Goal: Transaction & Acquisition: Purchase product/service

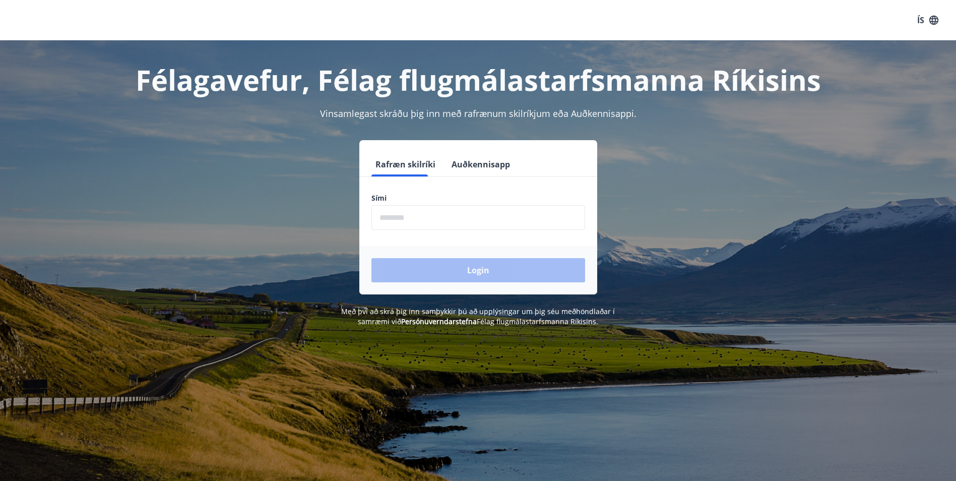
click at [415, 218] on input "phone" at bounding box center [478, 217] width 214 height 25
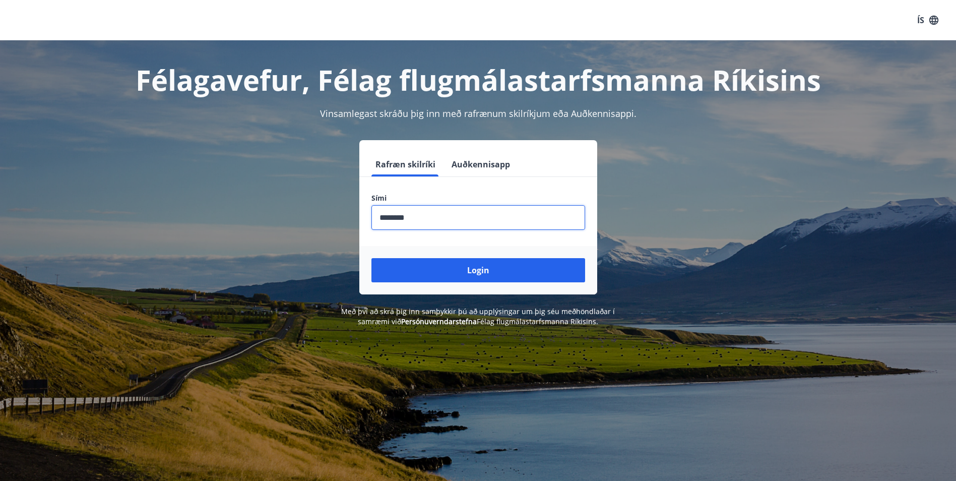
type input "********"
click at [371, 258] on button "Login" at bounding box center [478, 270] width 214 height 24
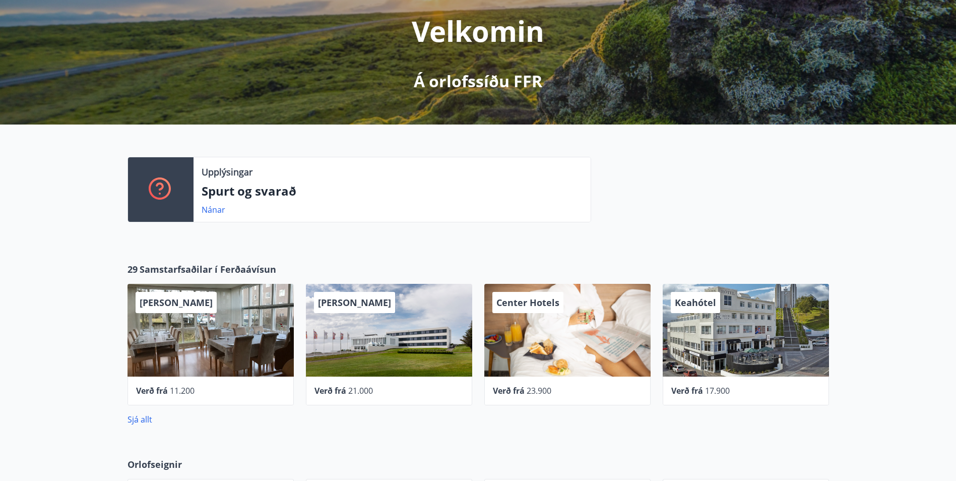
scroll to position [202, 0]
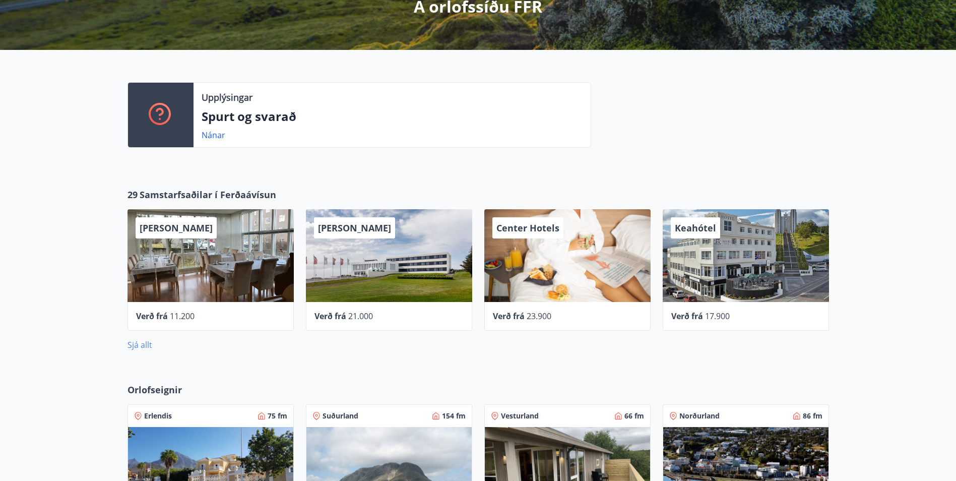
click at [148, 343] on link "Sjá allt" at bounding box center [139, 344] width 25 height 11
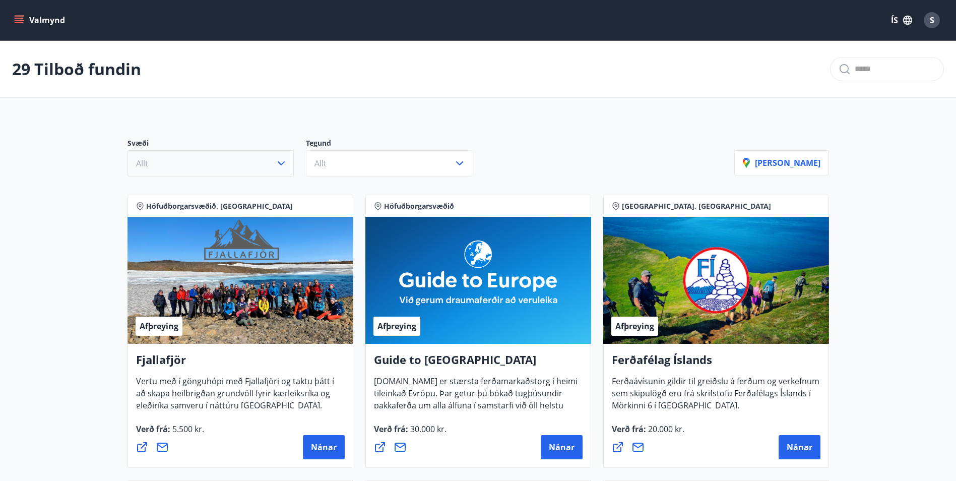
click at [275, 169] on icon "button" at bounding box center [281, 163] width 12 height 12
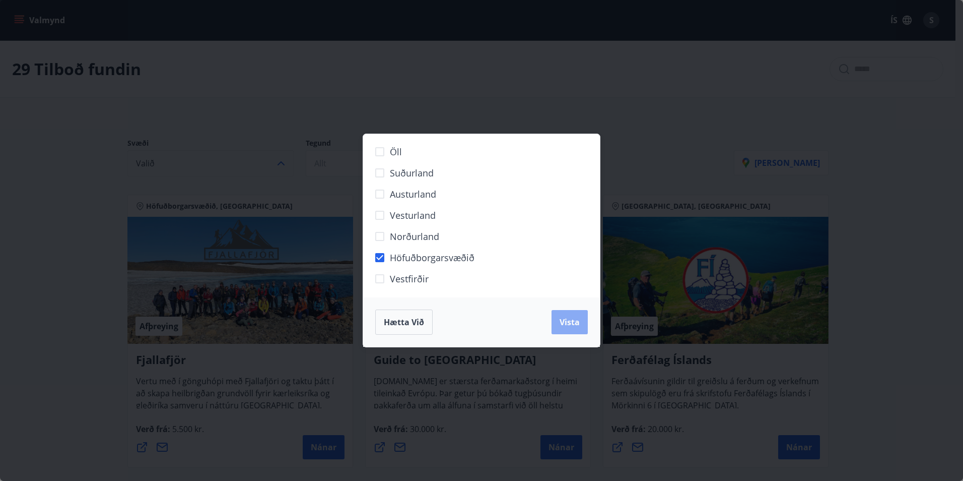
click at [569, 316] on span "Vista" at bounding box center [570, 321] width 20 height 11
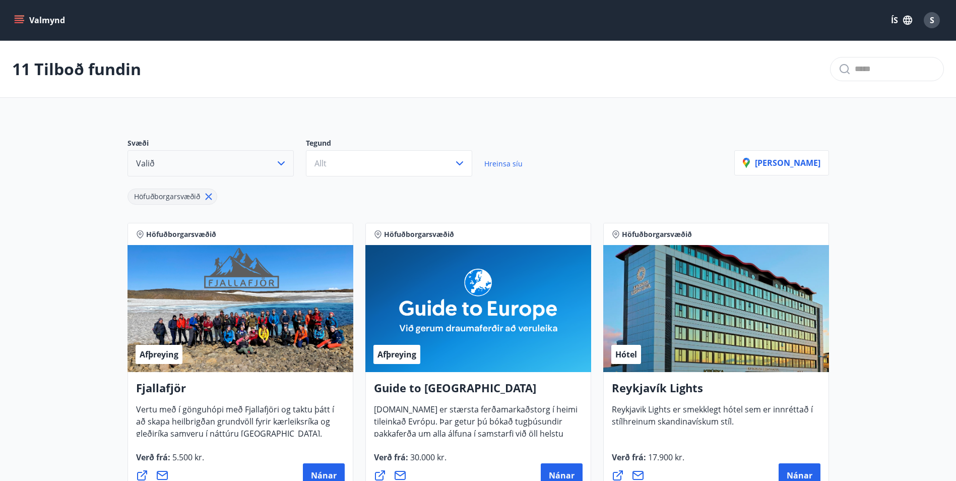
click at [273, 157] on button "Valið" at bounding box center [210, 163] width 166 height 26
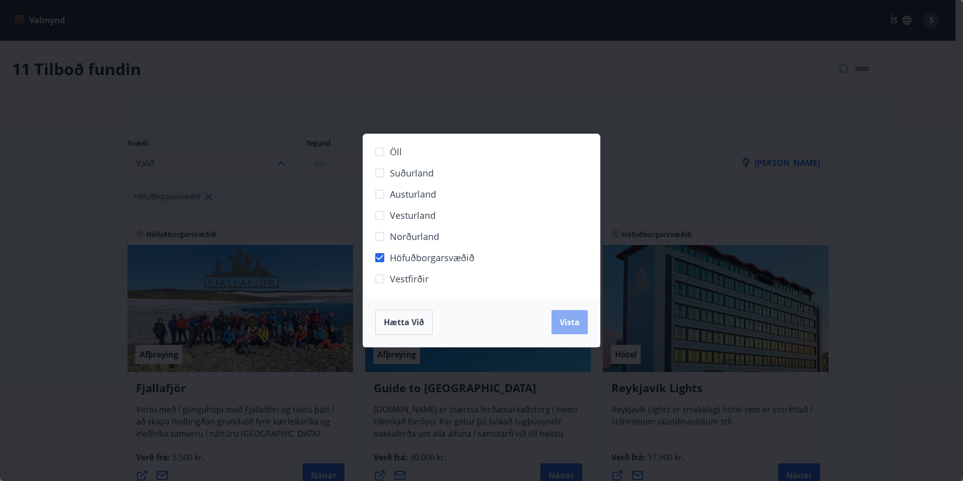
click at [576, 327] on span "Vista" at bounding box center [570, 321] width 20 height 11
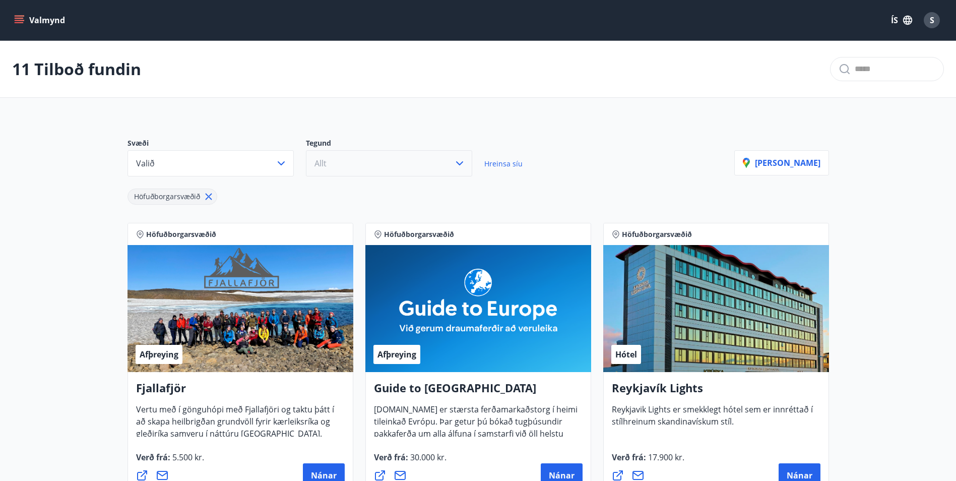
click at [372, 170] on button "Allt" at bounding box center [389, 163] width 166 height 26
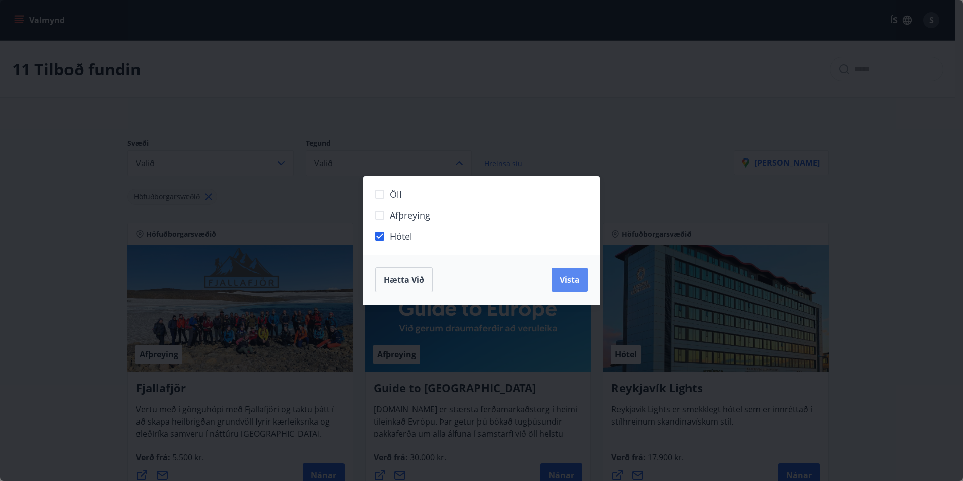
click at [558, 283] on button "Vista" at bounding box center [570, 279] width 36 height 24
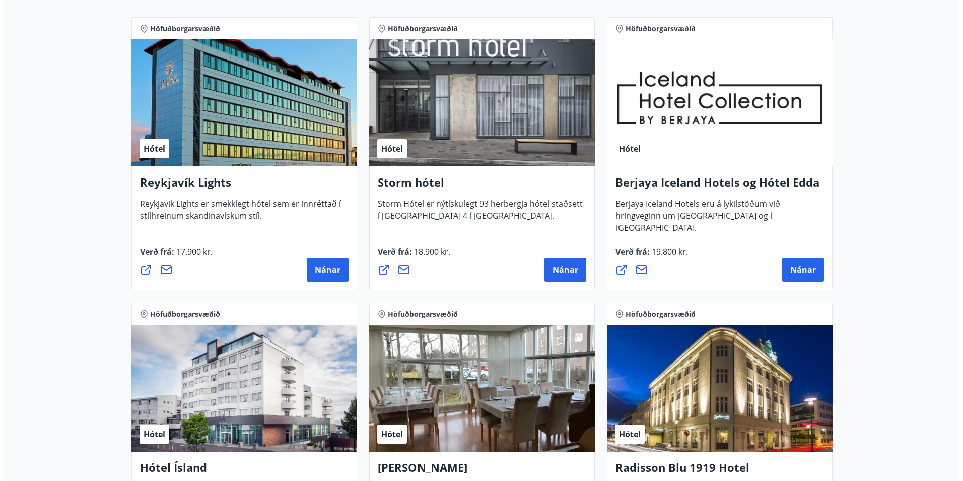
scroll to position [202, 0]
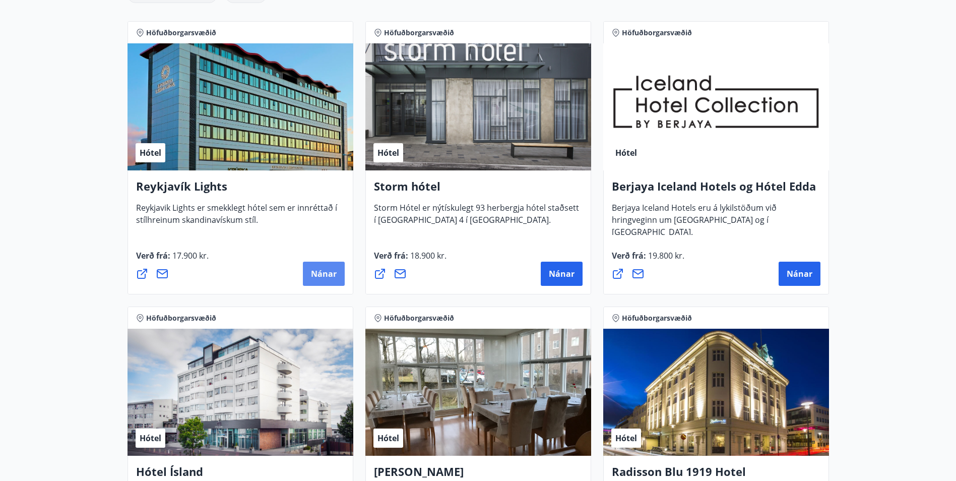
click at [316, 270] on span "Nánar" at bounding box center [324, 273] width 26 height 11
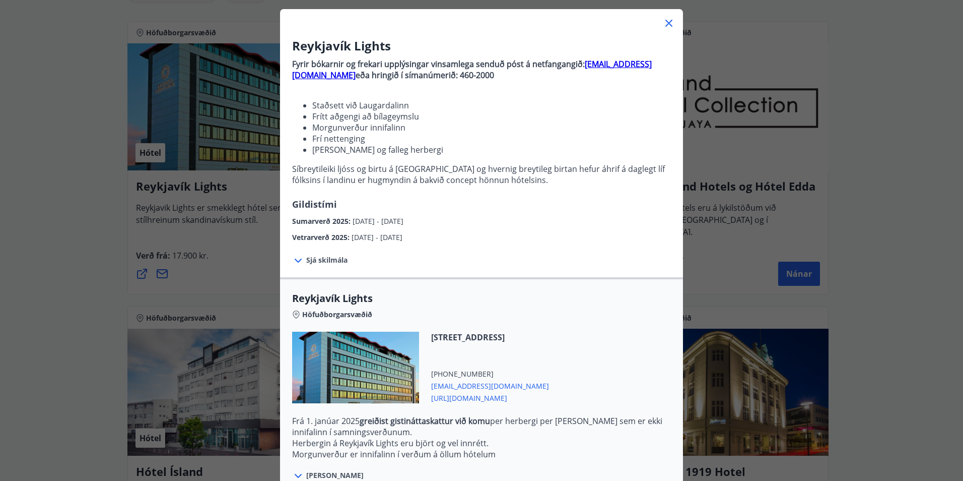
scroll to position [50, 0]
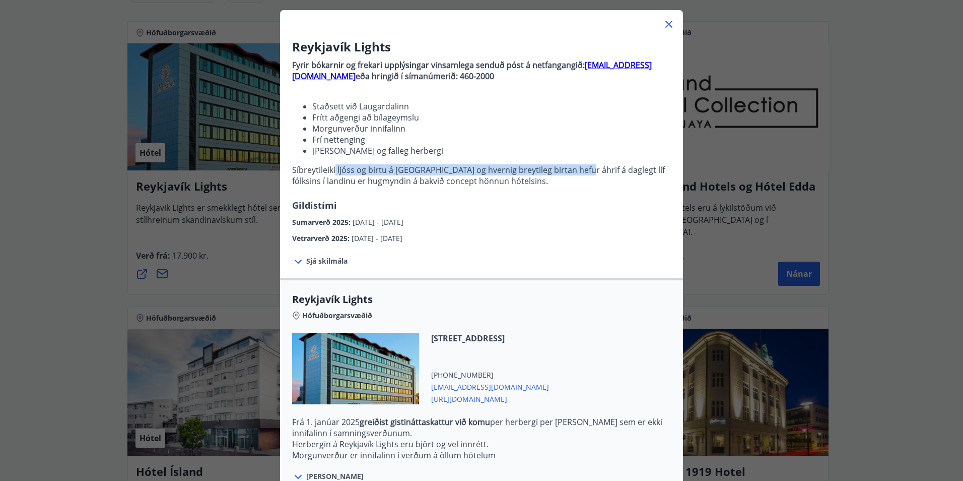
drag, startPoint x: 357, startPoint y: 166, endPoint x: 569, endPoint y: 169, distance: 212.6
click at [569, 169] on p "Síbreytileiki ljóss og birtu á Íslandi og hvernig breytileg birtan hefur áhrif …" at bounding box center [481, 175] width 379 height 22
drag, startPoint x: 569, startPoint y: 169, endPoint x: 557, endPoint y: 190, distance: 24.6
click at [557, 190] on p "Fyrir bókarnir og frekari upplýsingar vinsamlega senduð póst á netfangangið: bo…" at bounding box center [481, 126] width 379 height 143
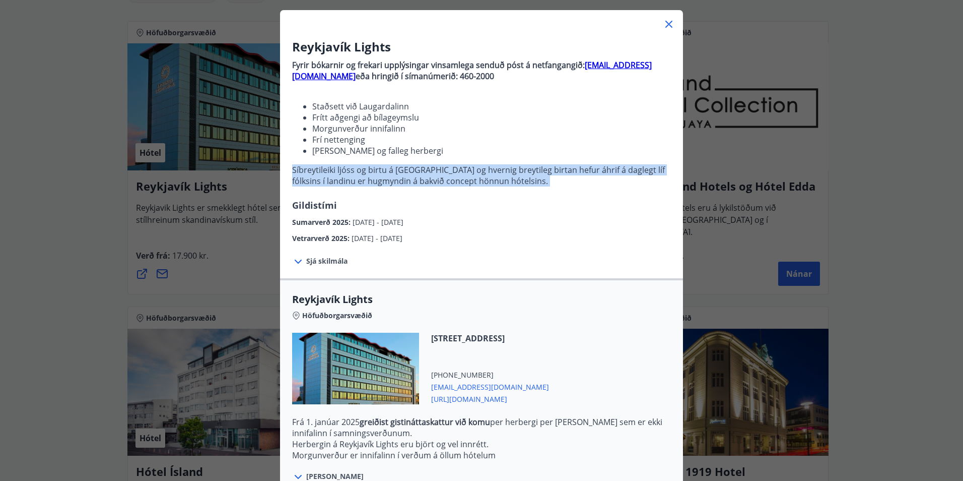
drag, startPoint x: 480, startPoint y: 181, endPoint x: 315, endPoint y: 170, distance: 164.6
click at [315, 170] on p "Fyrir bókarnir og frekari upplýsingar vinsamlega senduð póst á netfangangið: bo…" at bounding box center [481, 126] width 379 height 143
drag, startPoint x: 315, startPoint y: 170, endPoint x: 517, endPoint y: 195, distance: 203.1
click at [517, 195] on p "Fyrir bókarnir og frekari upplýsingar vinsamlega senduð póst á netfangangið: bo…" at bounding box center [481, 126] width 379 height 143
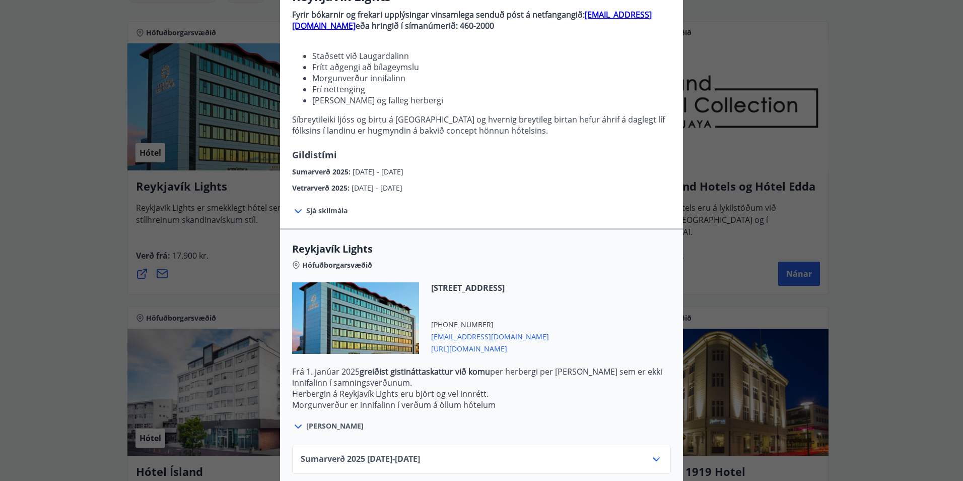
scroll to position [155, 0]
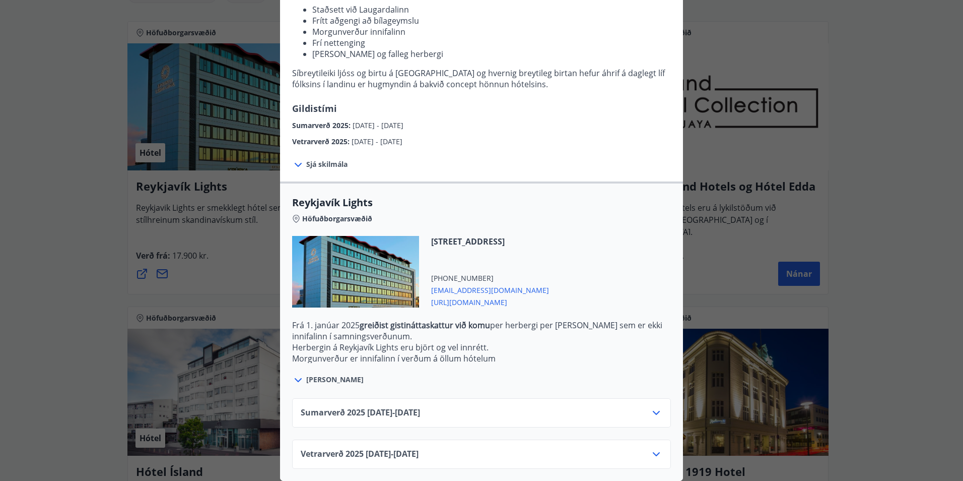
click at [388, 407] on span "Sumarverð 2025 16.05.25 - 30.09.25" at bounding box center [360, 413] width 119 height 12
click at [653, 407] on icon at bounding box center [656, 413] width 12 height 12
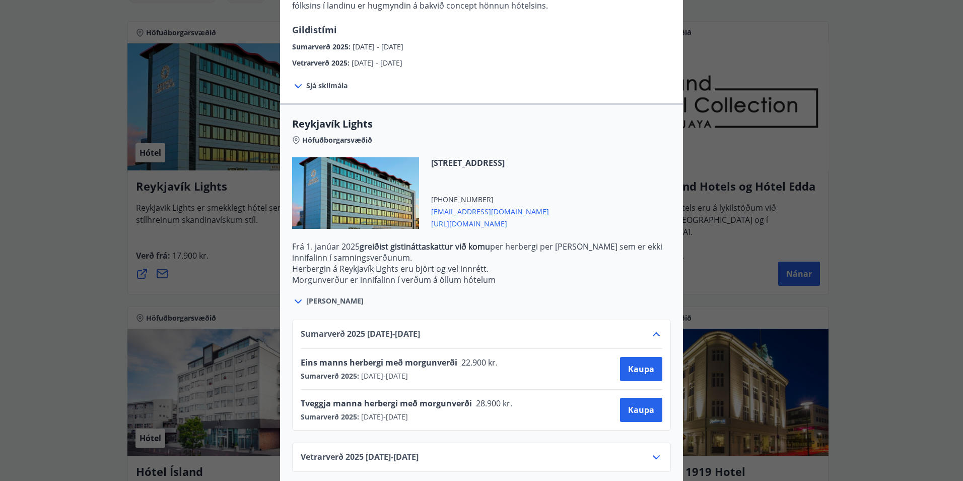
scroll to position [236, 0]
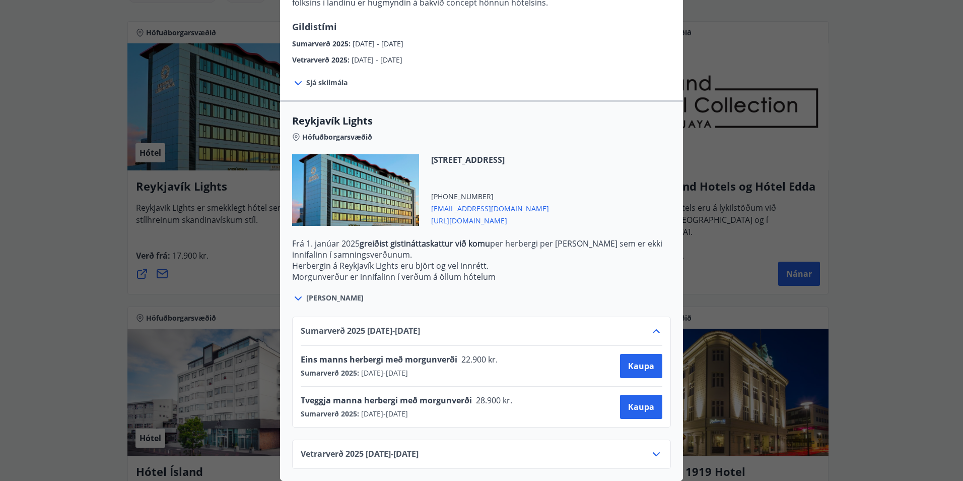
click at [651, 448] on icon at bounding box center [656, 454] width 12 height 12
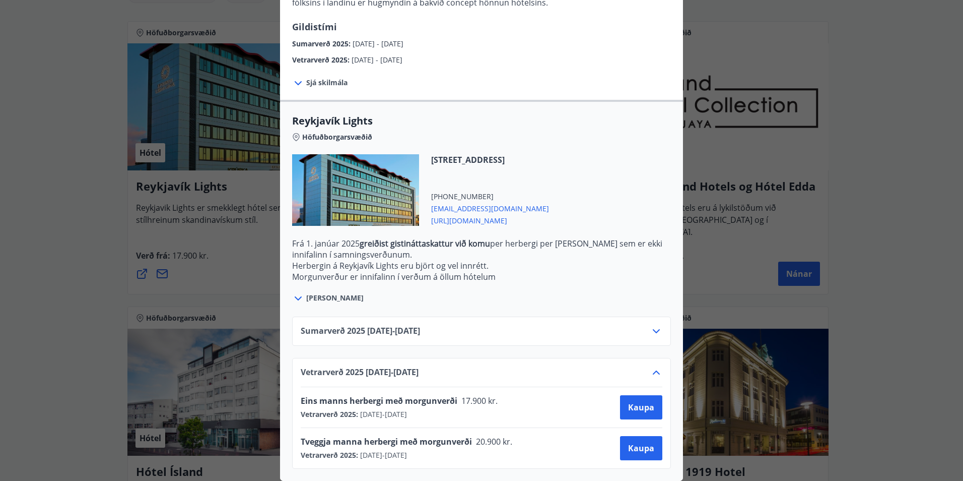
click at [558, 325] on div "Sumarverð 2025 16.05.25 - 30.09.25" at bounding box center [482, 335] width 362 height 20
click at [659, 323] on div "Sumarverð 2025 16.05.25 - 30.09.25" at bounding box center [481, 330] width 379 height 29
click at [654, 325] on icon at bounding box center [656, 331] width 12 height 12
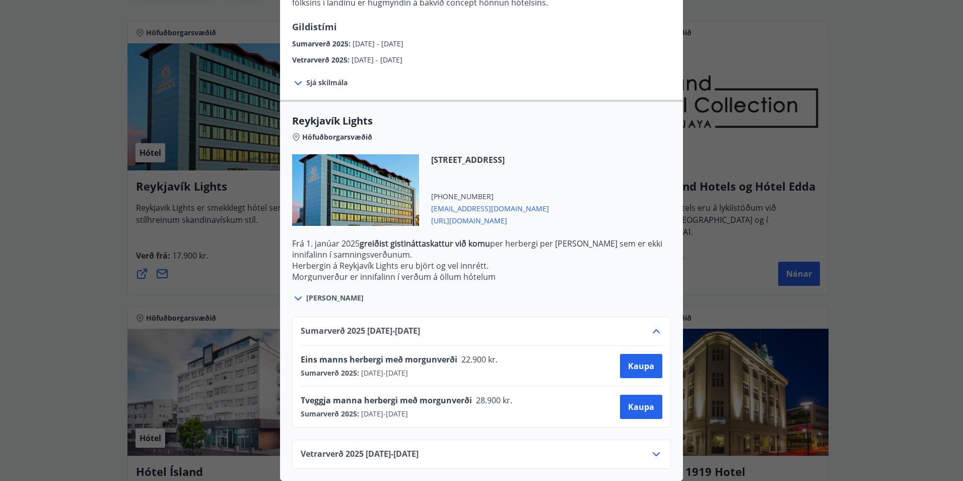
click at [806, 233] on div "Reykjavík Lights Fyrir bókarnir og frekari upplýsingar vinsamlega senduð póst á…" at bounding box center [481, 11] width 963 height 481
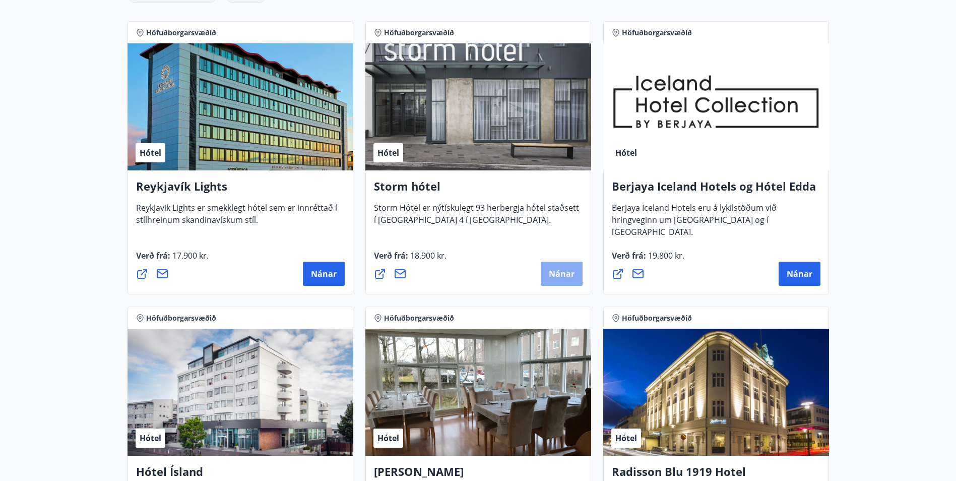
click at [571, 275] on span "Nánar" at bounding box center [562, 273] width 26 height 11
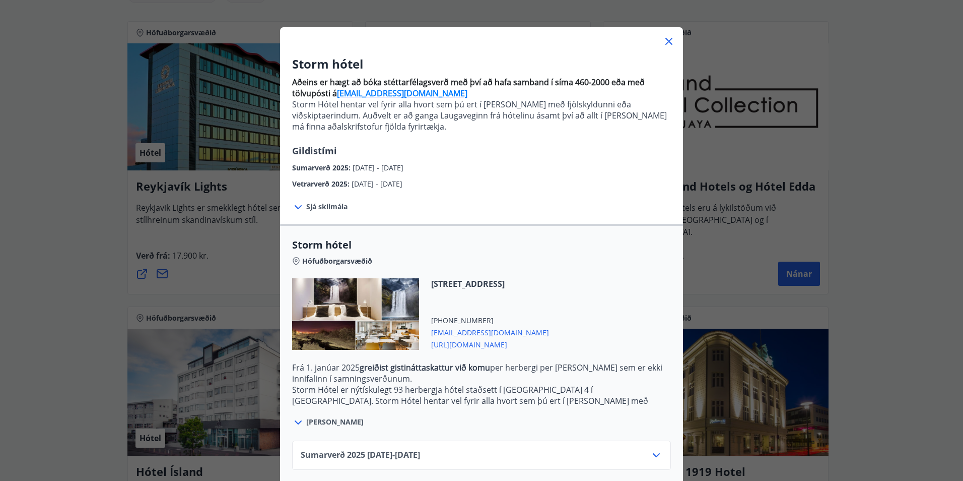
scroll to position [83, 0]
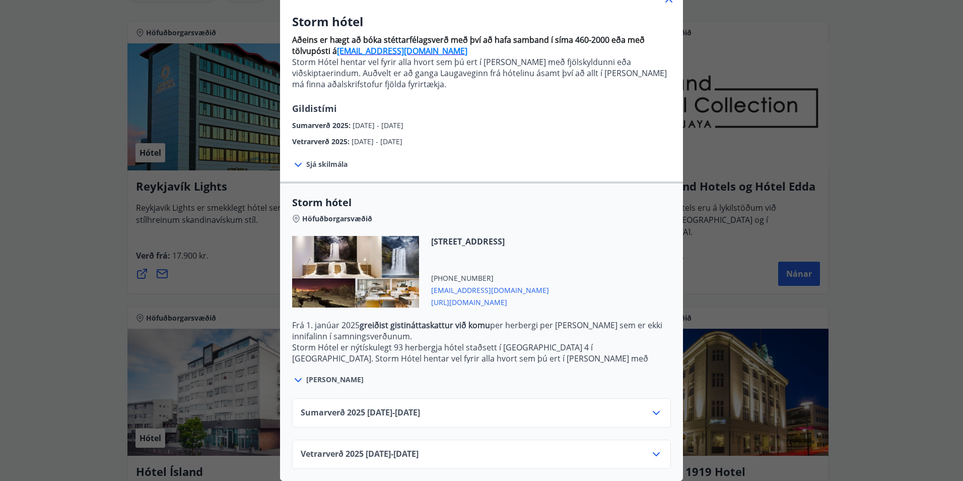
click at [438, 398] on div "Sumarverð 2025 16.05.25 - 30.09.25" at bounding box center [481, 412] width 379 height 29
click at [444, 407] on div "Sumarverð 2025 16.05.25 - 30.09.25" at bounding box center [482, 417] width 362 height 20
click at [654, 411] on icon at bounding box center [656, 413] width 7 height 4
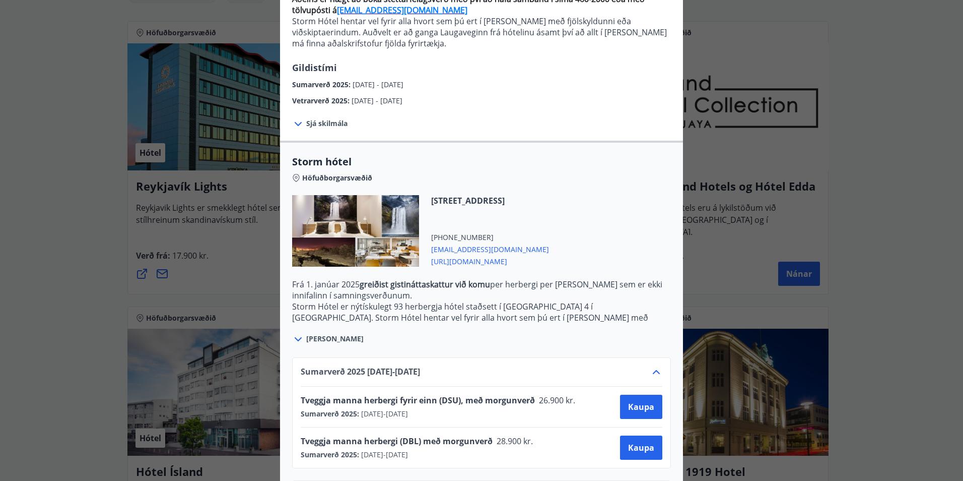
scroll to position [133, 0]
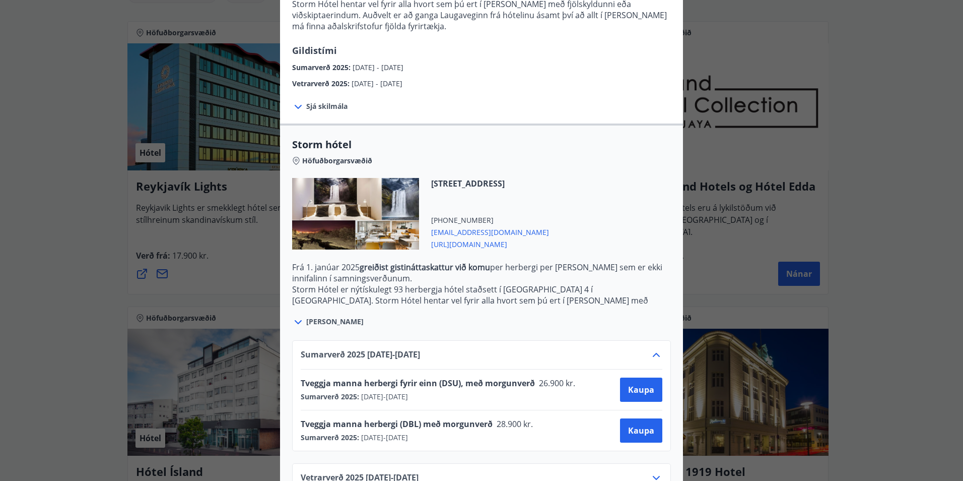
click at [751, 163] on div "Storm hótel Aðeins er hægt að bóka stéttarfélagsverð með því að hafa samband í …" at bounding box center [481, 107] width 963 height 481
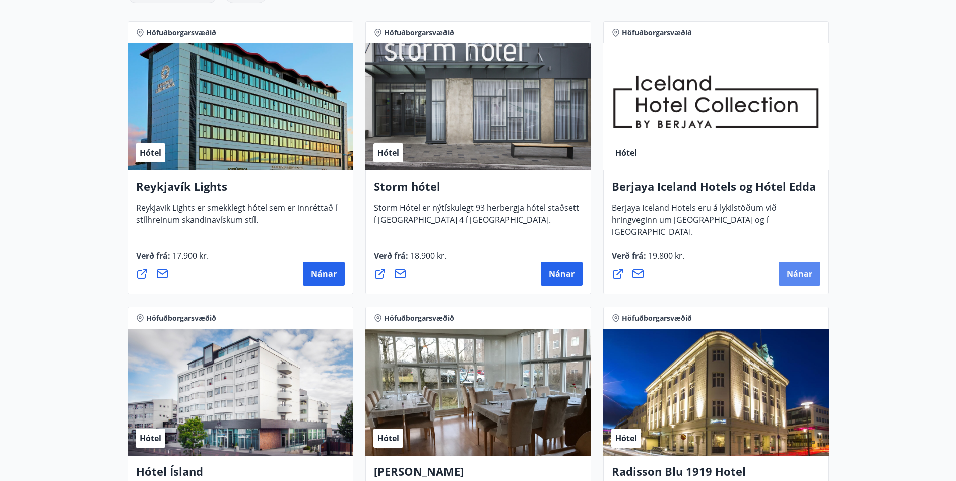
click at [800, 270] on span "Nánar" at bounding box center [799, 273] width 26 height 11
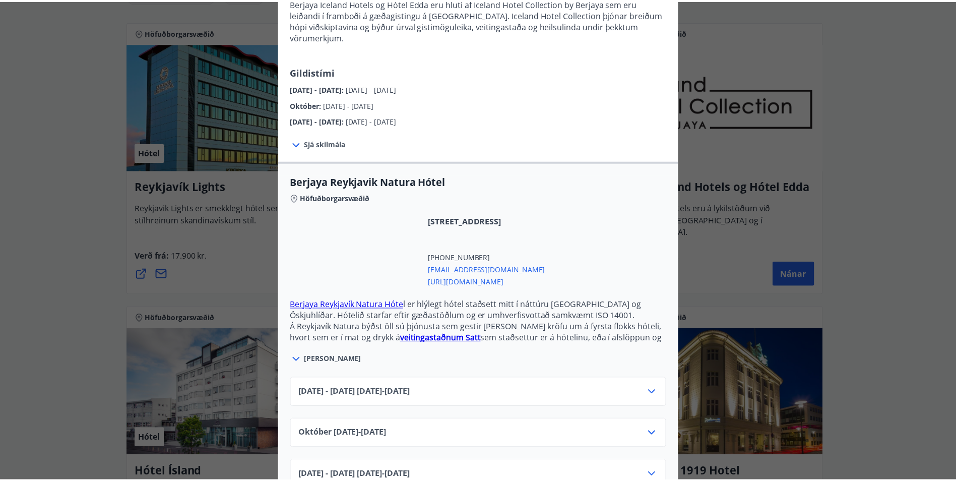
scroll to position [129, 0]
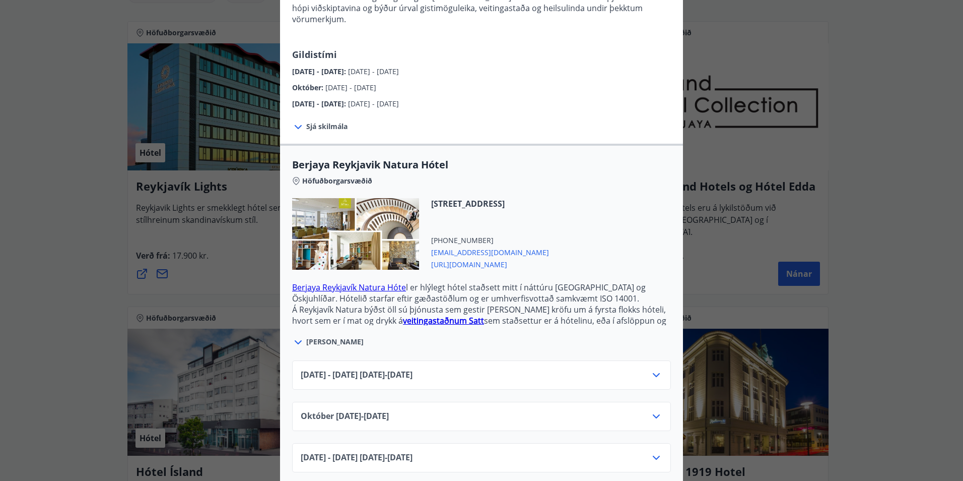
click at [527, 369] on div "Júní 2025 - September 2025 01.06.25 - 30.09.25" at bounding box center [482, 379] width 362 height 20
click at [655, 369] on icon at bounding box center [656, 375] width 12 height 12
click at [753, 89] on div "Berjaya Iceland Hotels og Hótel Edda Berjaya Iceland Hotels og Hótel Edda eru h…" at bounding box center [481, 111] width 963 height 481
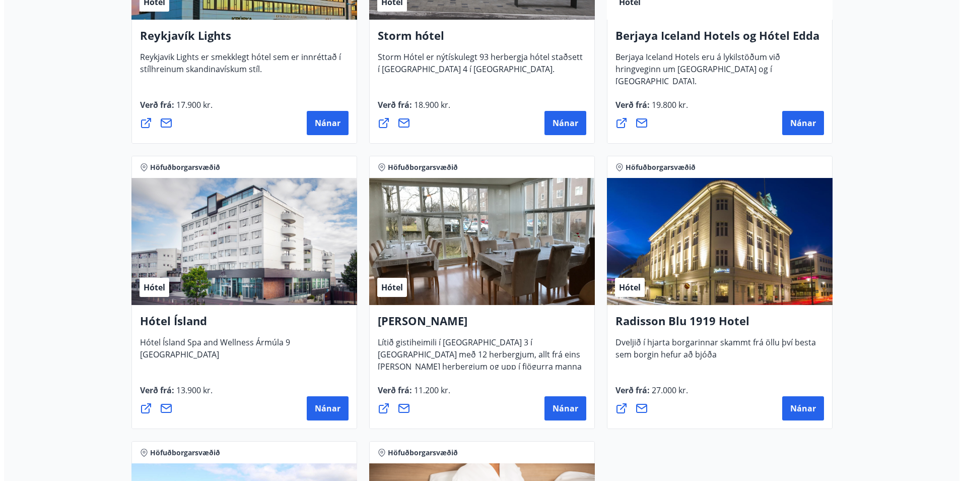
scroll to position [353, 0]
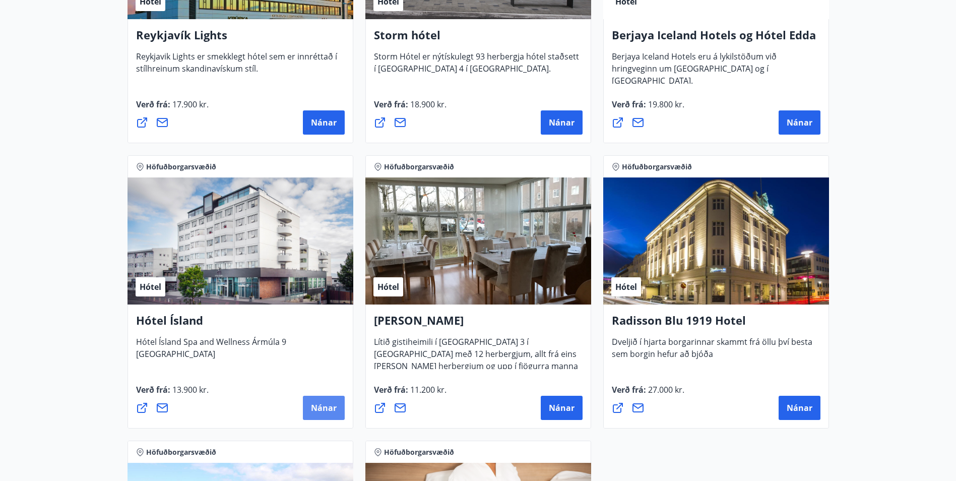
click at [333, 408] on span "Nánar" at bounding box center [324, 407] width 26 height 11
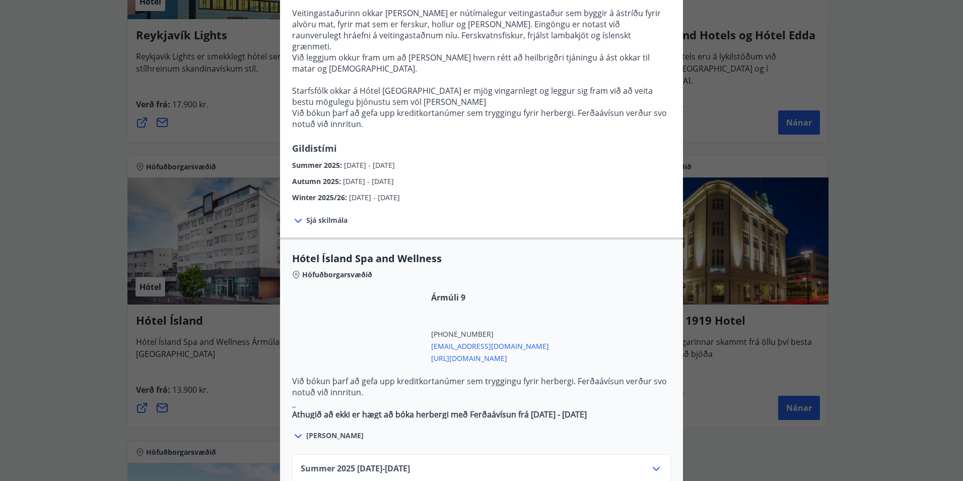
scroll to position [403, 0]
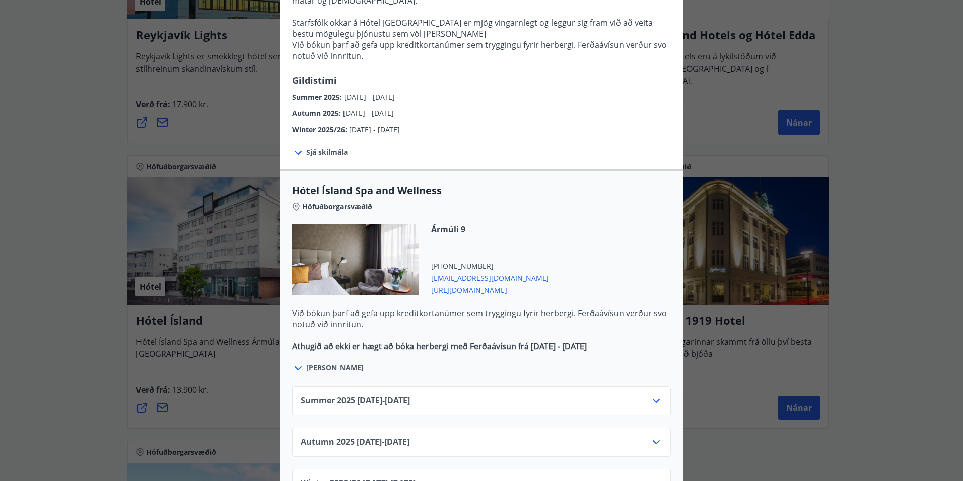
click at [432, 394] on div "Summer 2025 01.06.25 - 30.09.25" at bounding box center [482, 404] width 362 height 20
click at [651, 394] on icon at bounding box center [656, 400] width 12 height 12
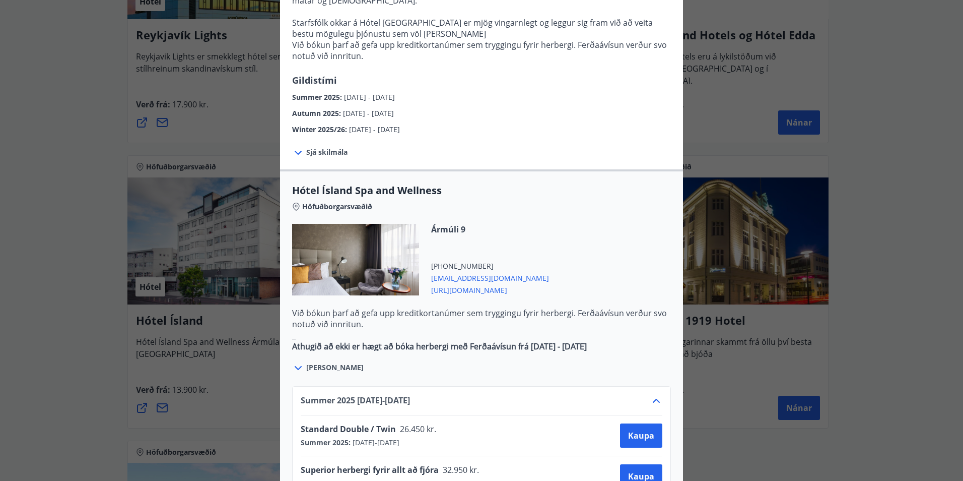
click at [770, 77] on div "Hótel Ísland Sendu skilaboð til að panta herbergi reception@hotelisland.is Athu…" at bounding box center [481, 240] width 963 height 481
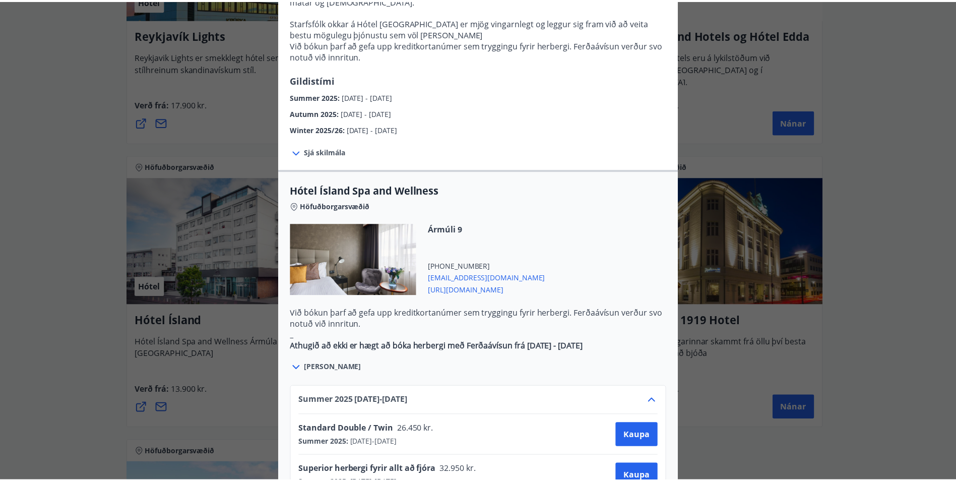
scroll to position [0, 0]
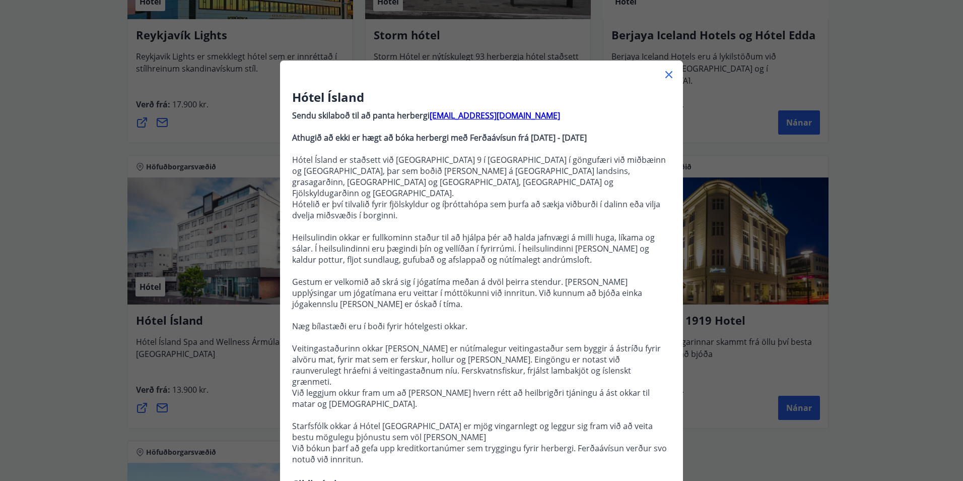
click at [665, 73] on icon at bounding box center [669, 75] width 12 height 12
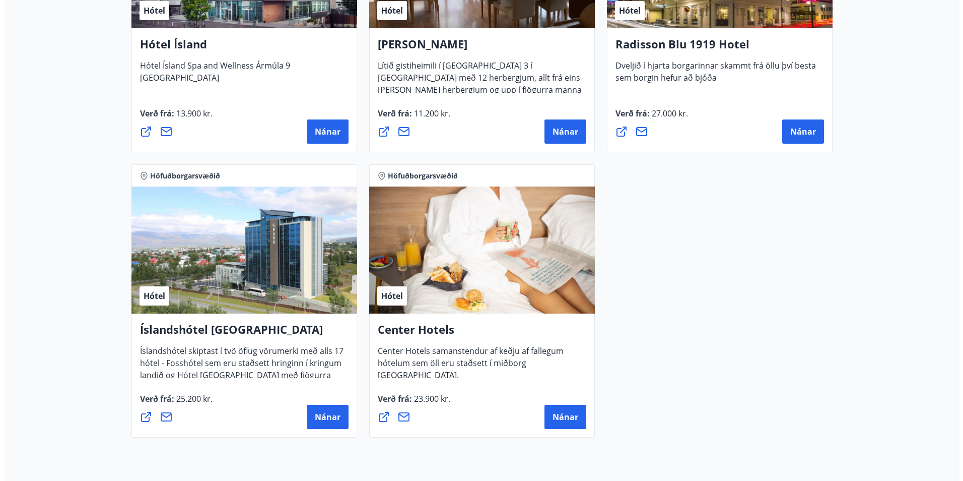
scroll to position [655, 0]
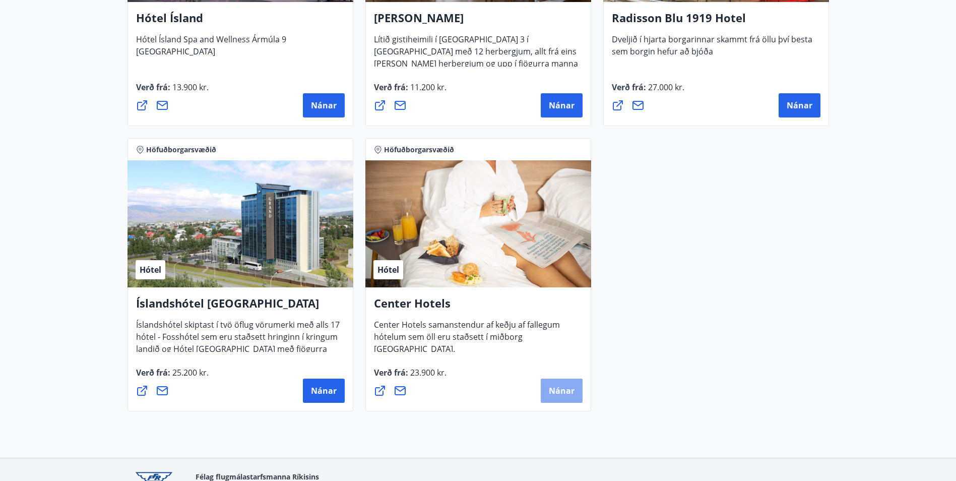
click at [558, 387] on span "Nánar" at bounding box center [562, 390] width 26 height 11
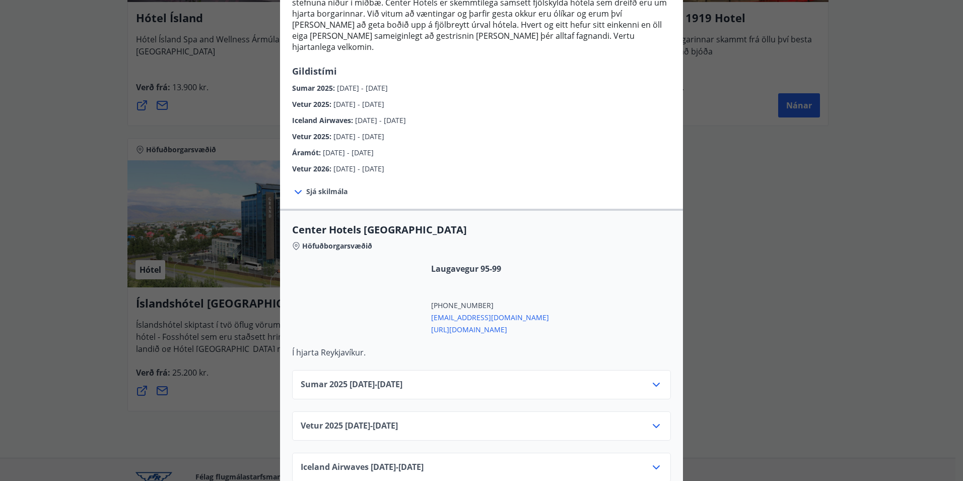
scroll to position [202, 0]
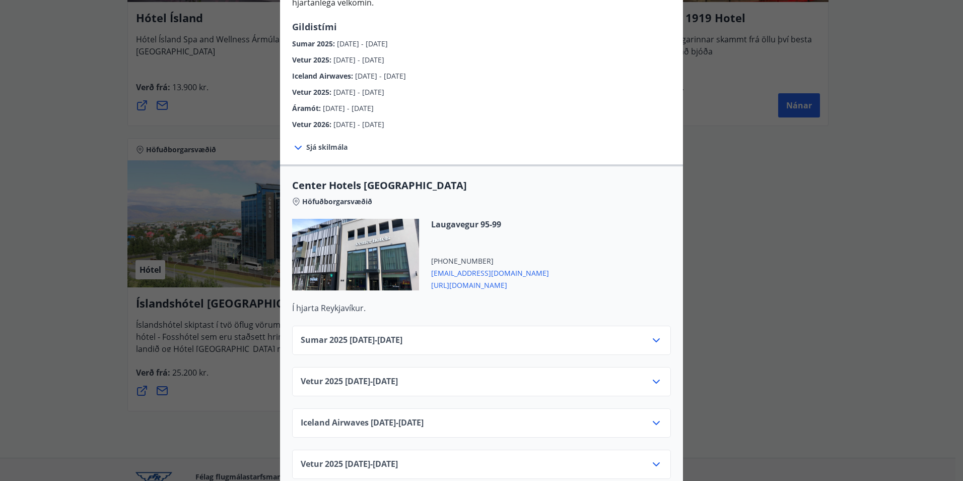
click at [441, 334] on div "Sumar 2025 01.06.25 - 30.09.25" at bounding box center [482, 344] width 362 height 20
click at [654, 338] on icon at bounding box center [656, 340] width 7 height 4
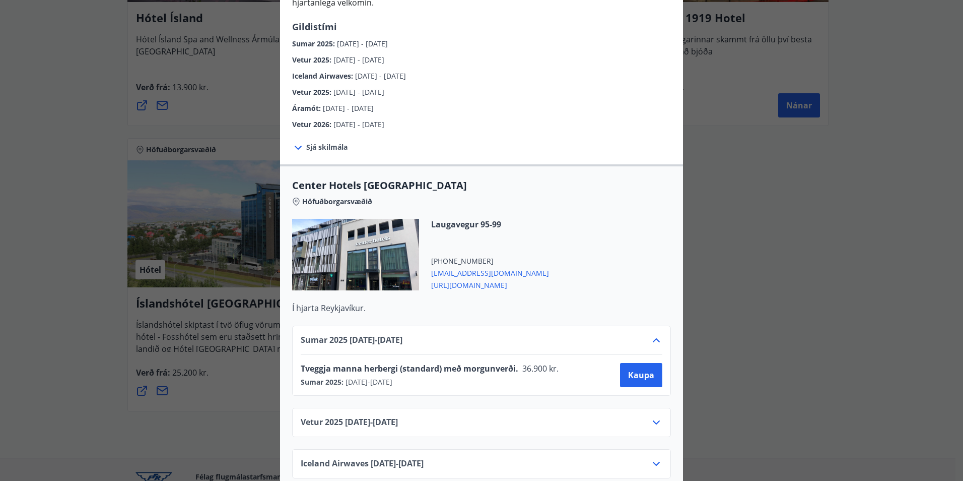
click at [86, 179] on div "Center Hotels Verð er með morgunverði inniföldum og miðast við Standard Double/…" at bounding box center [481, 38] width 963 height 481
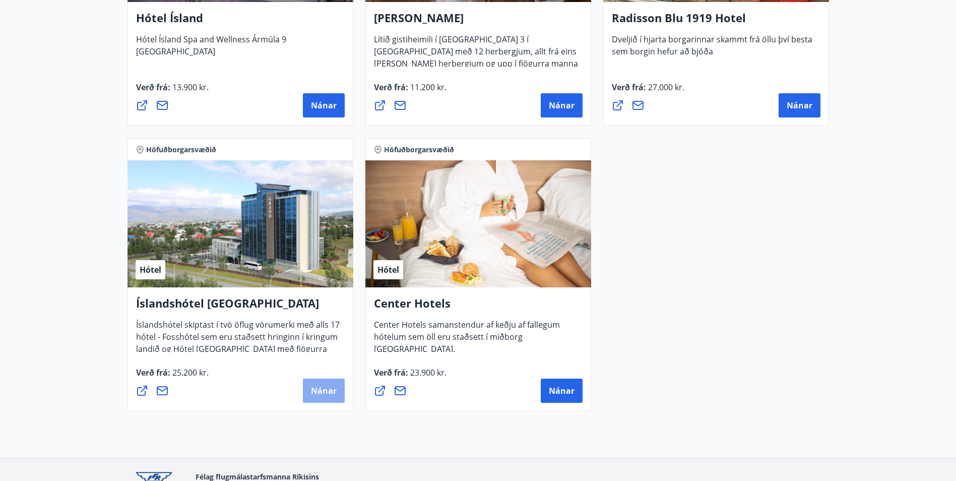
click at [323, 394] on span "Nánar" at bounding box center [324, 390] width 26 height 11
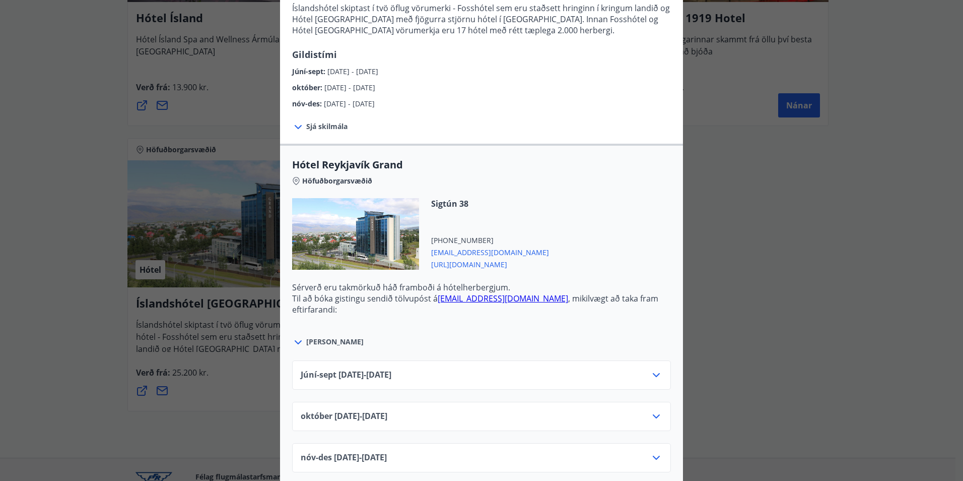
scroll to position [252, 0]
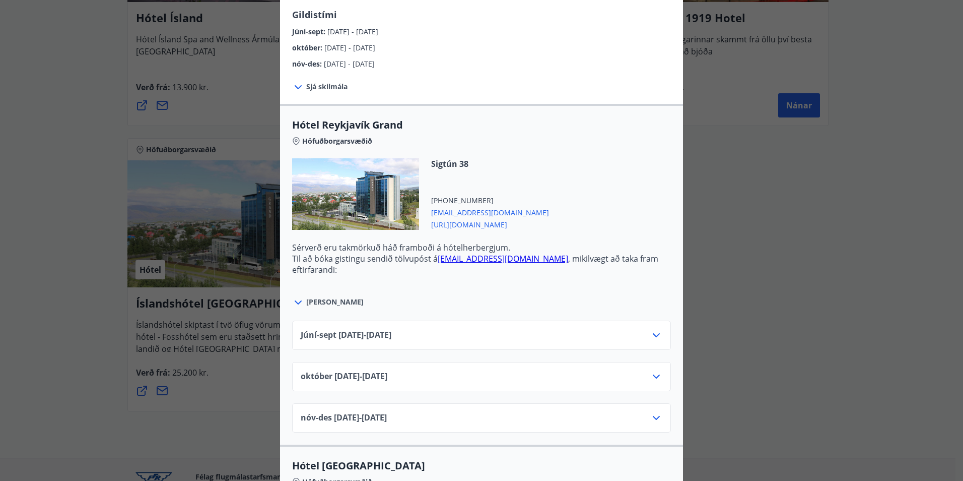
click at [466, 332] on div "Júní-sept 01.06.25 - 30.09.25" at bounding box center [482, 339] width 362 height 20
click at [661, 336] on div "Júní-sept 01.06.25 - 30.09.25" at bounding box center [481, 334] width 379 height 29
click at [650, 336] on icon at bounding box center [656, 335] width 12 height 12
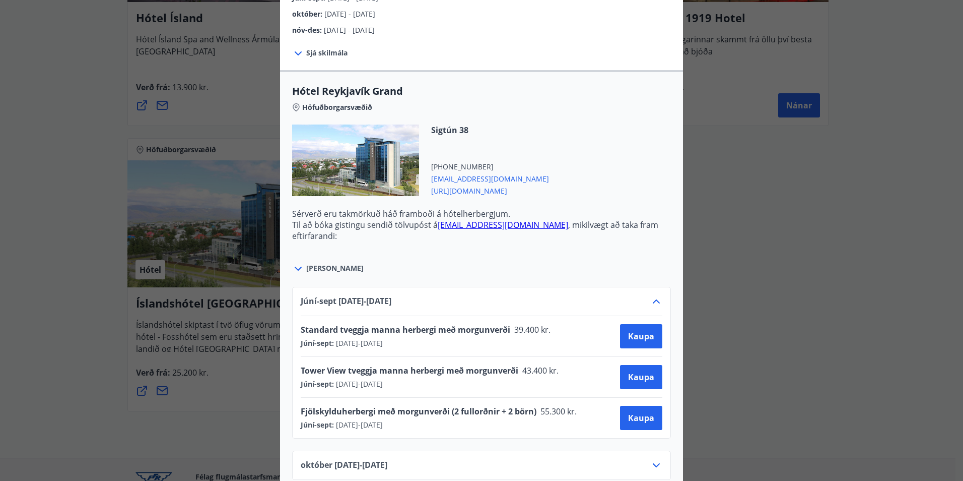
scroll to position [302, 0]
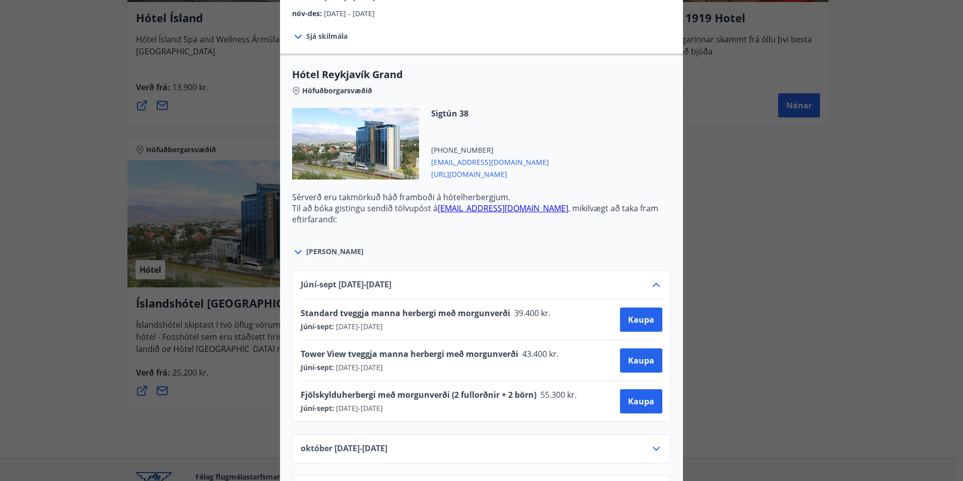
click at [653, 286] on icon at bounding box center [656, 285] width 7 height 4
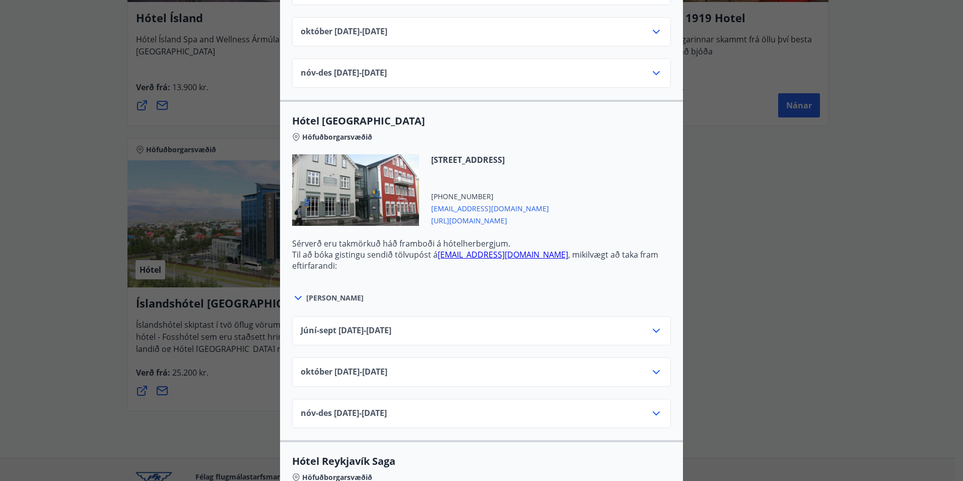
scroll to position [705, 0]
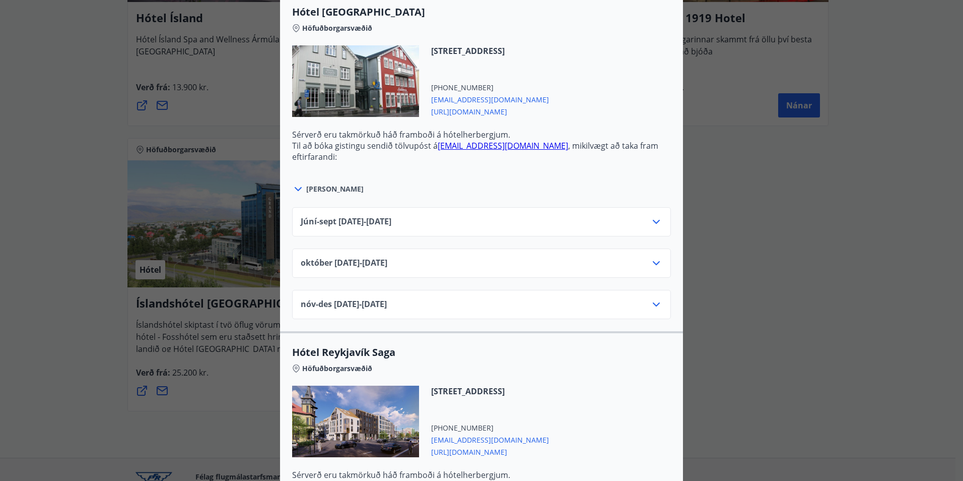
click at [391, 216] on span "Júní-sept 01.06.25 - 30.09.25" at bounding box center [346, 222] width 91 height 12
click at [657, 223] on icon at bounding box center [656, 222] width 12 height 12
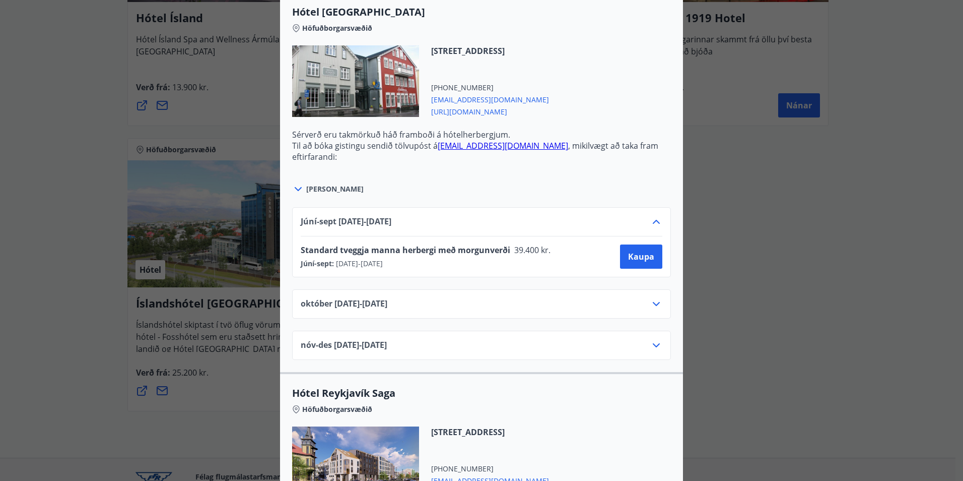
click at [653, 221] on icon at bounding box center [656, 222] width 7 height 4
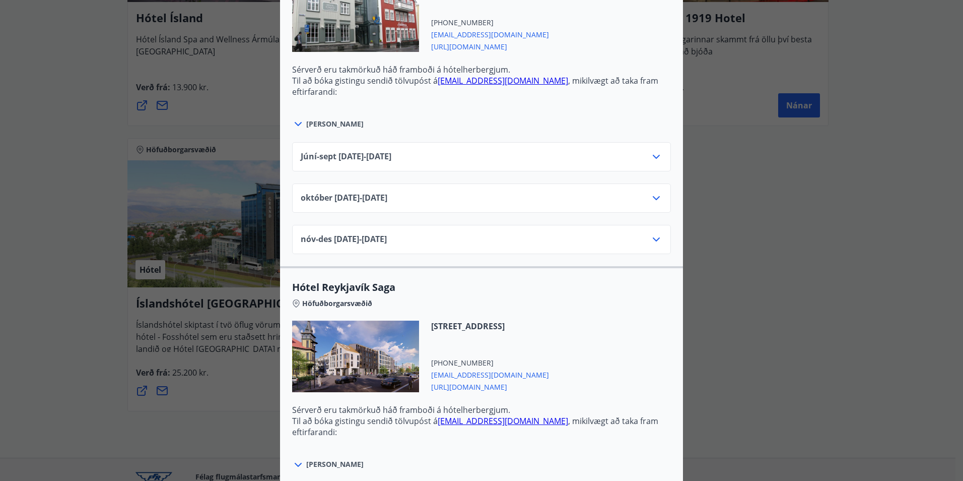
scroll to position [957, 0]
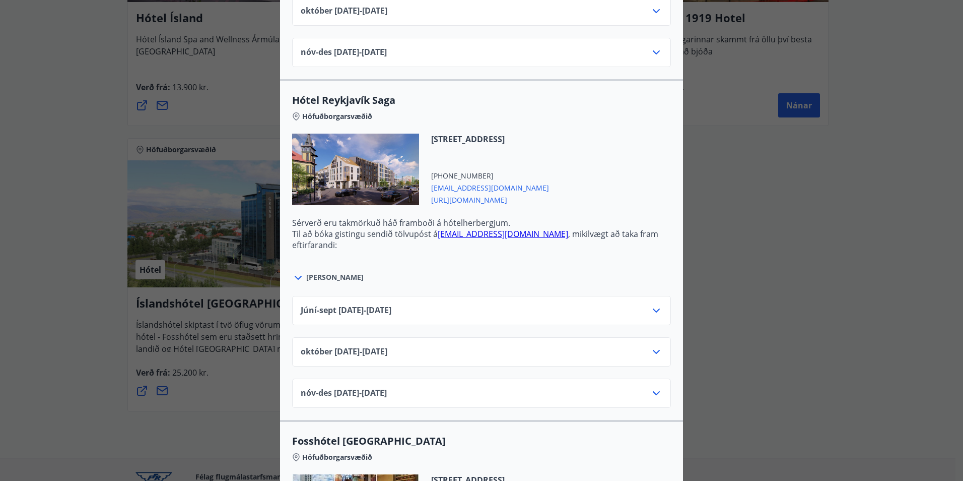
click at [459, 312] on div "Júní-sept 01.06.25 - 30.09.25" at bounding box center [482, 314] width 362 height 20
click at [658, 313] on icon at bounding box center [656, 310] width 12 height 12
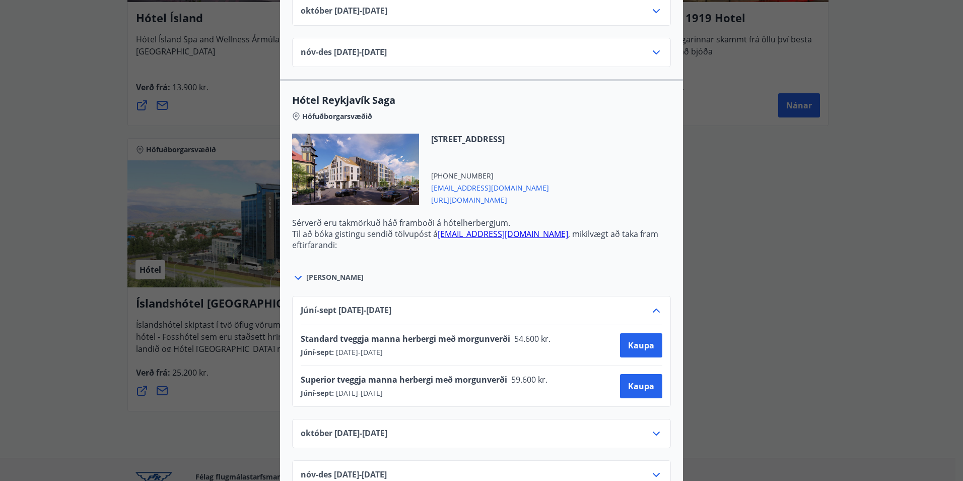
click at [654, 310] on icon at bounding box center [656, 310] width 12 height 12
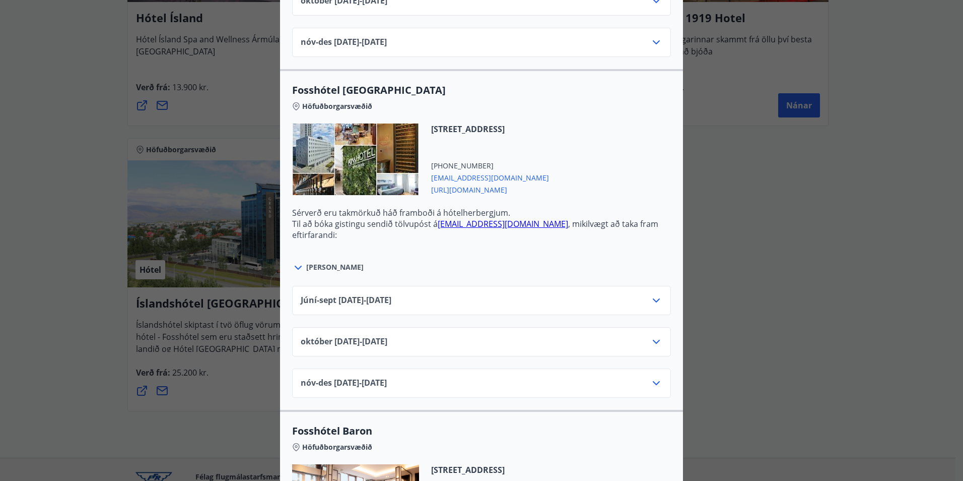
scroll to position [1310, 0]
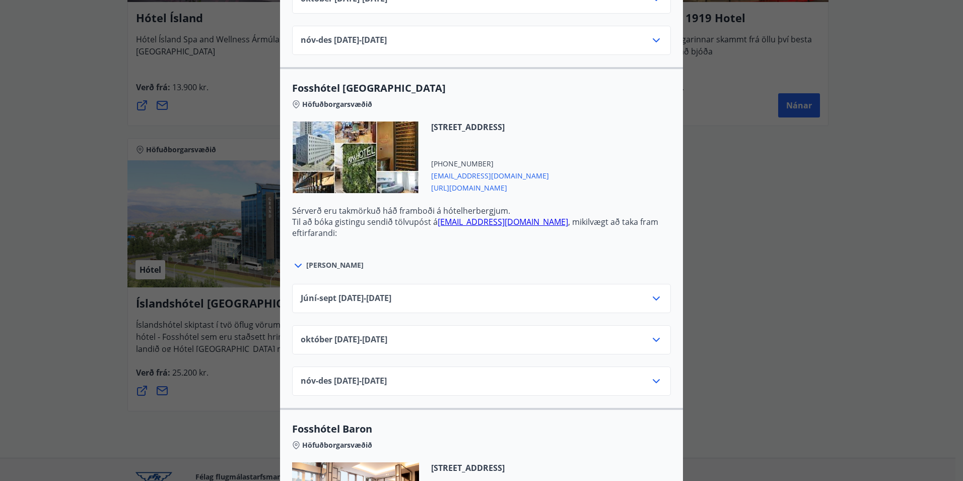
click at [654, 295] on icon at bounding box center [656, 298] width 12 height 12
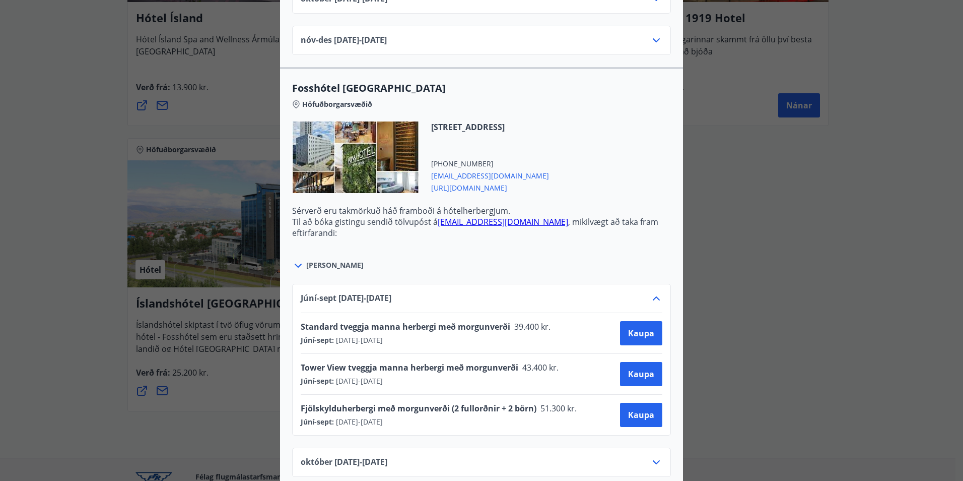
click at [650, 298] on icon at bounding box center [656, 298] width 12 height 12
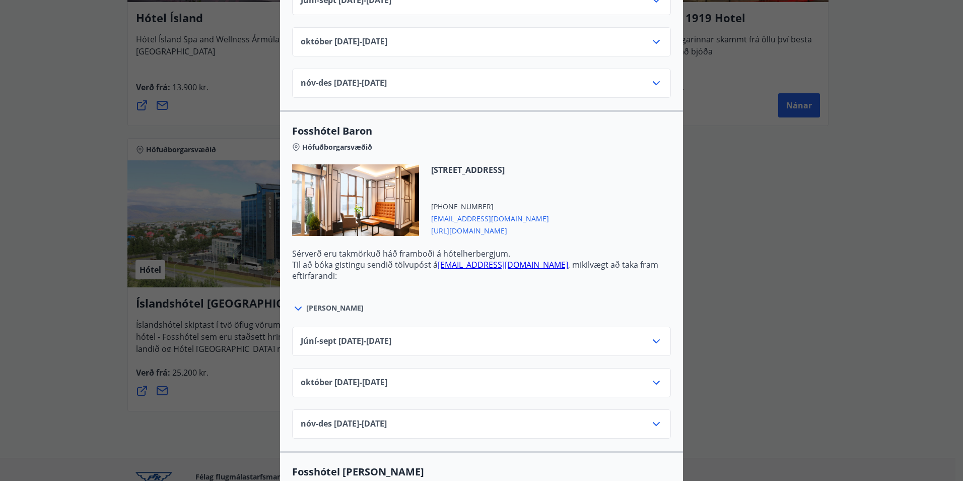
scroll to position [1662, 0]
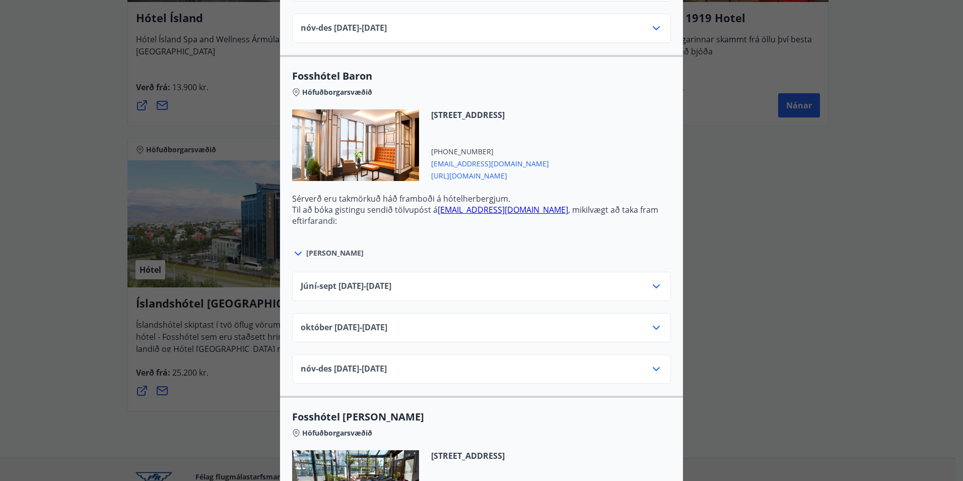
click at [650, 285] on icon at bounding box center [656, 286] width 12 height 12
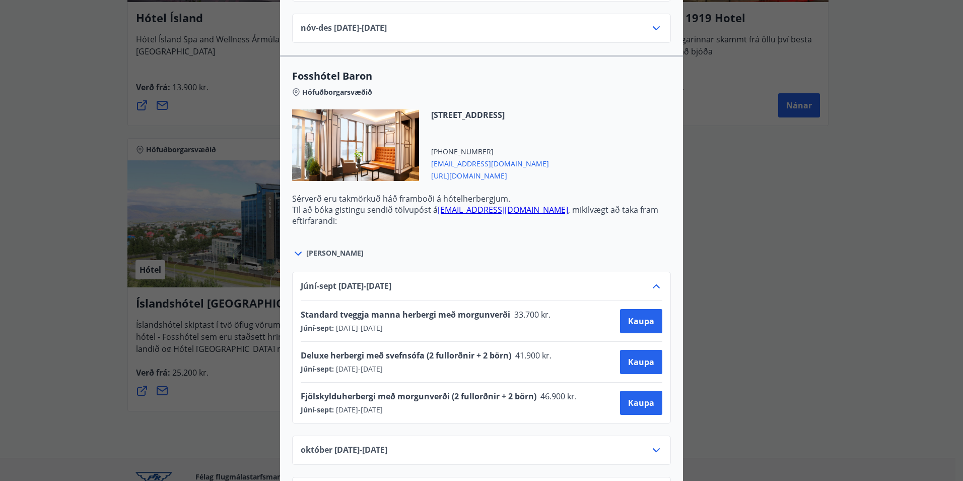
click at [657, 287] on icon at bounding box center [656, 286] width 12 height 12
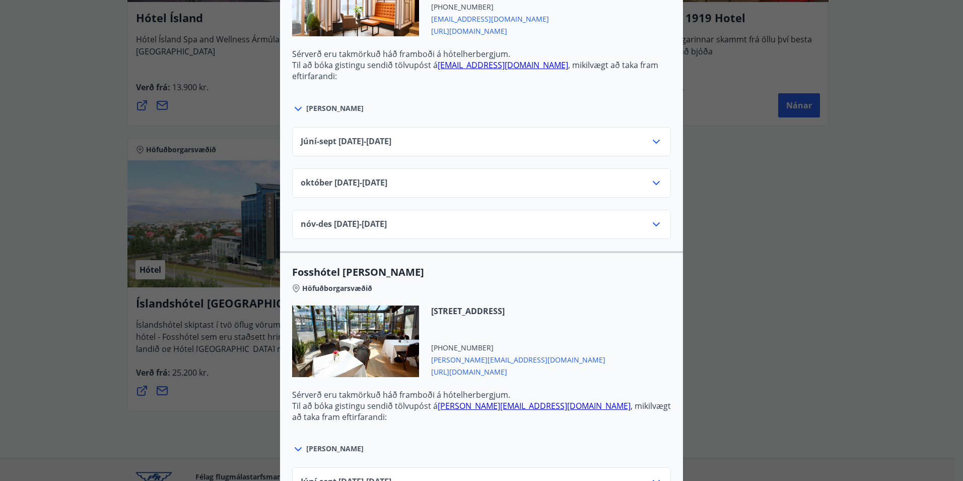
scroll to position [1965, 0]
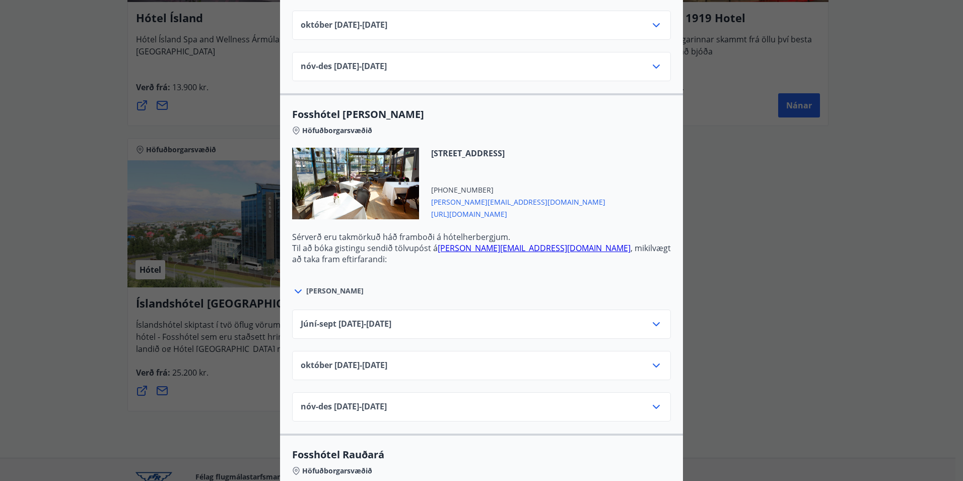
click at [659, 321] on div "Júní-sept 01.06.25 - 30.09.25" at bounding box center [481, 323] width 379 height 29
click at [654, 323] on icon at bounding box center [656, 324] width 12 height 12
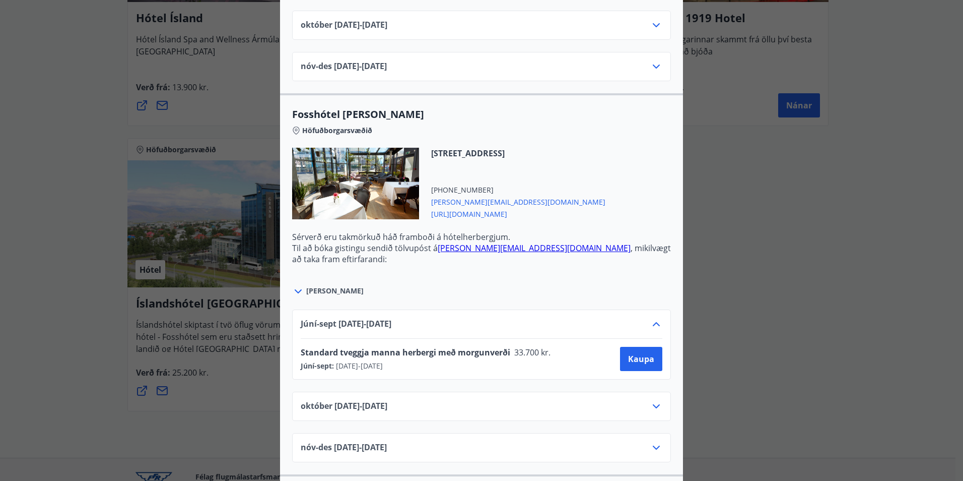
click at [653, 323] on icon at bounding box center [656, 324] width 7 height 4
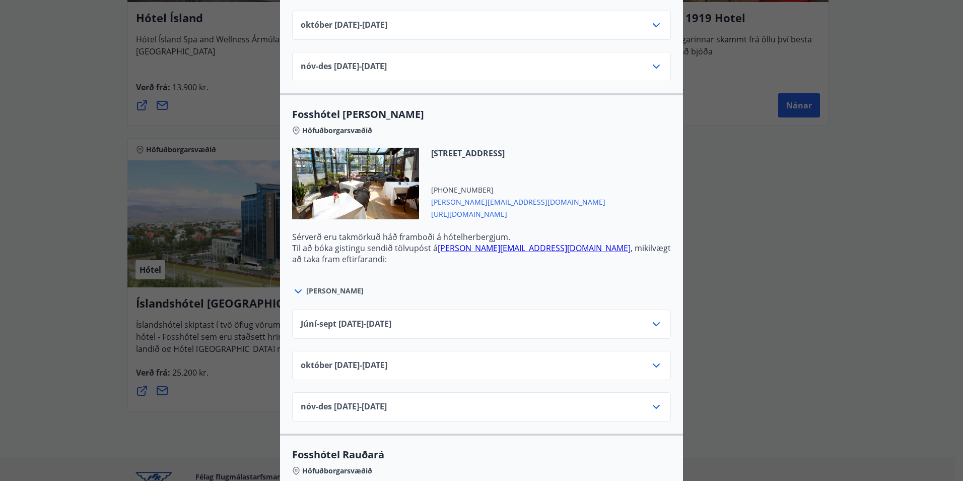
scroll to position [2265, 0]
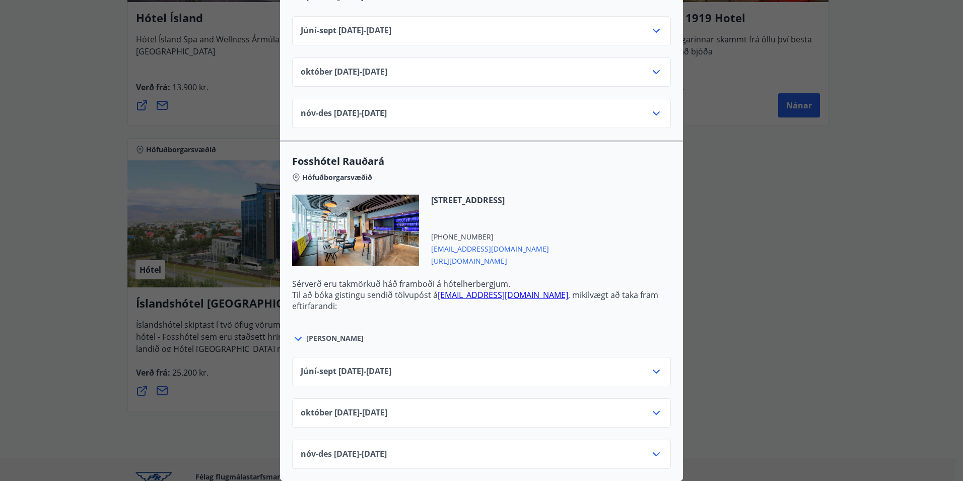
click at [656, 365] on icon at bounding box center [656, 371] width 12 height 12
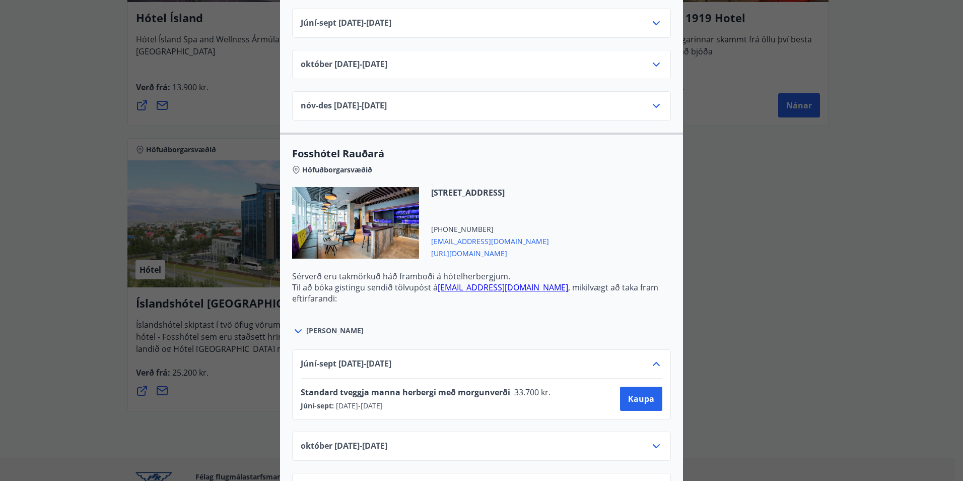
click at [653, 365] on icon at bounding box center [656, 364] width 12 height 12
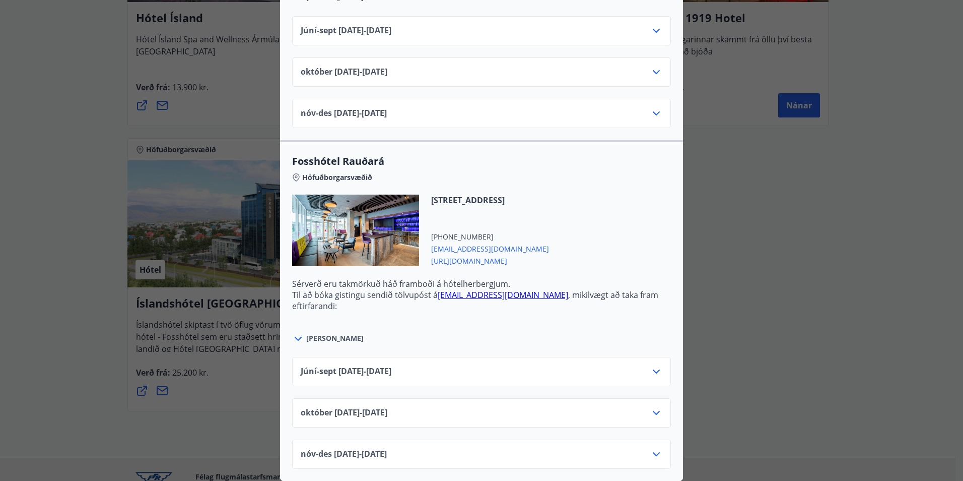
click at [738, 145] on div "Íslandshótel Reykjavík Ekki er hægt að nýta Ferðaávísun fyrir bókanir sem eru g…" at bounding box center [481, 240] width 963 height 481
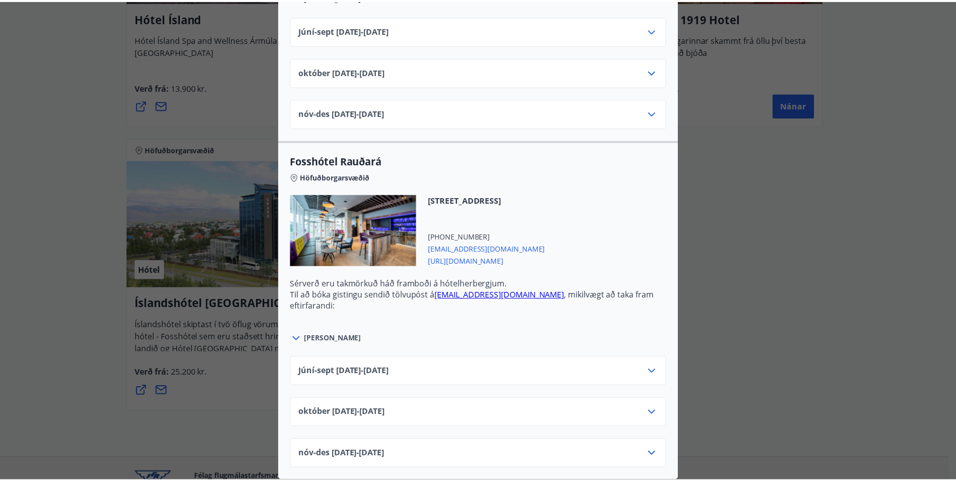
scroll to position [0, 0]
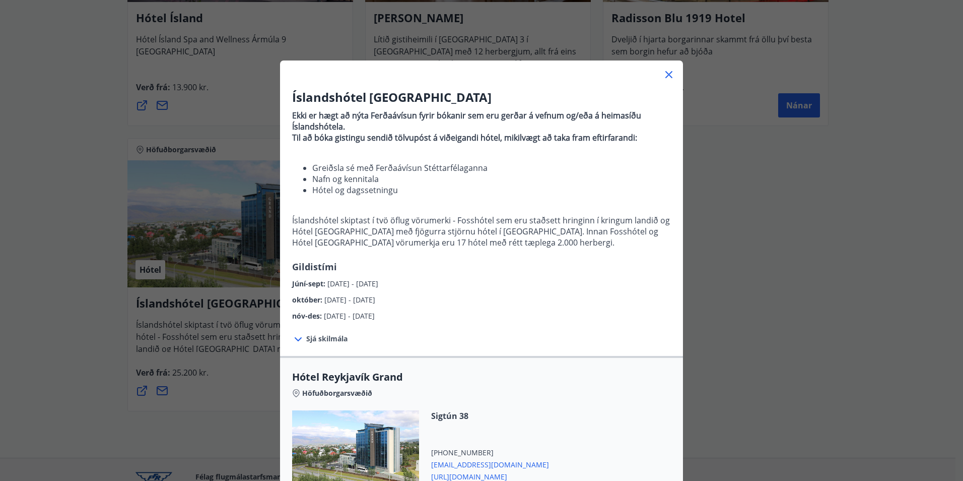
click at [669, 77] on icon at bounding box center [669, 75] width 12 height 12
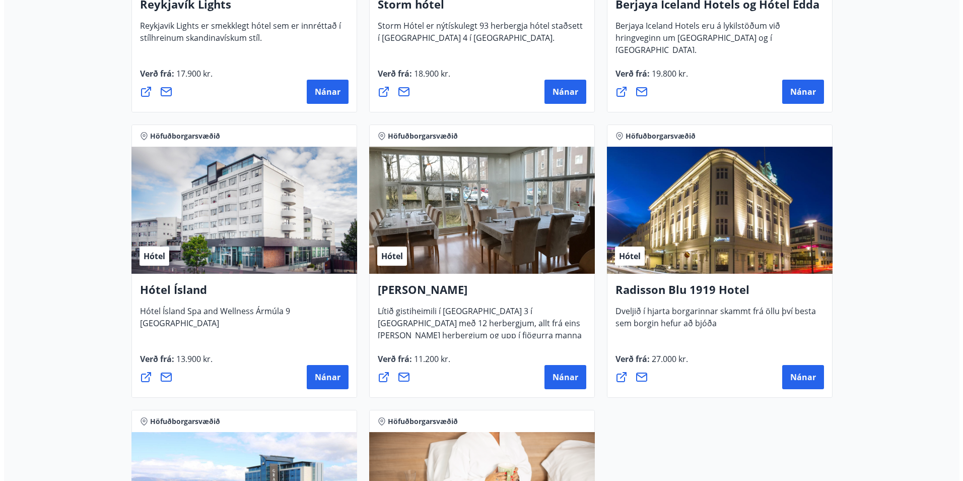
scroll to position [414, 0]
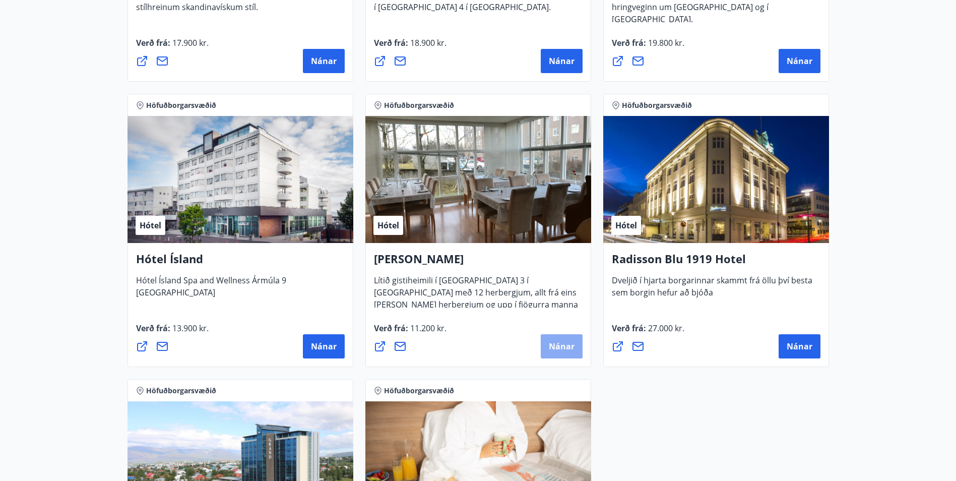
click at [569, 346] on span "Nánar" at bounding box center [562, 346] width 26 height 11
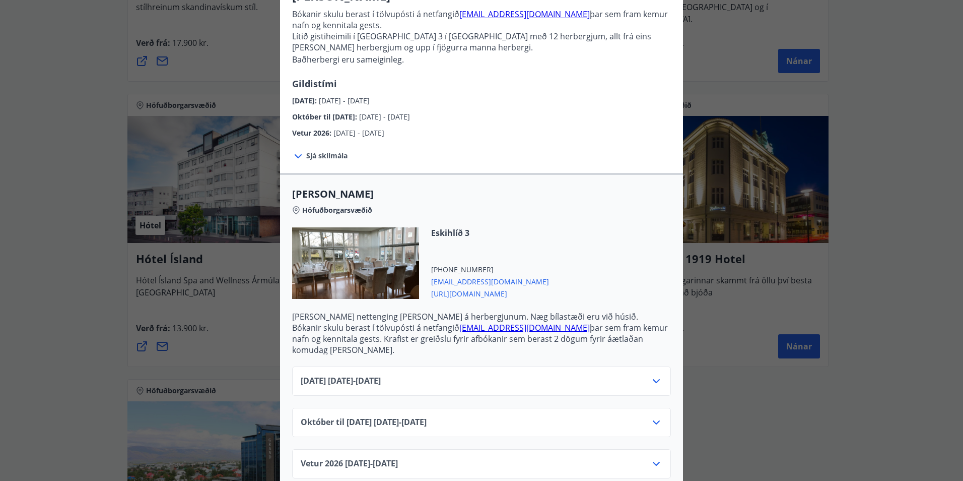
scroll to position [108, 0]
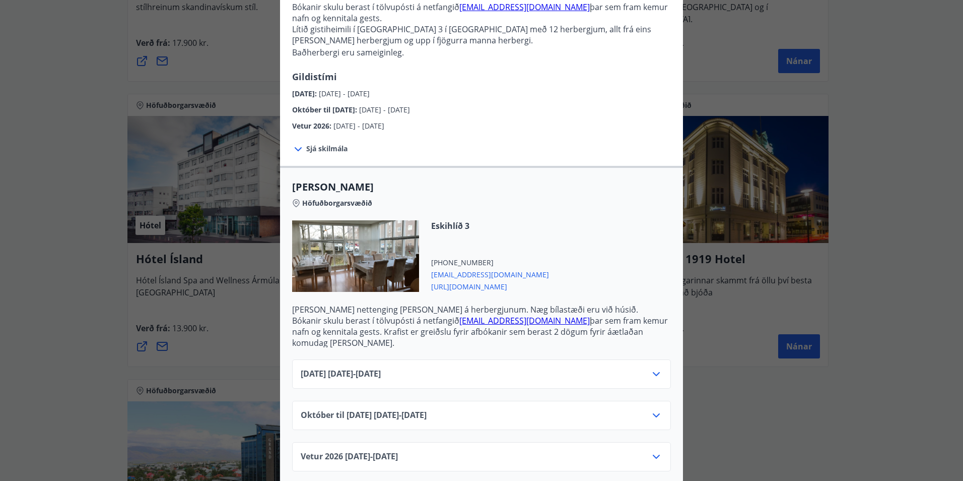
click at [639, 368] on div "September 2025 01.09.25 - 30.09.25" at bounding box center [482, 378] width 362 height 20
click at [654, 368] on icon at bounding box center [656, 374] width 12 height 12
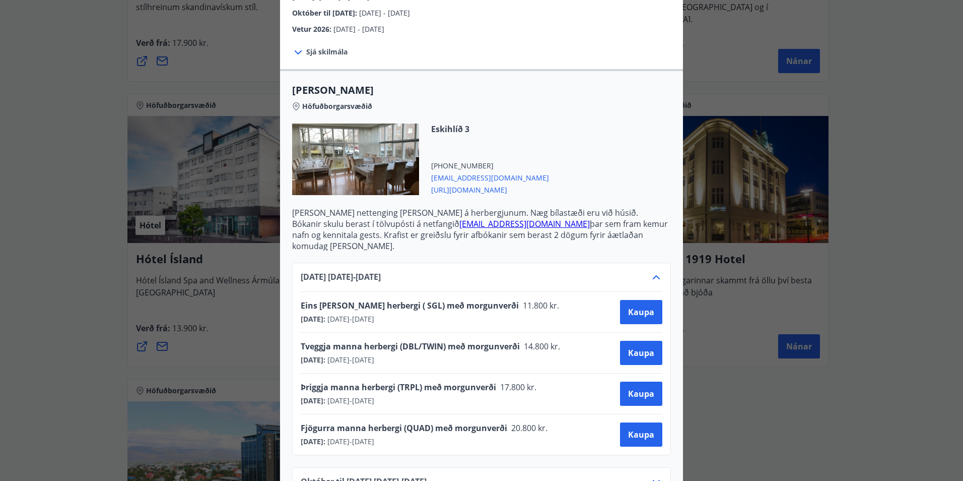
scroll to position [209, 0]
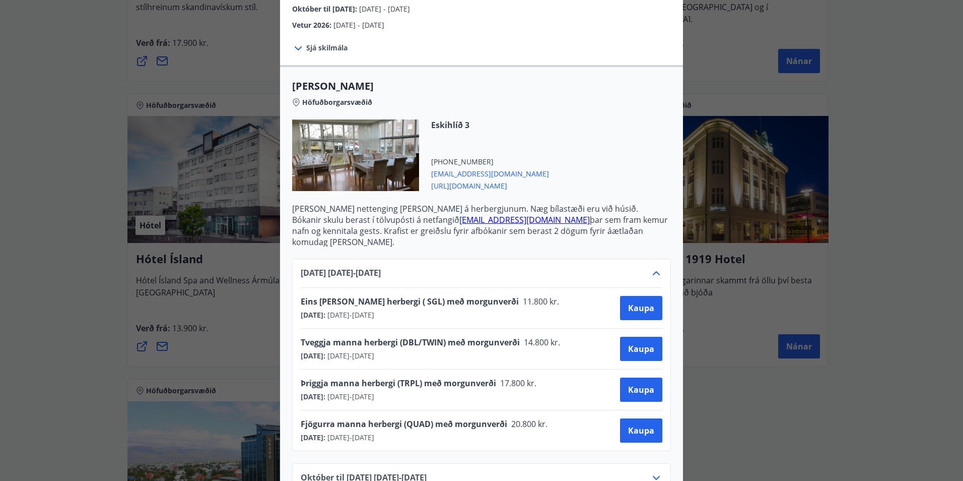
drag, startPoint x: 505, startPoint y: 336, endPoint x: 552, endPoint y: 334, distance: 46.9
drag, startPoint x: 552, startPoint y: 334, endPoint x: 472, endPoint y: 349, distance: 81.4
click at [472, 351] on div "September 2025 : 01.09.2025 - 30.09.2025" at bounding box center [434, 356] width 266 height 10
click at [632, 343] on span "Kaupa" at bounding box center [641, 348] width 26 height 11
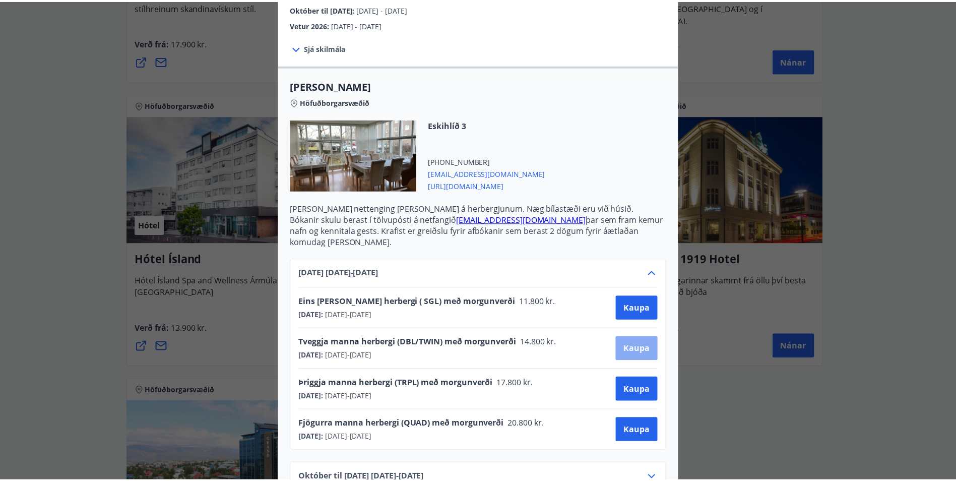
scroll to position [2, 0]
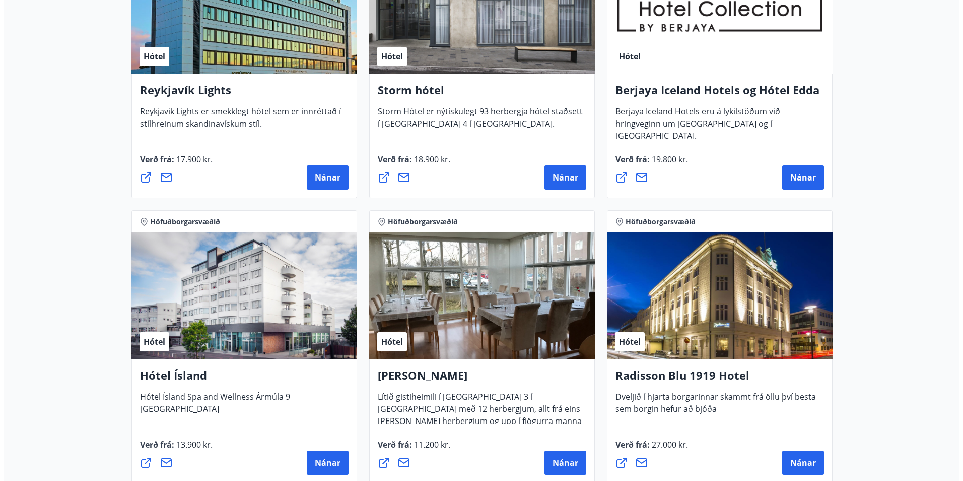
scroll to position [505, 0]
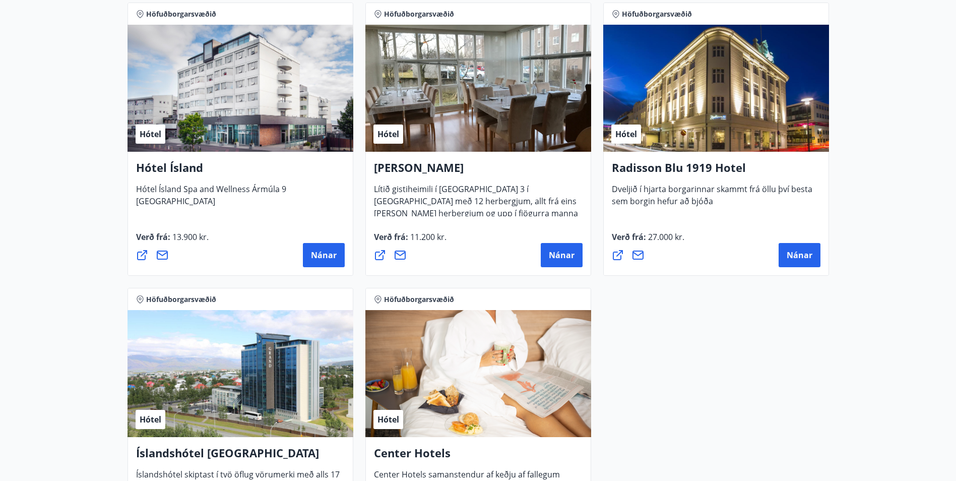
click at [393, 137] on span "Hótel" at bounding box center [388, 133] width 22 height 11
click at [805, 255] on span "Nánar" at bounding box center [799, 254] width 26 height 11
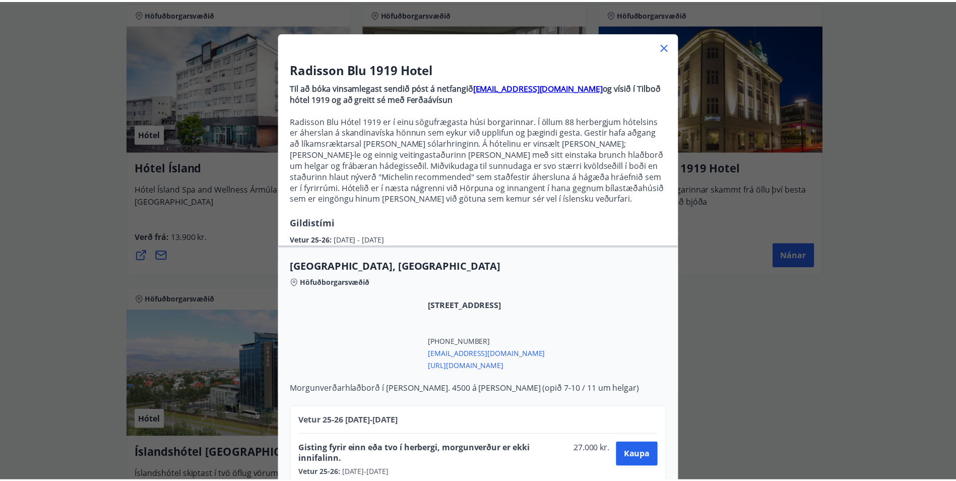
scroll to position [53, 0]
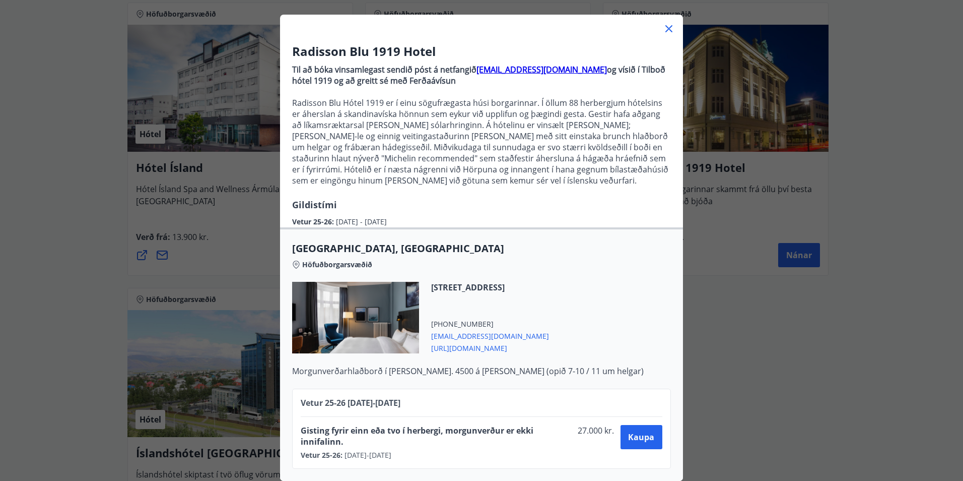
click at [718, 305] on div "Radisson Blu 1919 Hotel Til að bóka vinsamlegast sendið póst á netfangið sales.…" at bounding box center [481, 194] width 963 height 481
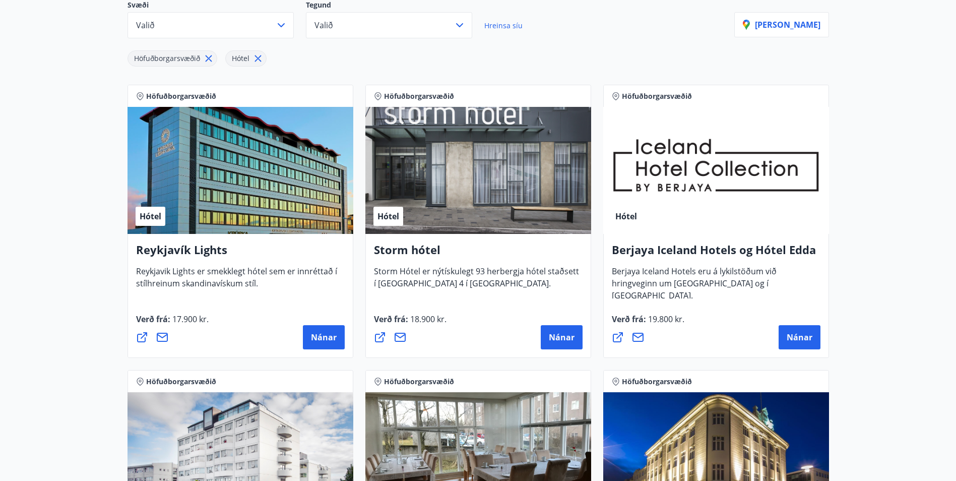
scroll to position [2, 0]
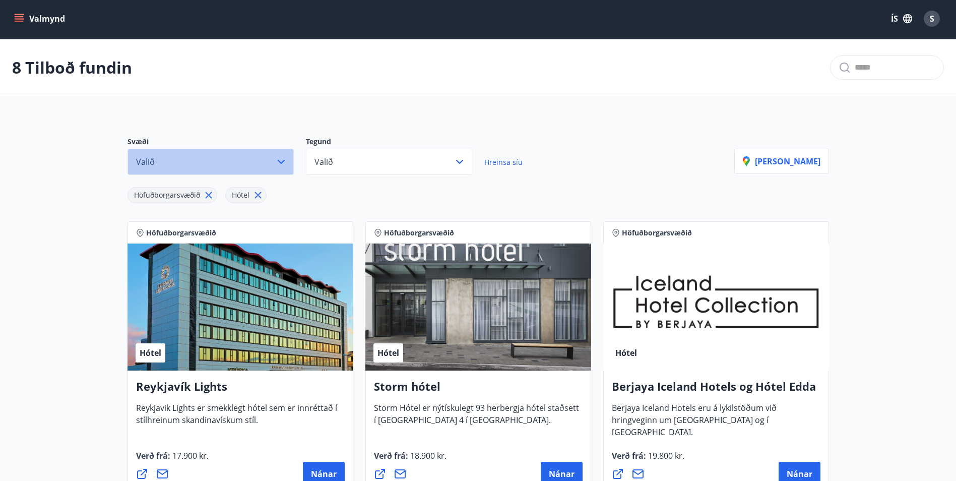
click at [283, 162] on button "Valið" at bounding box center [210, 162] width 166 height 26
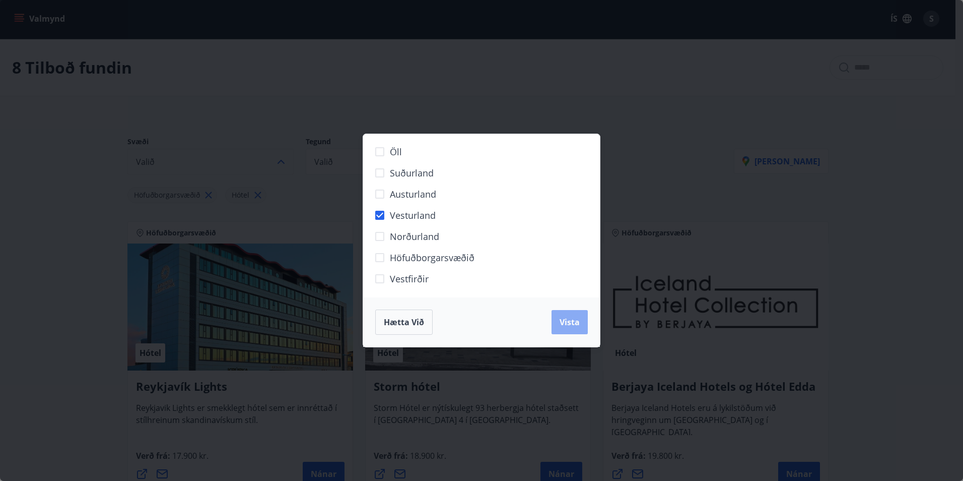
click at [586, 329] on button "Vista" at bounding box center [570, 322] width 36 height 24
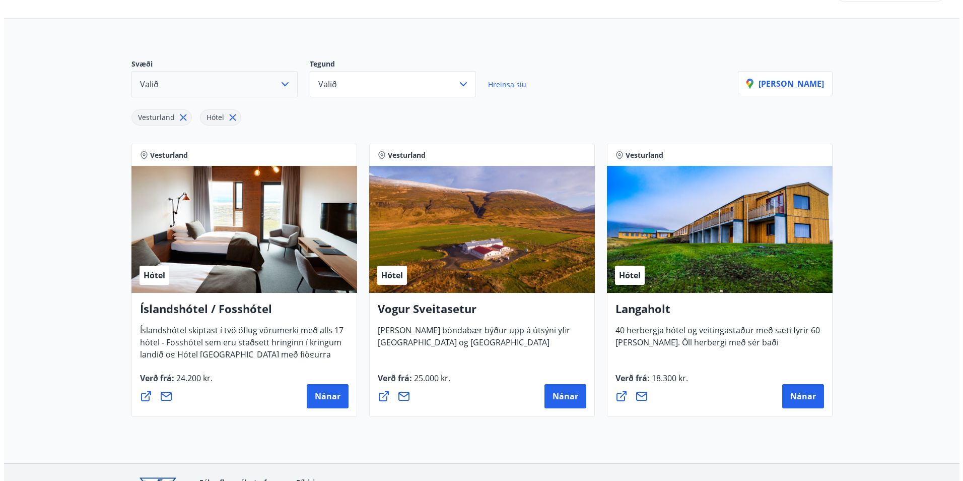
scroll to position [102, 0]
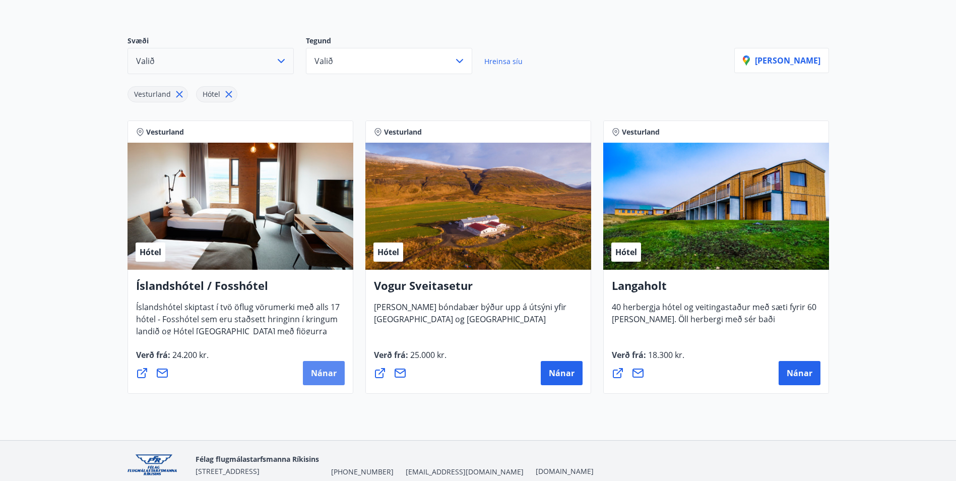
click at [326, 376] on span "Nánar" at bounding box center [324, 372] width 26 height 11
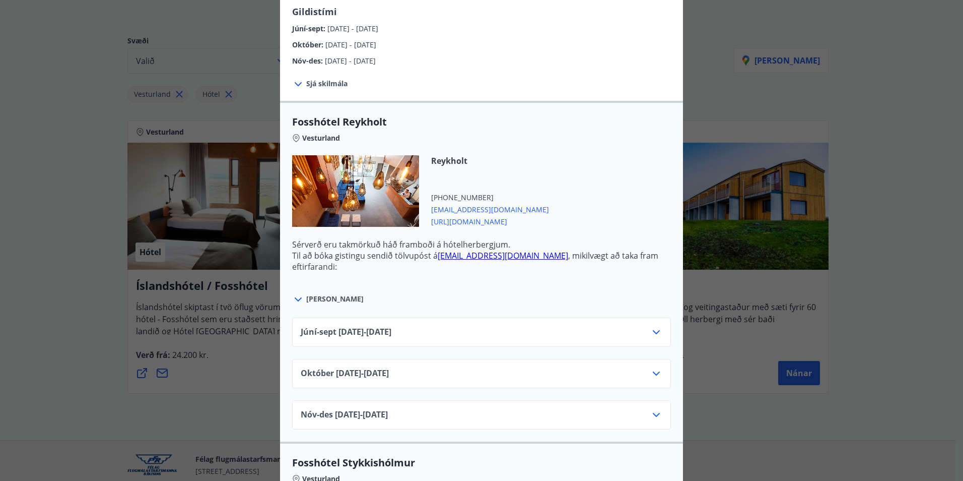
scroll to position [302, 0]
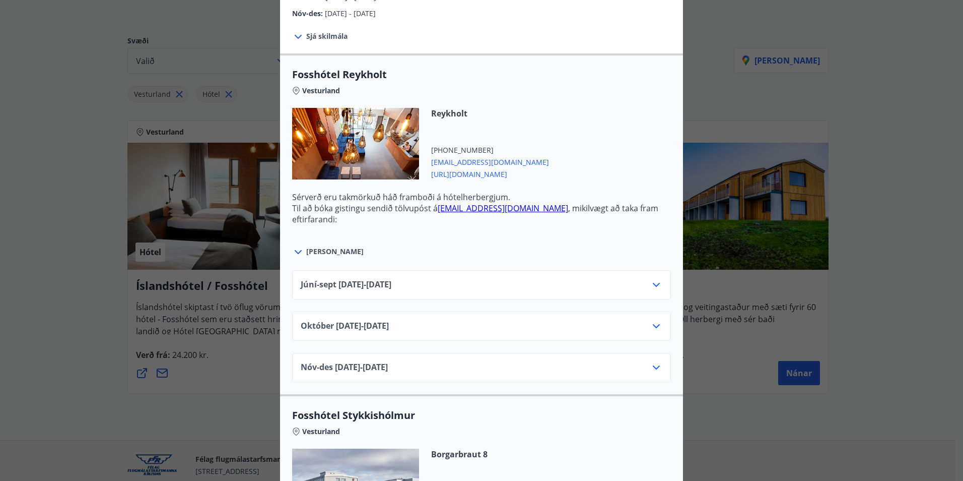
click at [435, 288] on div "Júní-sept 01.06.25 - 30.09.25" at bounding box center [482, 289] width 362 height 20
click at [650, 281] on icon at bounding box center [656, 285] width 12 height 12
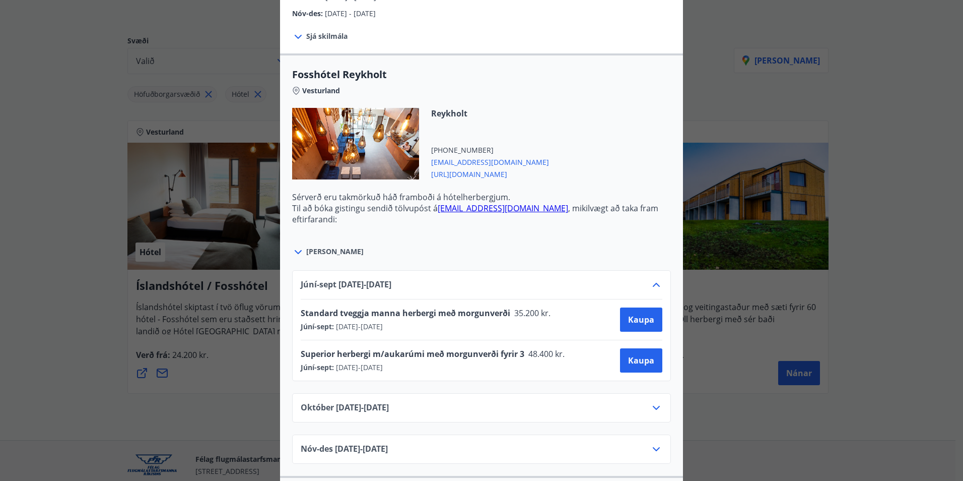
scroll to position [2, 0]
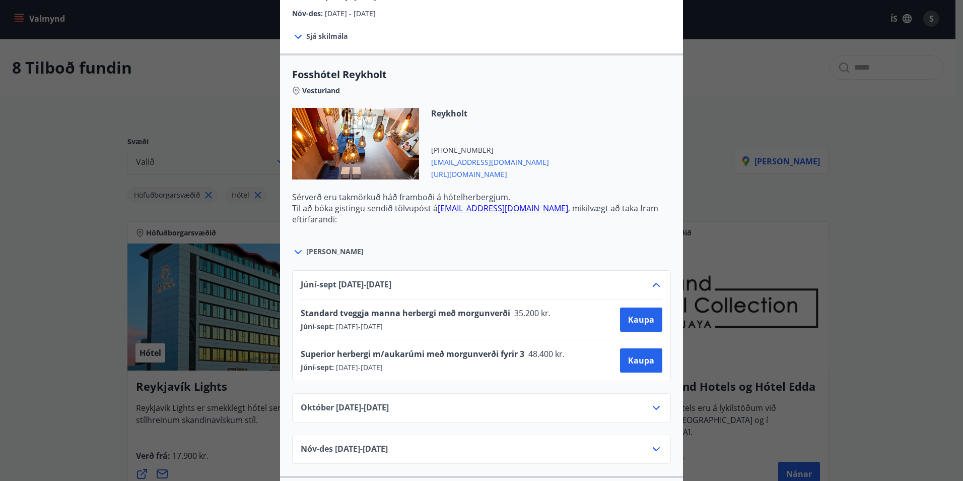
click at [740, 208] on div "Íslandshótel / Fosshótel Ekki er hægt að nýta Ferðaávísun fyrir bókanir sem eru…" at bounding box center [481, 240] width 963 height 481
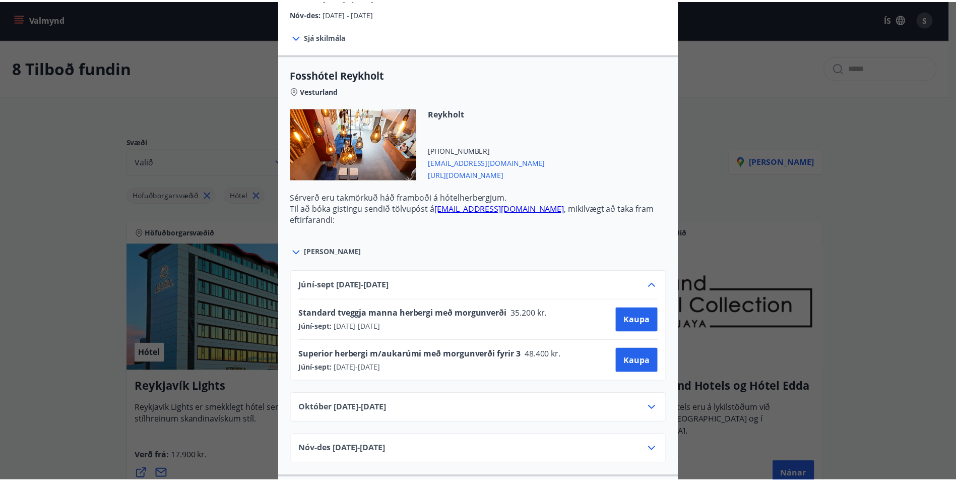
scroll to position [0, 0]
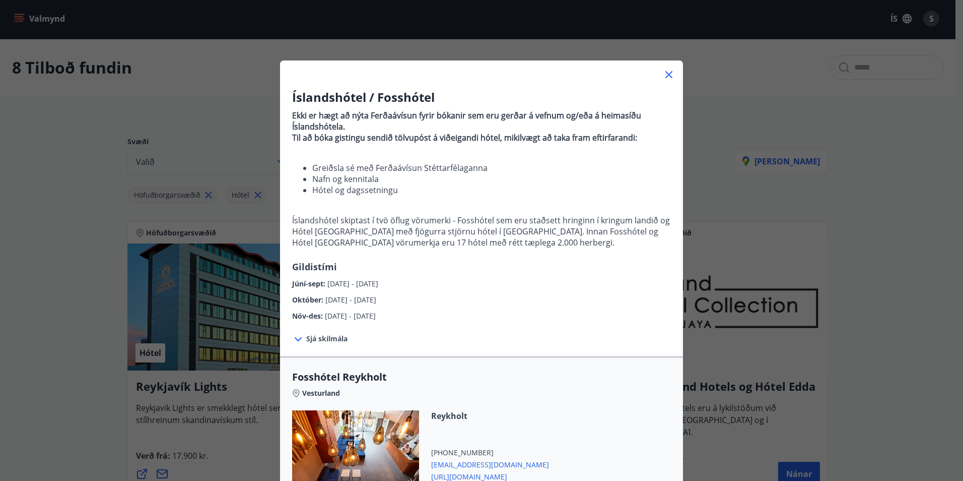
click at [668, 76] on icon at bounding box center [669, 75] width 12 height 12
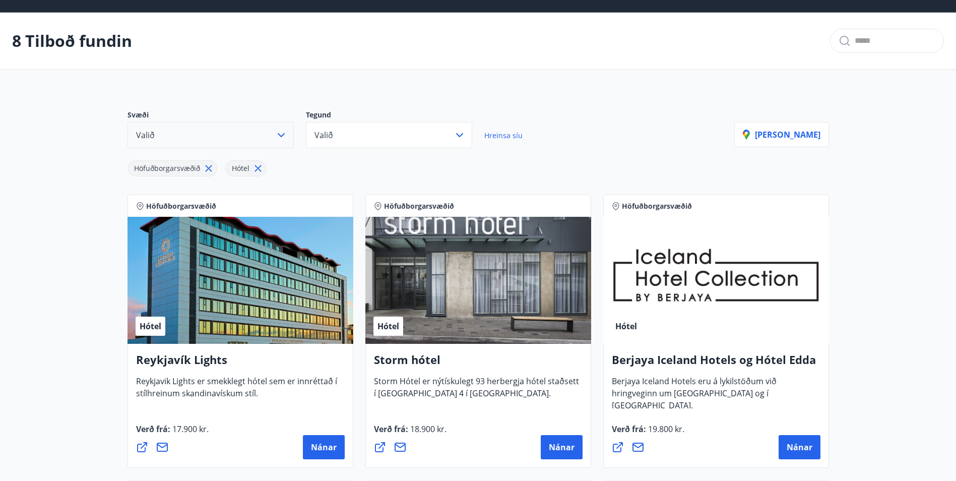
scroll to position [52, 0]
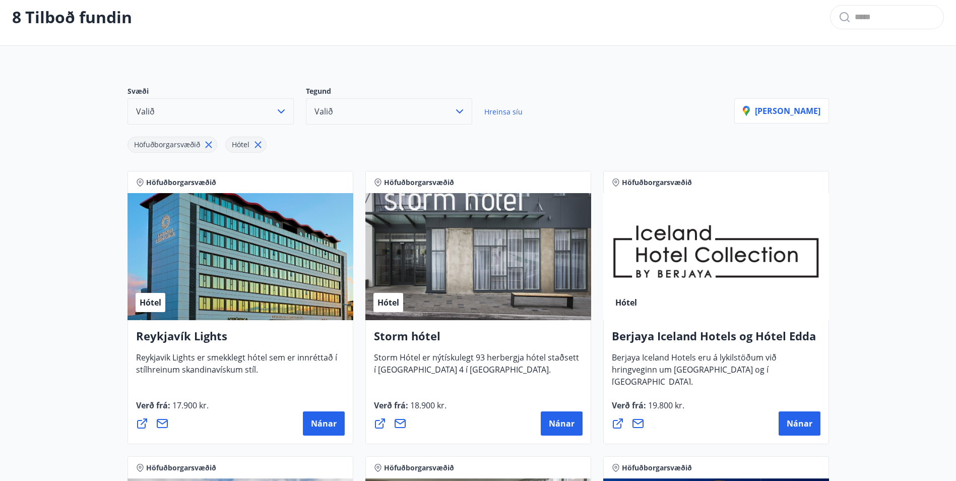
click at [361, 115] on button "Valið" at bounding box center [389, 111] width 166 height 26
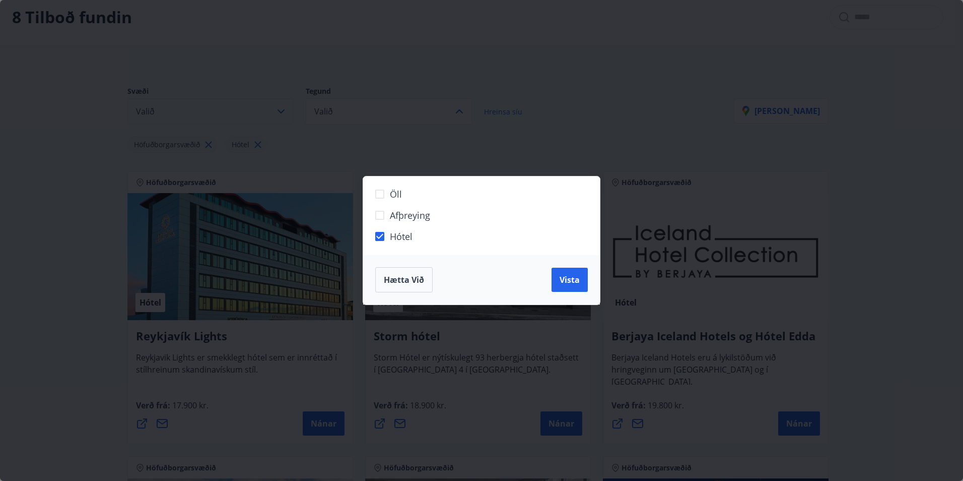
click at [496, 156] on div "Öll Afþreying Hótel Hætta við Vista" at bounding box center [481, 240] width 963 height 481
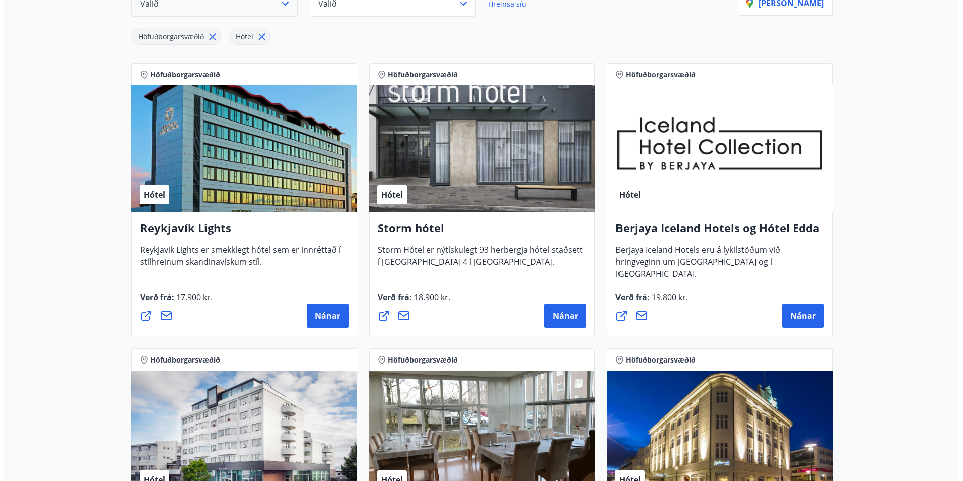
scroll to position [455, 0]
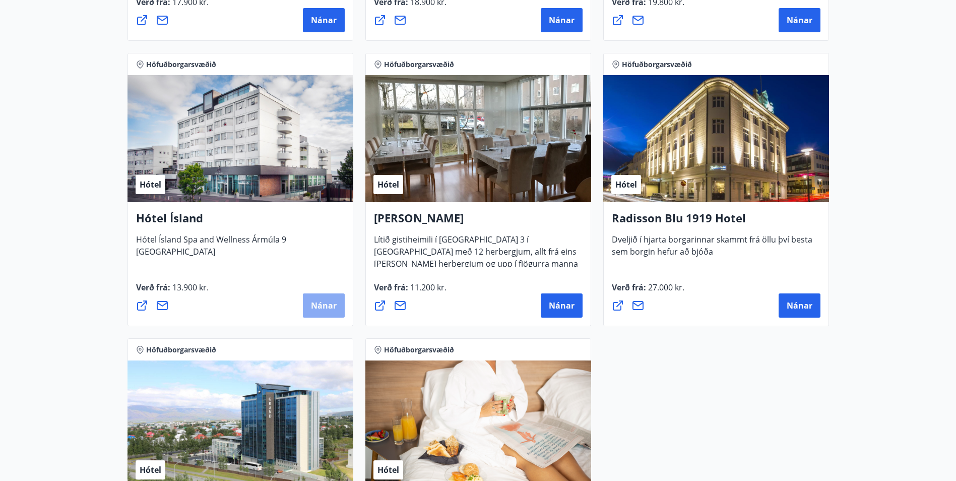
click at [323, 298] on button "Nánar" at bounding box center [324, 305] width 42 height 24
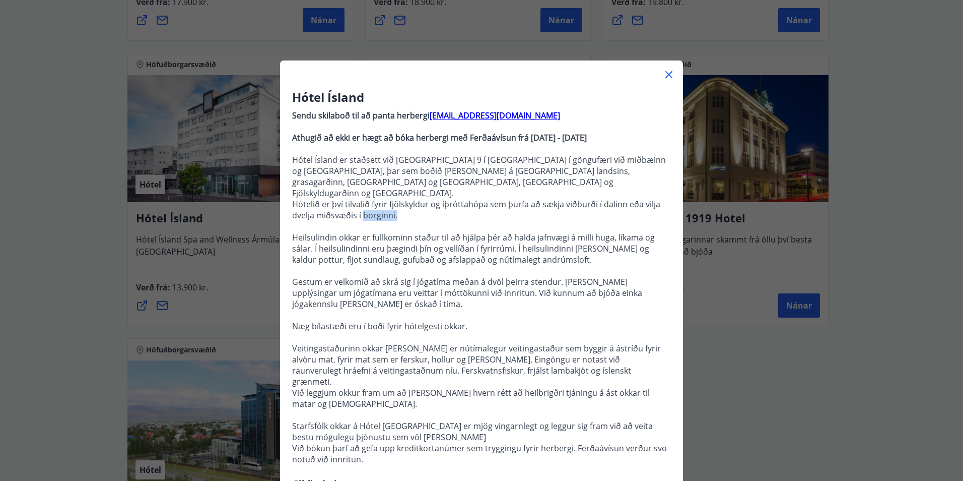
drag, startPoint x: 358, startPoint y: 199, endPoint x: 522, endPoint y: 209, distance: 165.0
click at [522, 209] on p "Hótelið er því tilvalið fyrir fjölskyldur og íþróttahópa sem þurfa að sækja við…" at bounding box center [481, 209] width 379 height 22
drag, startPoint x: 522, startPoint y: 209, endPoint x: 473, endPoint y: 250, distance: 65.1
click at [473, 249] on p "Heilsulindin okkar er fullkominn staður til að hjálpa þér að halda jafnvægi á m…" at bounding box center [481, 248] width 379 height 33
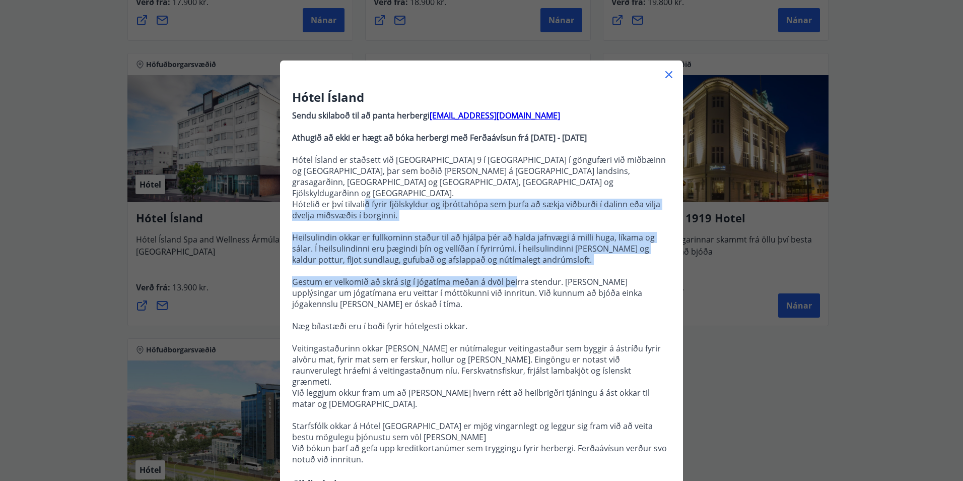
drag, startPoint x: 510, startPoint y: 272, endPoint x: 358, endPoint y: 191, distance: 172.9
click at [358, 191] on p "Sendu skilaboð til að panta herbergi reception@hotelisland.is Athugið að ekki e…" at bounding box center [481, 291] width 379 height 371
drag, startPoint x: 358, startPoint y: 191, endPoint x: 398, endPoint y: 258, distance: 78.4
click at [397, 265] on p at bounding box center [481, 270] width 379 height 11
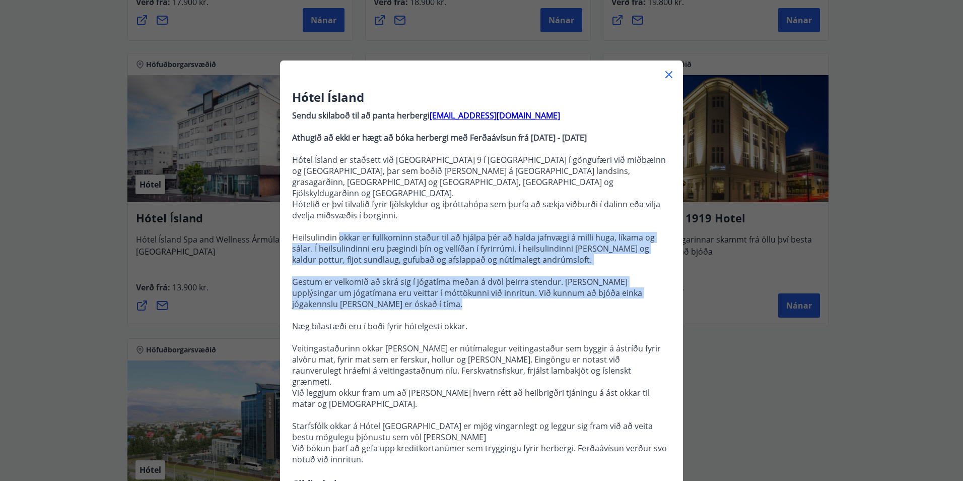
drag, startPoint x: 455, startPoint y: 299, endPoint x: 336, endPoint y: 222, distance: 142.1
click at [336, 222] on p "Sendu skilaboð til að panta herbergi reception@hotelisland.is Athugið að ekki e…" at bounding box center [481, 291] width 379 height 371
drag, startPoint x: 336, startPoint y: 222, endPoint x: 434, endPoint y: 311, distance: 132.6
click at [431, 309] on p at bounding box center [481, 314] width 379 height 11
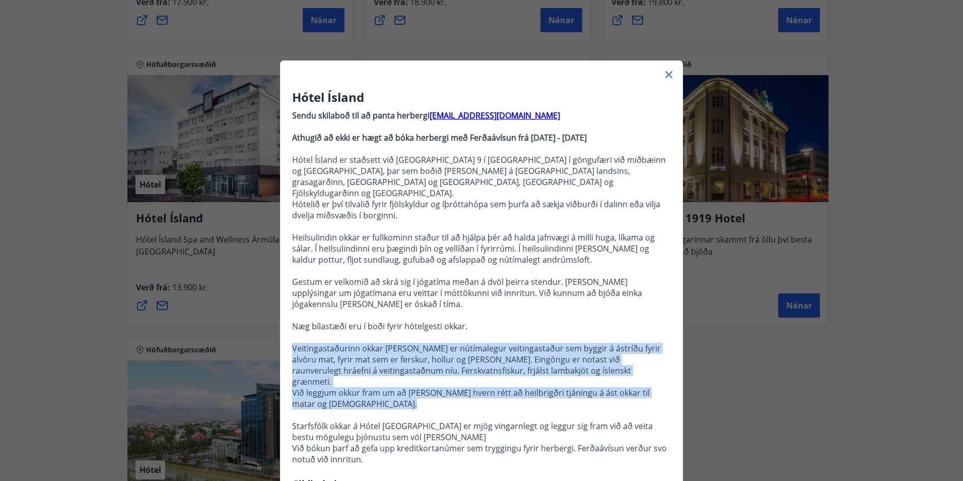
drag, startPoint x: 454, startPoint y: 386, endPoint x: 376, endPoint y: 322, distance: 101.3
click at [376, 322] on p "Sendu skilaboð til að panta herbergi reception@hotelisland.is Athugið að ekki e…" at bounding box center [481, 291] width 379 height 371
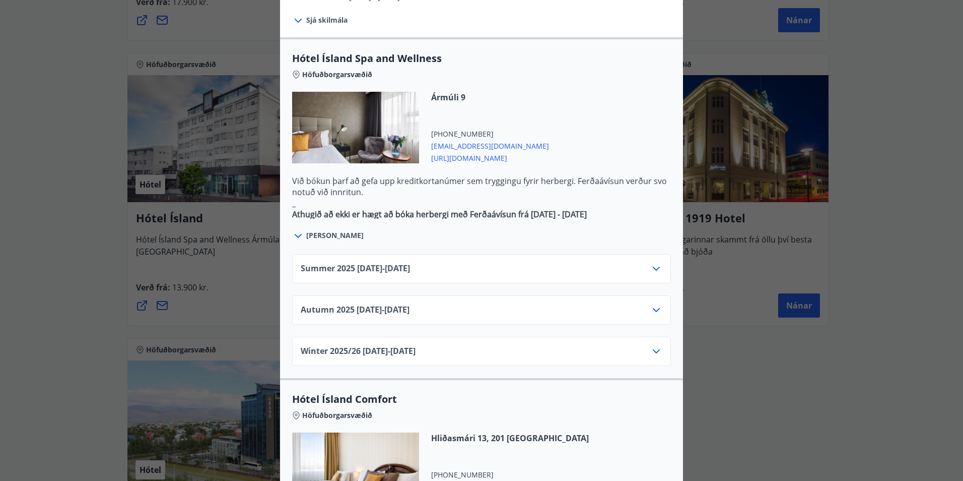
scroll to position [554, 0]
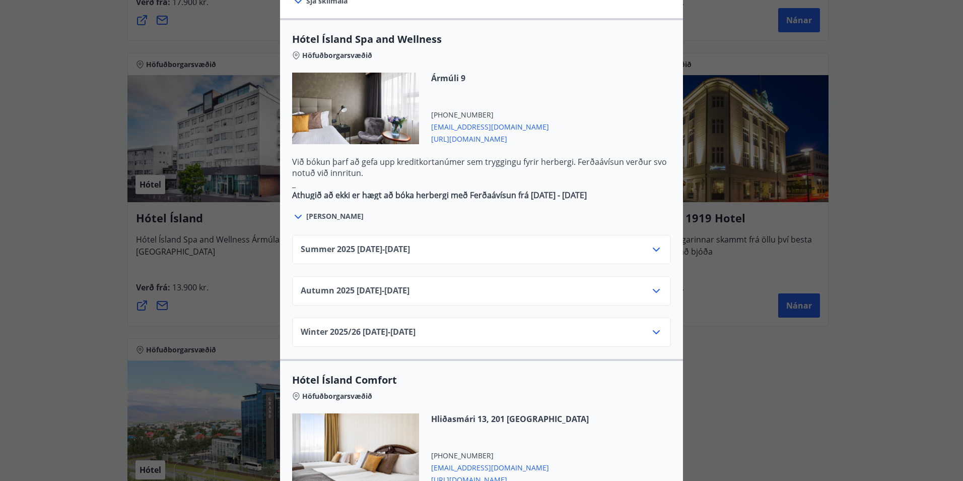
click at [450, 243] on div "Summer 2025 01.06.25 - 30.09.25" at bounding box center [482, 253] width 362 height 20
click at [650, 243] on icon at bounding box center [656, 249] width 12 height 12
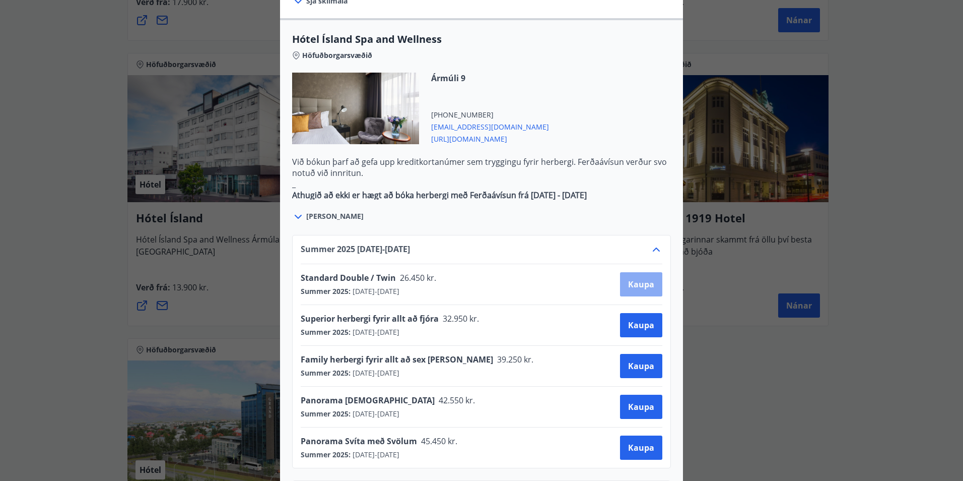
click at [635, 279] on span "Kaupa" at bounding box center [641, 284] width 26 height 11
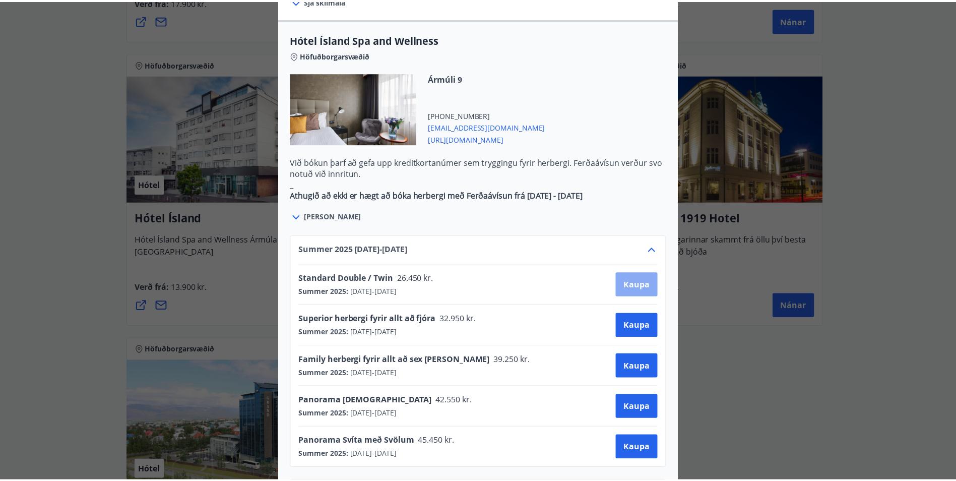
scroll to position [2, 0]
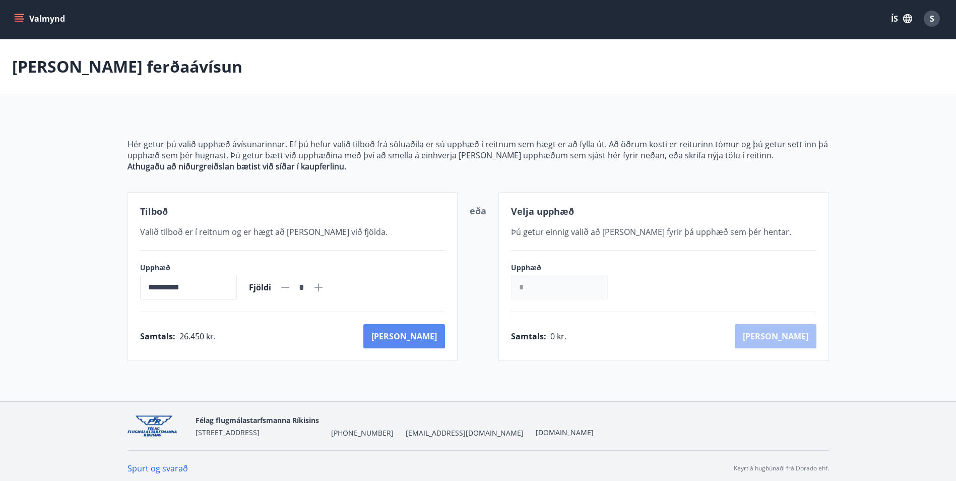
click at [421, 335] on button "Kaup" at bounding box center [404, 336] width 82 height 24
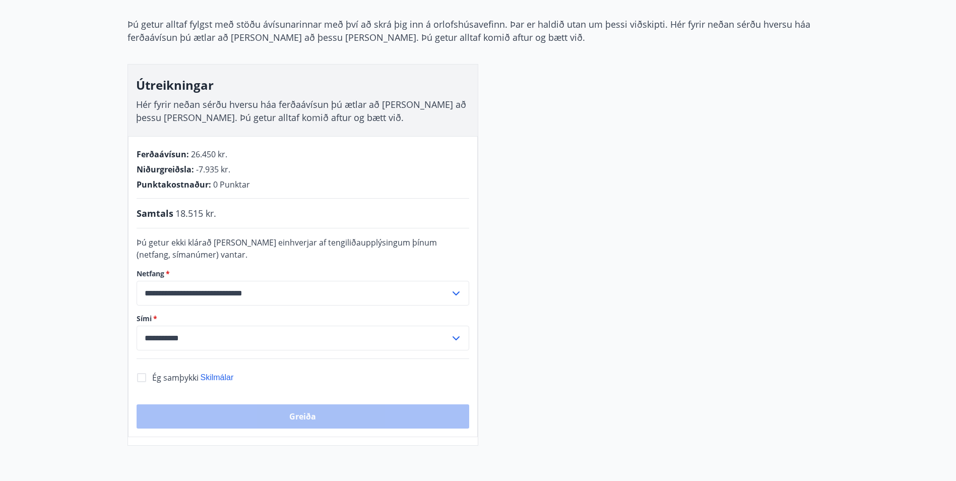
scroll to position [102, 0]
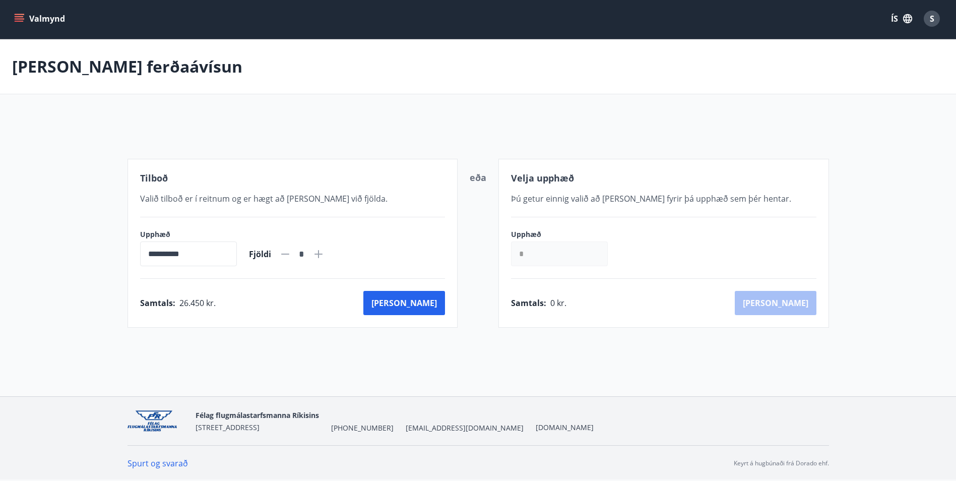
scroll to position [7, 0]
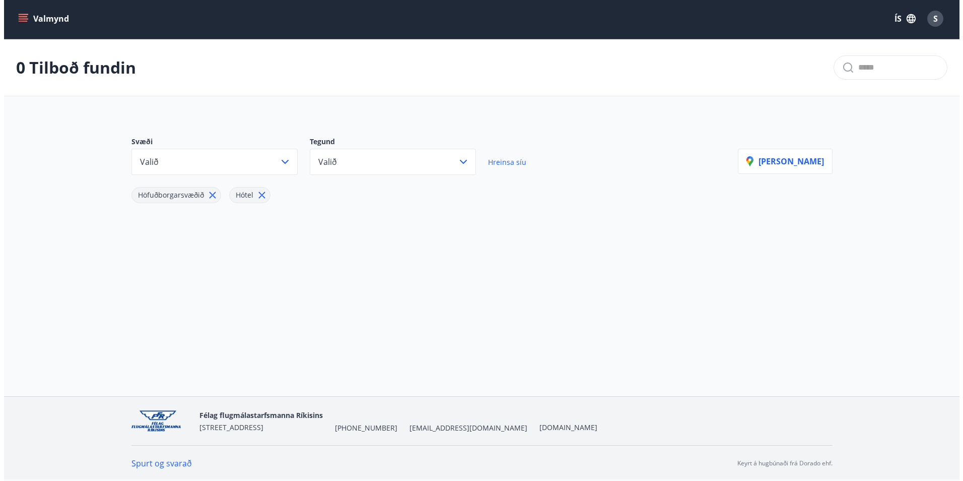
scroll to position [102, 0]
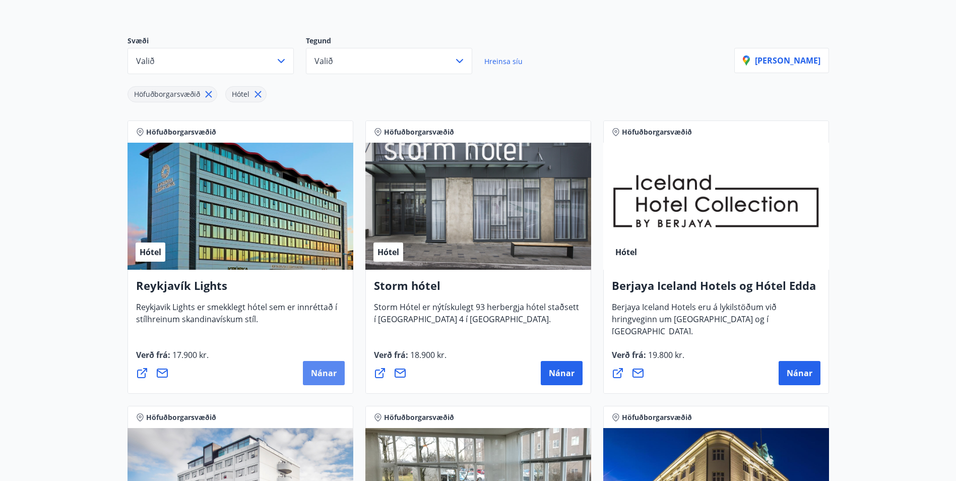
click at [327, 375] on span "Nánar" at bounding box center [324, 372] width 26 height 11
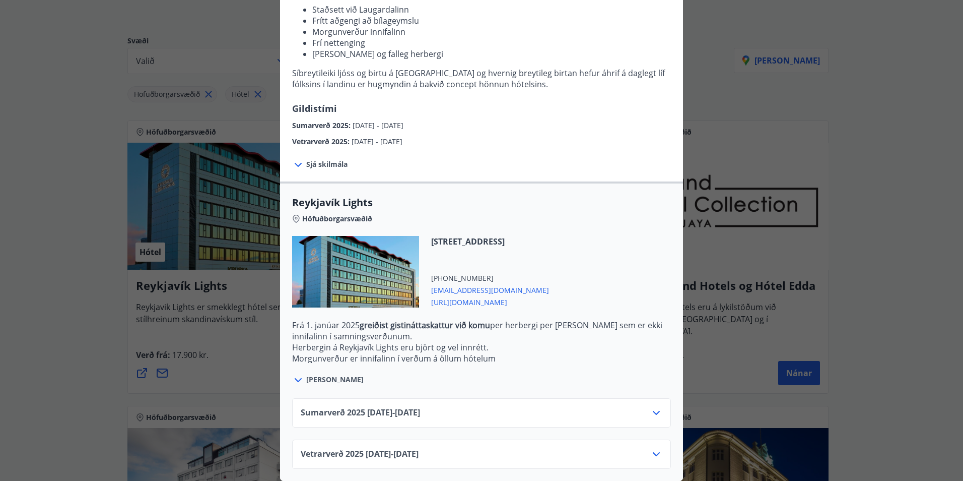
scroll to position [155, 0]
click at [470, 410] on div "Sumarverð 2025 16.05.25 - 30.09.25" at bounding box center [482, 417] width 362 height 20
click at [656, 407] on icon at bounding box center [656, 413] width 12 height 12
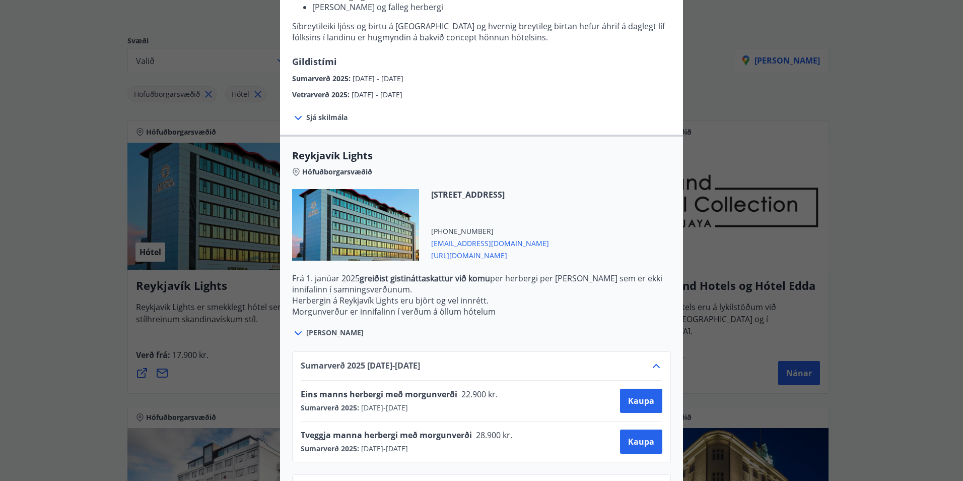
scroll to position [236, 0]
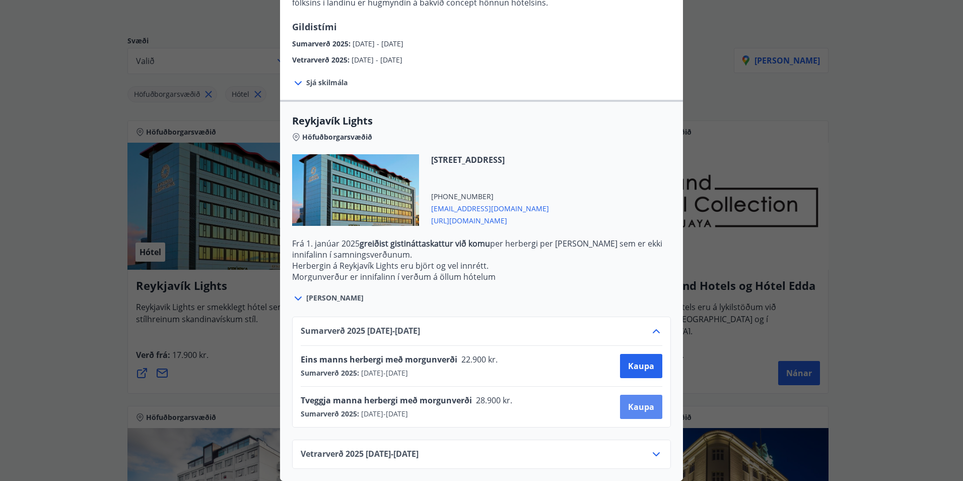
click at [634, 401] on span "Kaupa" at bounding box center [641, 406] width 26 height 11
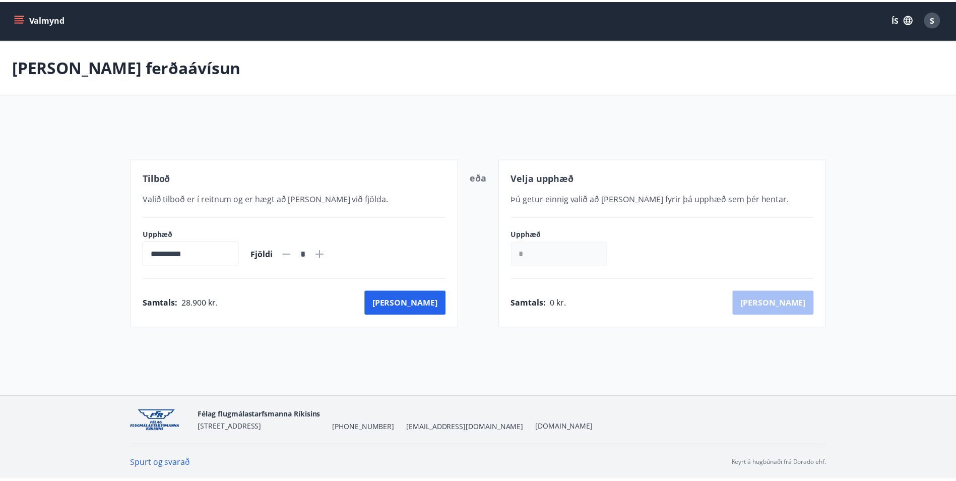
scroll to position [2, 0]
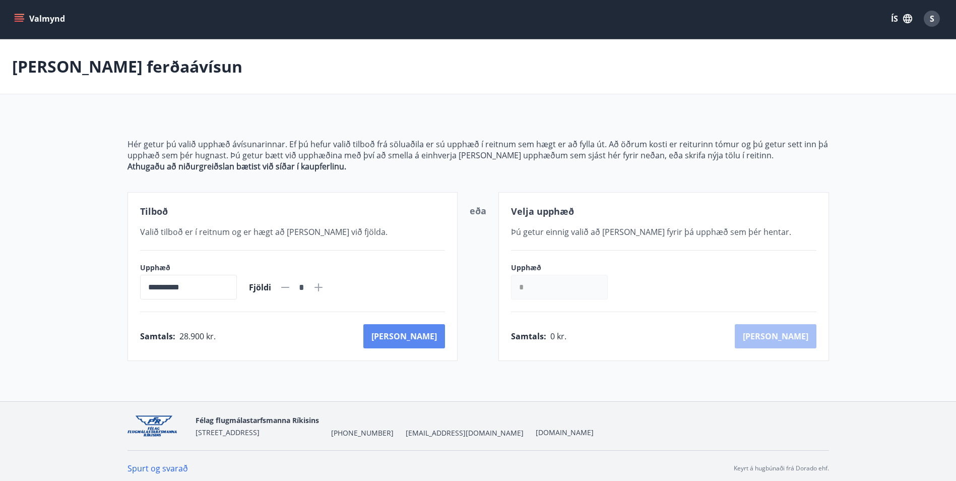
click at [424, 337] on button "Kaup" at bounding box center [404, 336] width 82 height 24
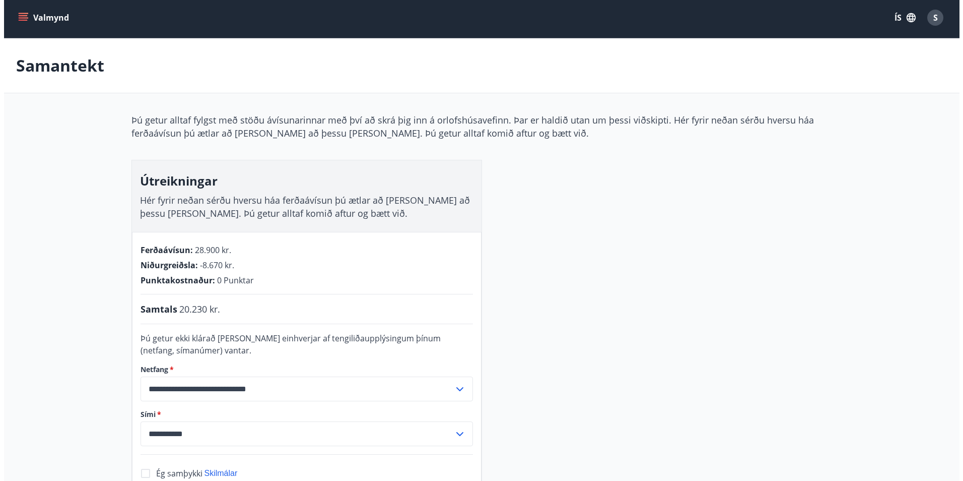
scroll to position [2, 0]
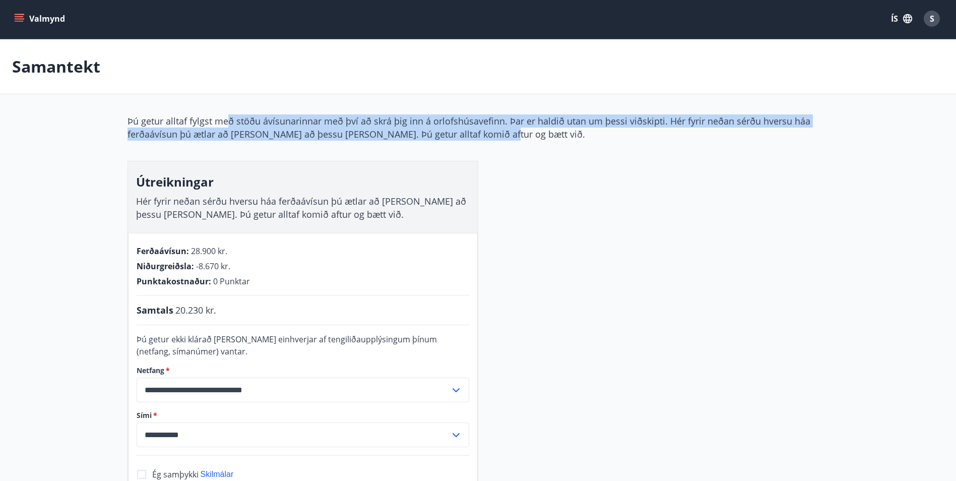
drag, startPoint x: 507, startPoint y: 135, endPoint x: 198, endPoint y: 114, distance: 309.5
click at [198, 114] on p "Þú getur alltaf fylgst með stöðu ávísunarinnar með því að skrá þig inn á orlofs…" at bounding box center [477, 127] width 701 height 26
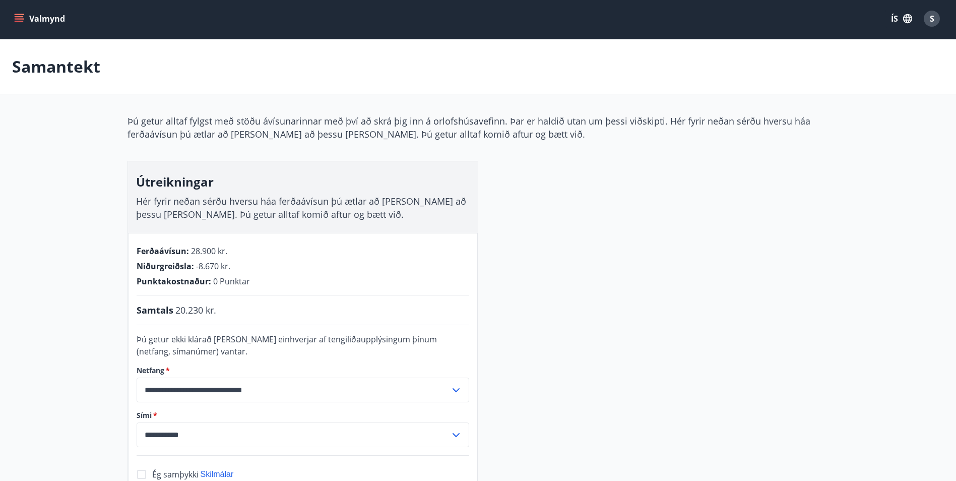
drag, startPoint x: 198, startPoint y: 114, endPoint x: 114, endPoint y: 114, distance: 84.1
click at [114, 113] on main "**********" at bounding box center [478, 290] width 956 height 503
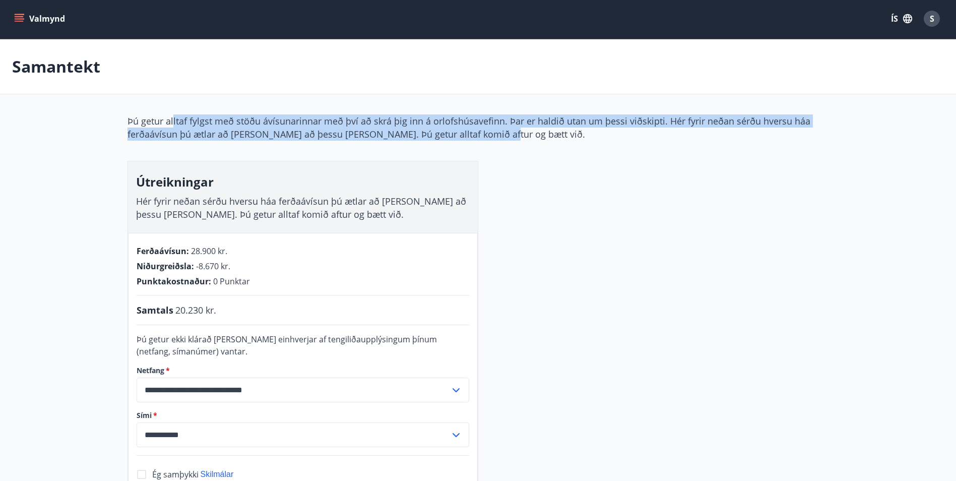
drag, startPoint x: 202, startPoint y: 113, endPoint x: 526, endPoint y: 148, distance: 326.8
click at [526, 148] on main "**********" at bounding box center [478, 290] width 956 height 503
drag, startPoint x: 526, startPoint y: 148, endPoint x: 583, endPoint y: 229, distance: 99.1
click at [583, 229] on div "**********" at bounding box center [477, 328] width 701 height 428
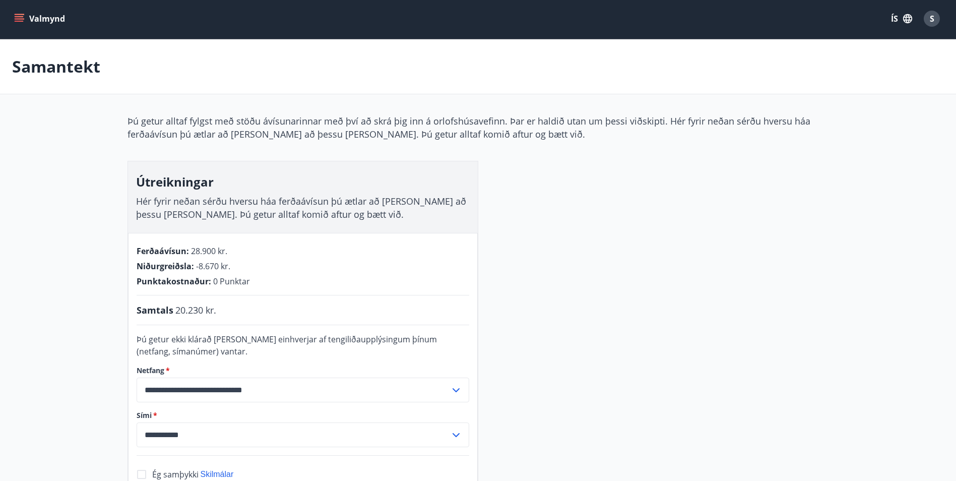
click at [11, 2] on div "Valmynd ÍS S" at bounding box center [478, 18] width 956 height 40
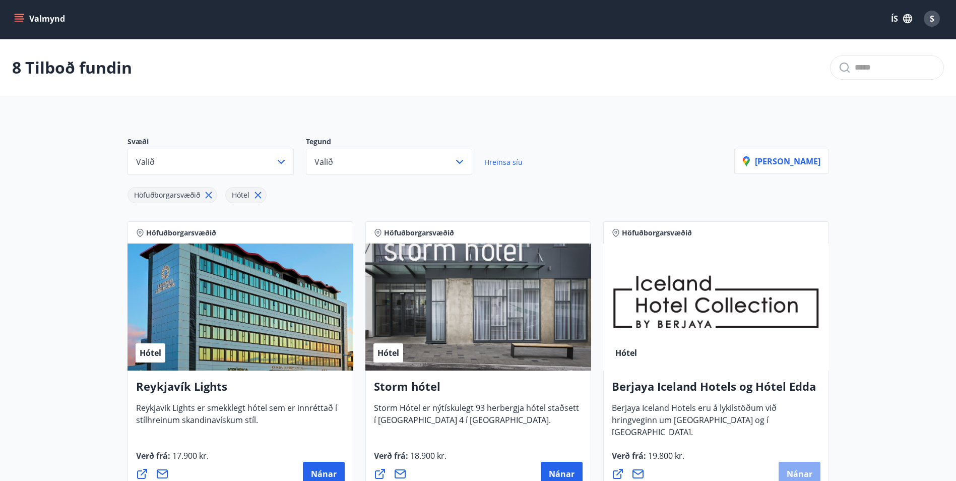
click at [799, 470] on span "Nánar" at bounding box center [799, 473] width 26 height 11
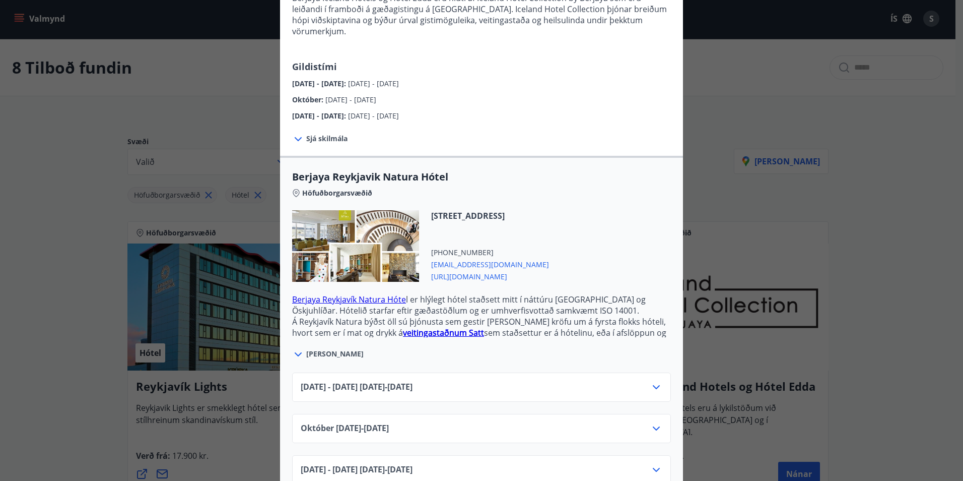
scroll to position [129, 0]
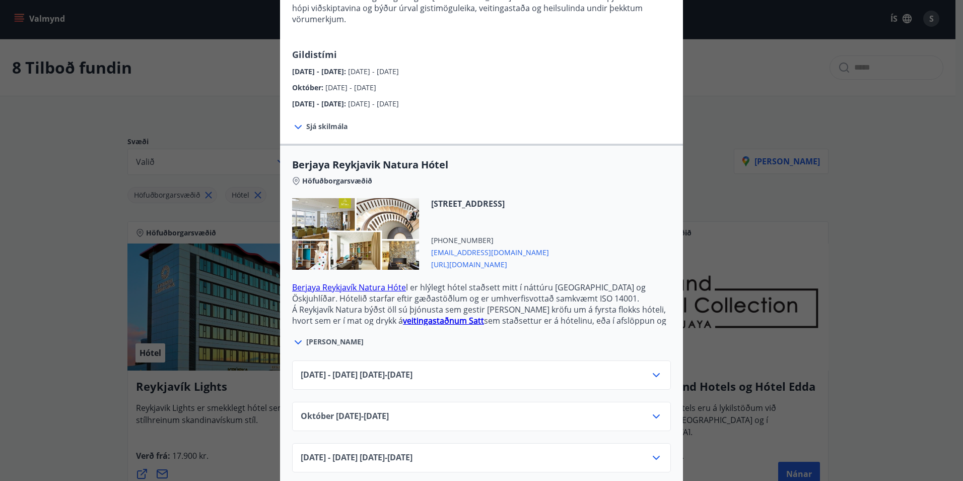
click at [486, 360] on div "Júní 2025 - September 2025 01.06.25 - 30.09.25" at bounding box center [481, 374] width 379 height 29
click at [521, 371] on div "Júní 2025 - September 2025 01.06.25 - 30.09.25" at bounding box center [482, 379] width 362 height 20
click at [658, 369] on icon at bounding box center [656, 375] width 12 height 12
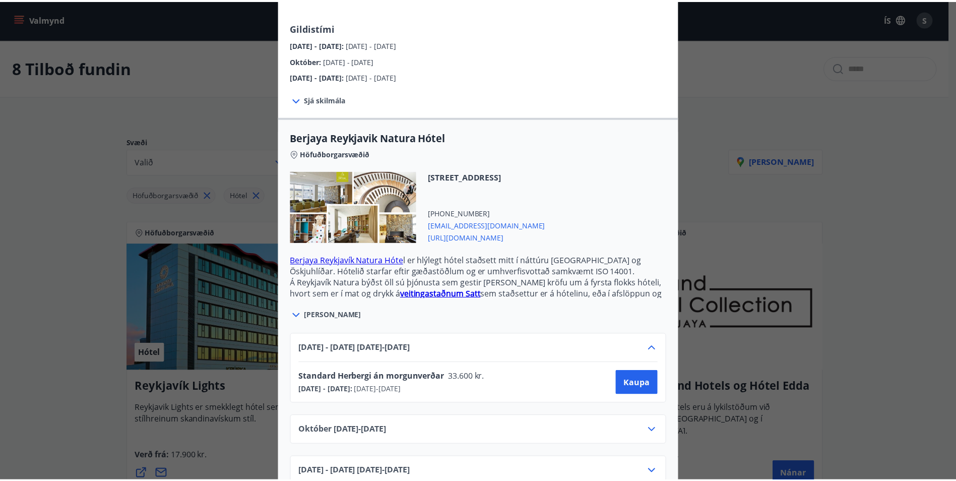
scroll to position [170, 0]
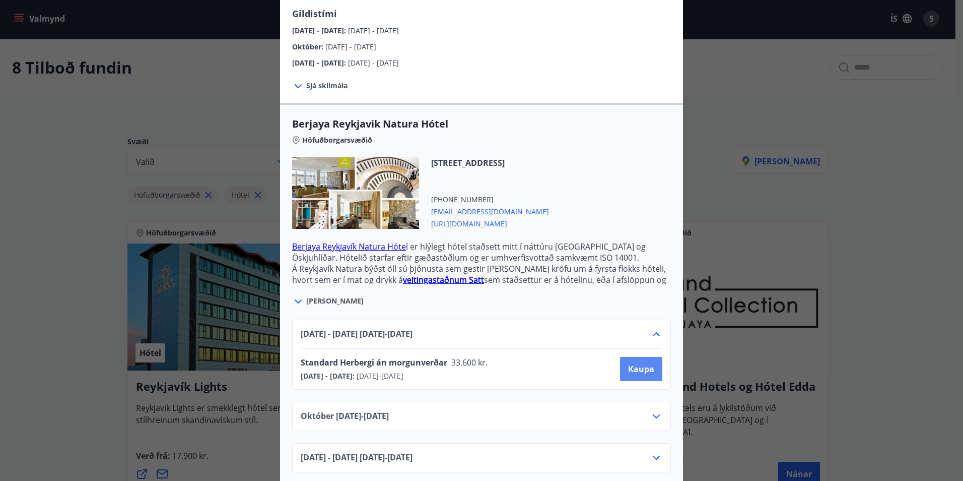
click at [636, 363] on span "Kaupa" at bounding box center [641, 368] width 26 height 11
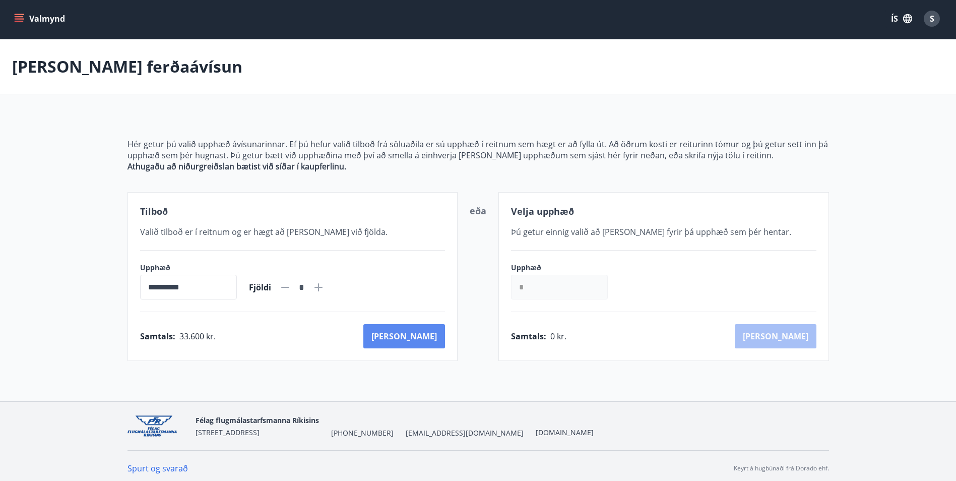
click at [436, 326] on button "Kaup" at bounding box center [404, 336] width 82 height 24
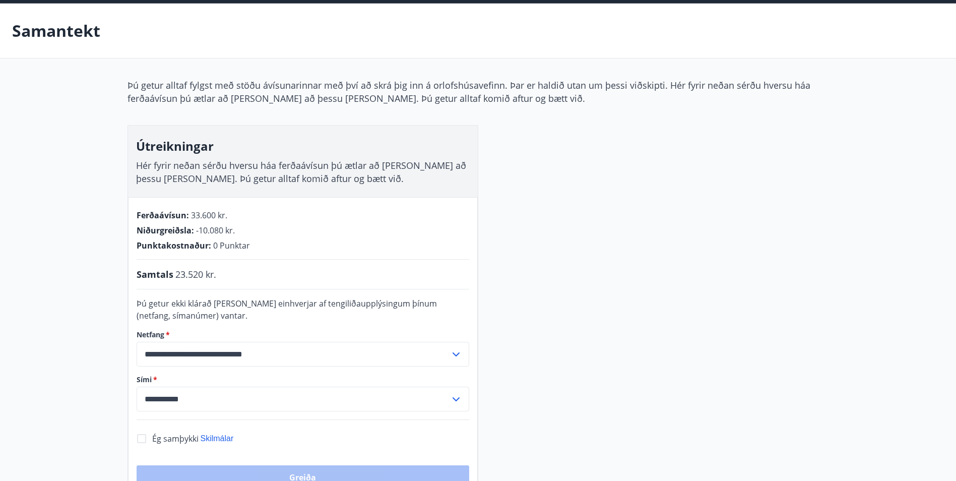
scroll to position [102, 0]
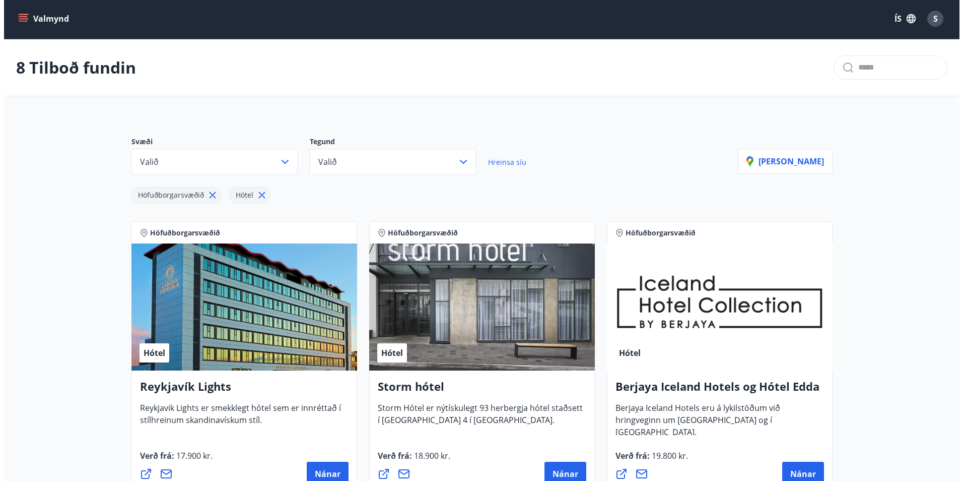
scroll to position [102, 0]
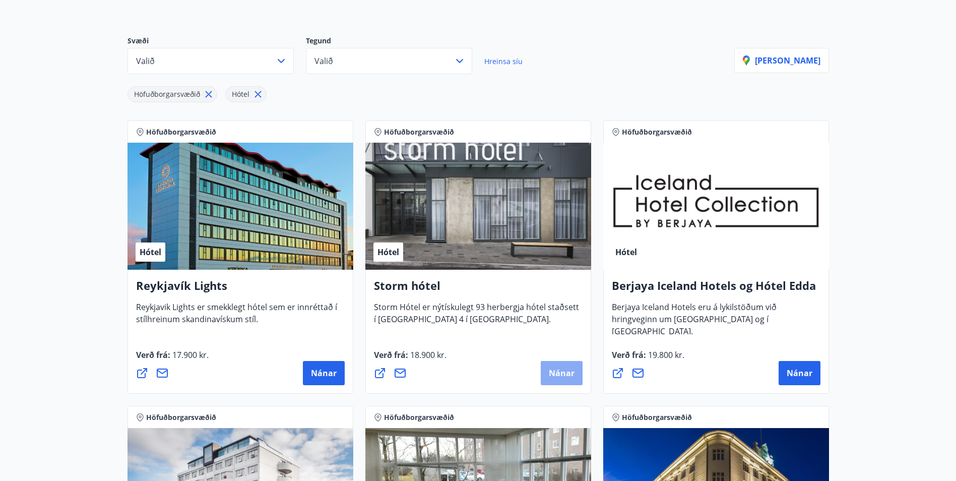
click at [573, 369] on span "Nánar" at bounding box center [562, 372] width 26 height 11
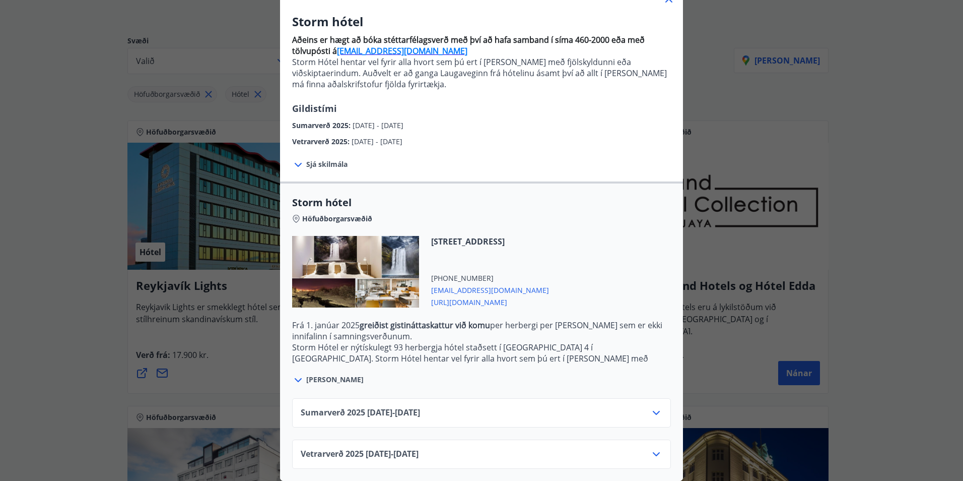
scroll to position [83, 0]
click at [420, 410] on span "Sumarverð 2025 16.05.25 - 30.09.25" at bounding box center [360, 413] width 119 height 12
click at [631, 407] on div "Sumarverð 2025 16.05.25 - 30.09.25" at bounding box center [482, 417] width 362 height 20
click at [650, 407] on icon at bounding box center [656, 413] width 12 height 12
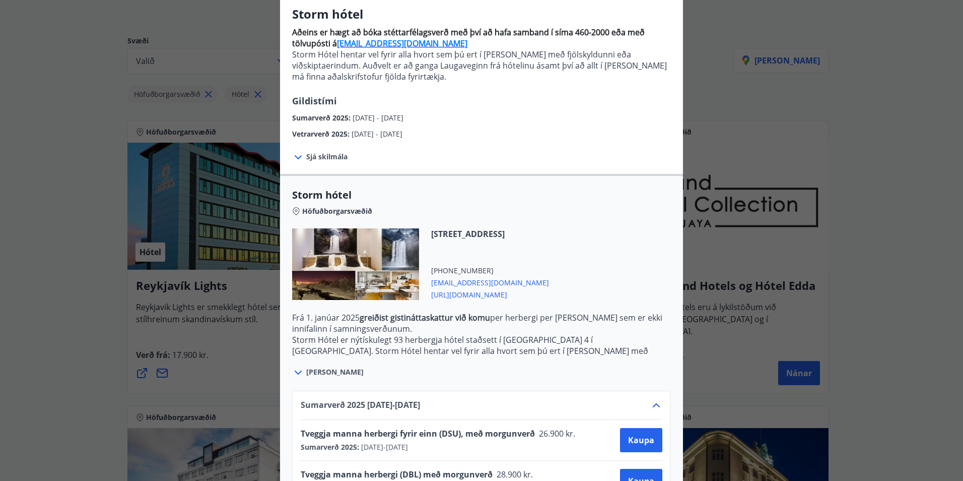
scroll to position [165, 0]
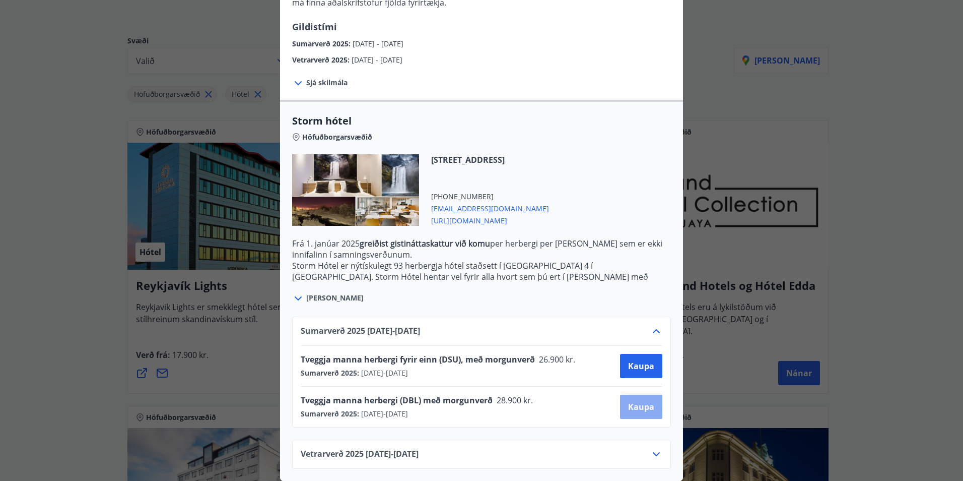
click at [633, 401] on span "Kaupa" at bounding box center [641, 406] width 26 height 11
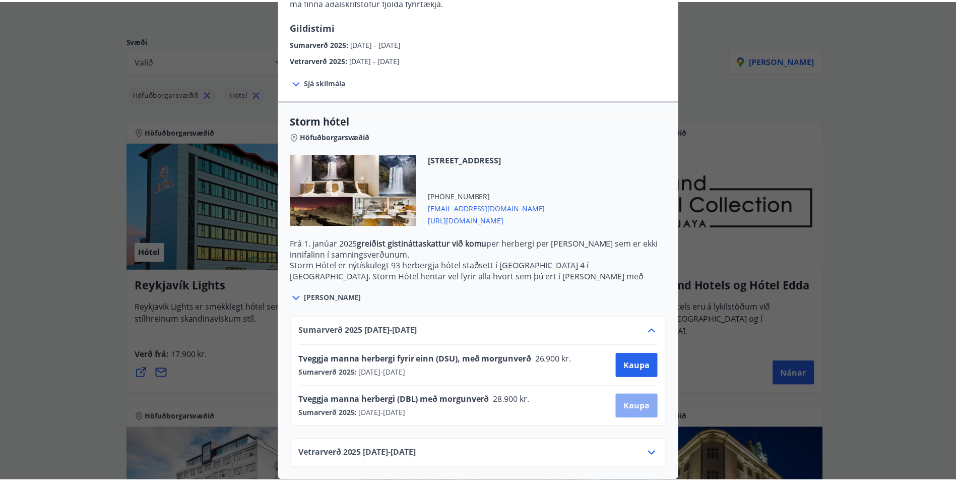
scroll to position [2, 0]
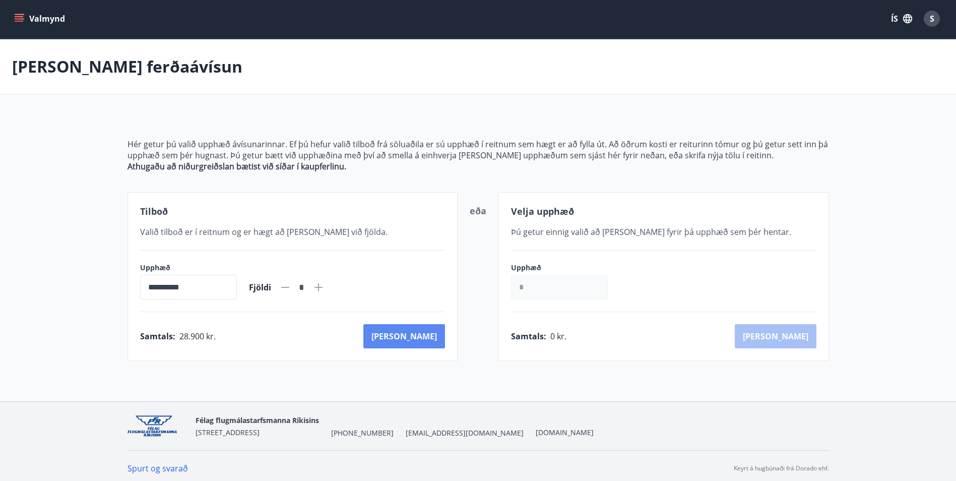
click at [428, 338] on button "Kaup" at bounding box center [404, 336] width 82 height 24
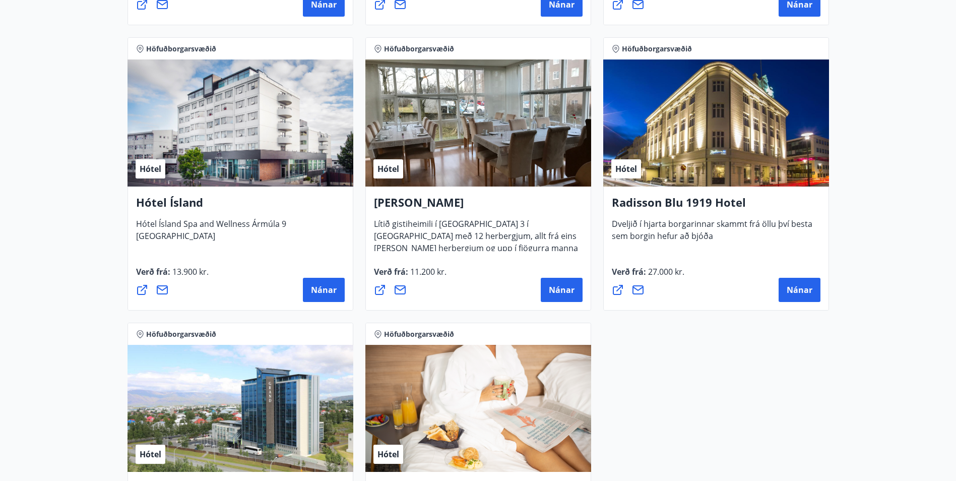
scroll to position [1001, 0]
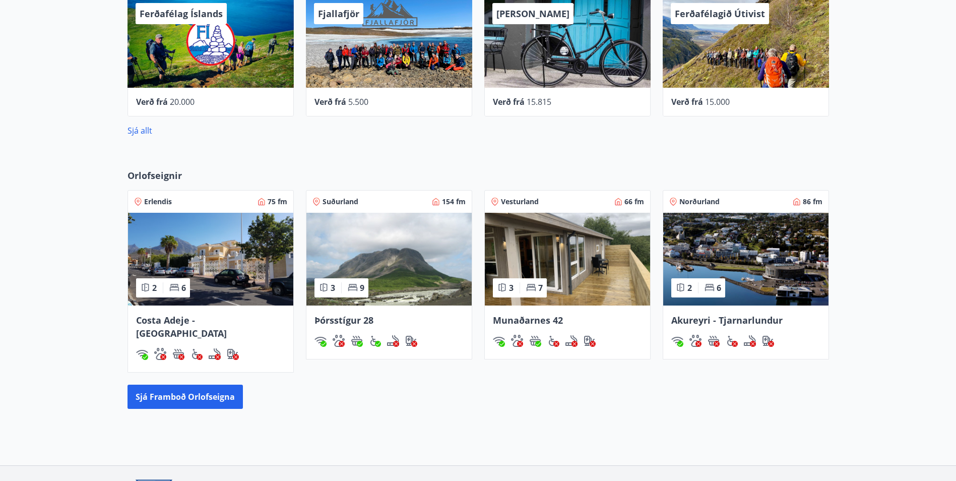
scroll to position [453, 0]
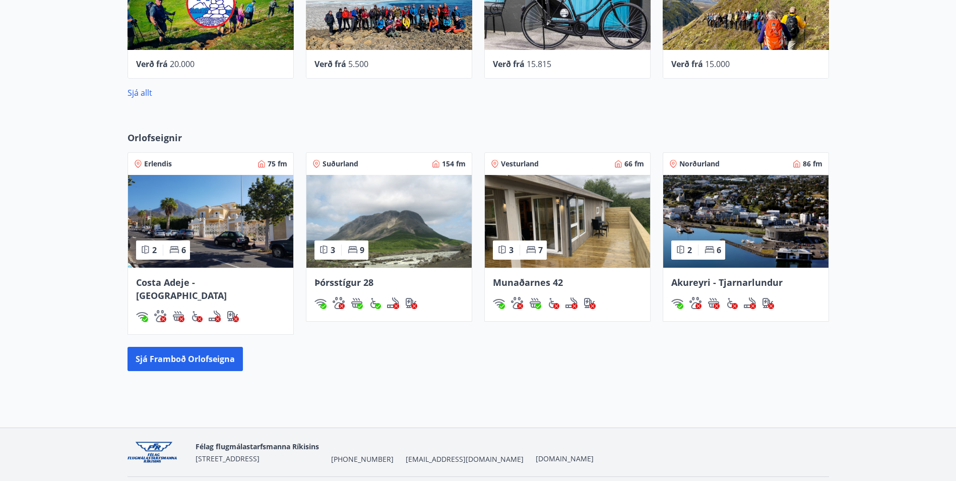
click at [188, 209] on img at bounding box center [210, 221] width 165 height 93
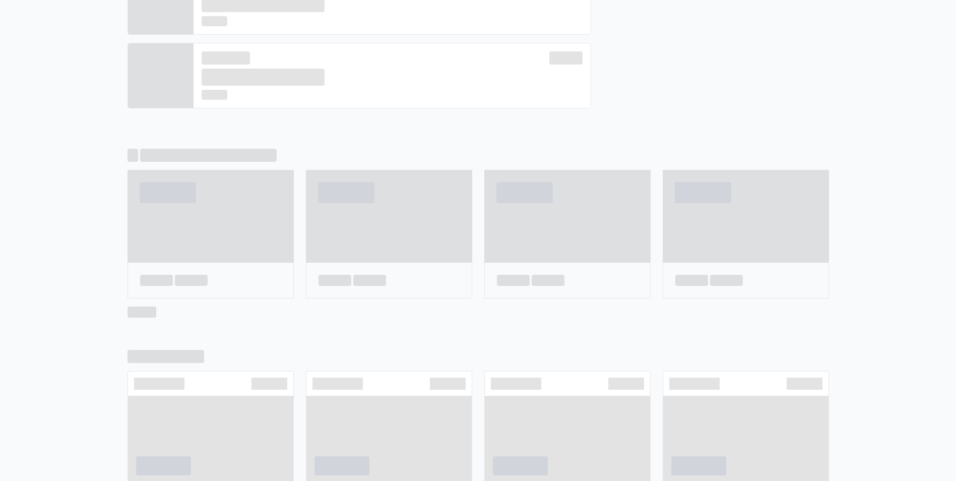
scroll to position [461, 0]
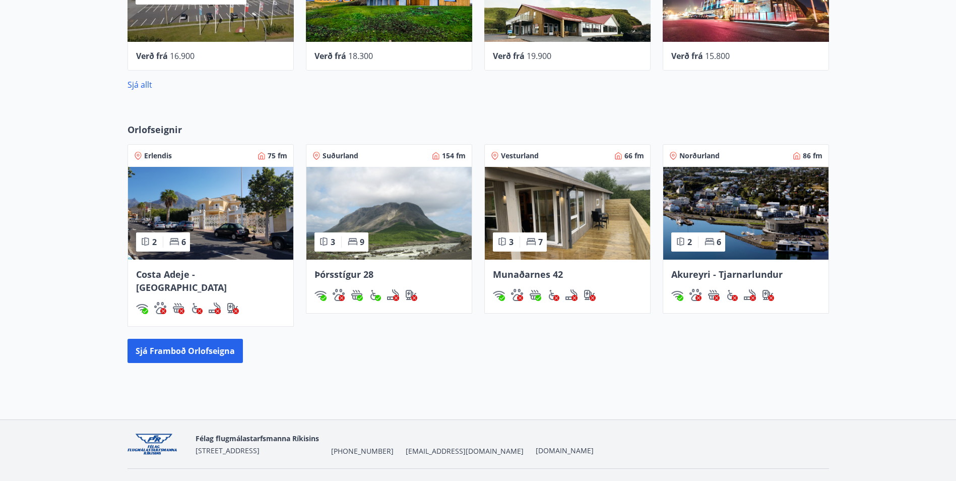
click at [738, 217] on img at bounding box center [745, 213] width 165 height 93
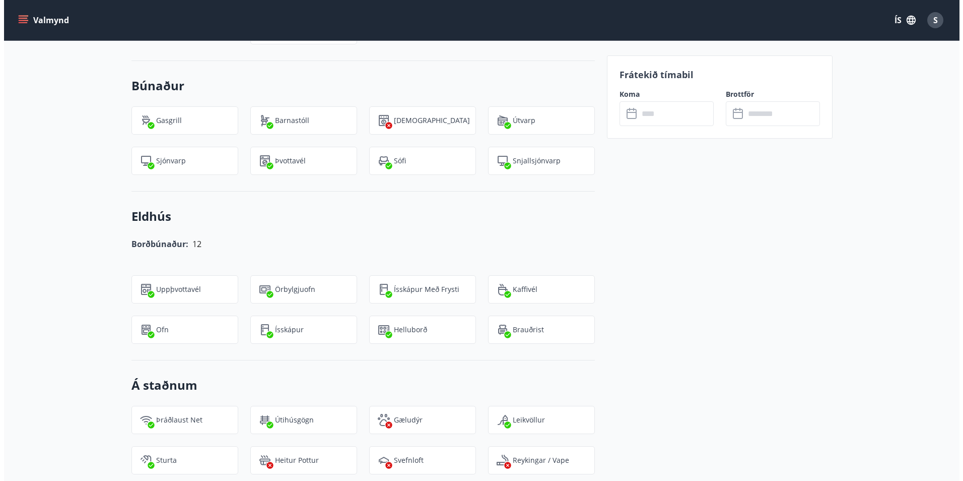
scroll to position [534, 0]
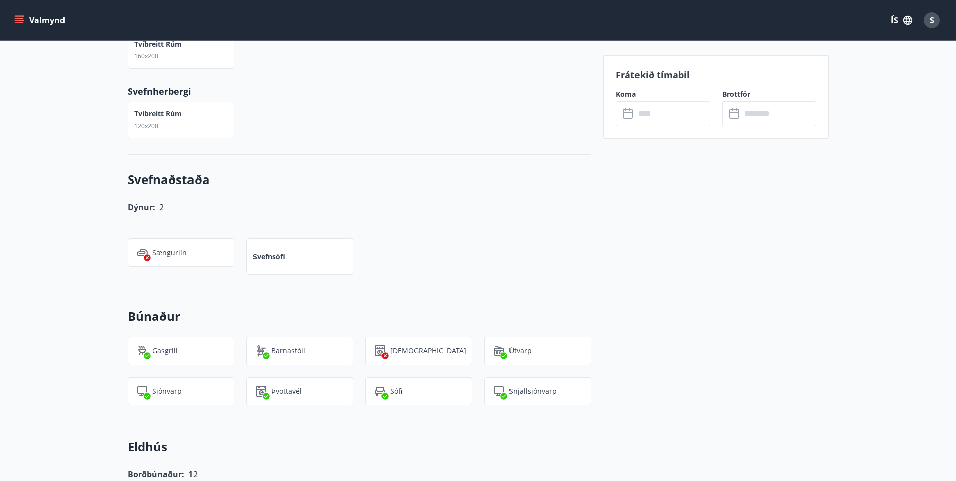
click at [656, 112] on input "text" at bounding box center [672, 113] width 75 height 25
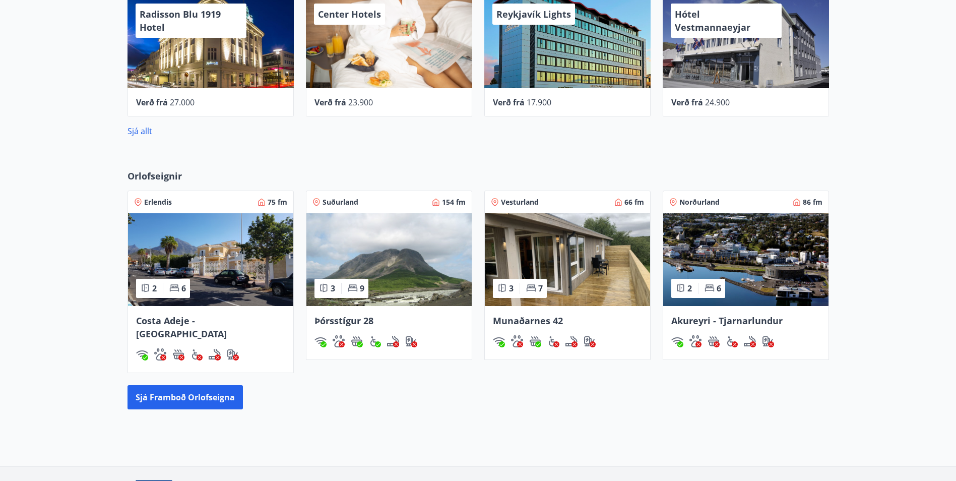
scroll to position [268, 0]
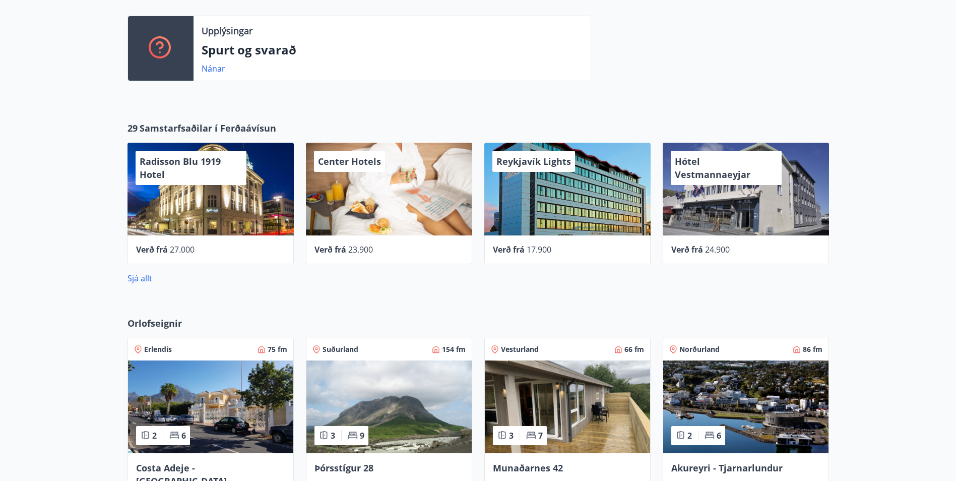
click at [200, 400] on img at bounding box center [210, 406] width 165 height 93
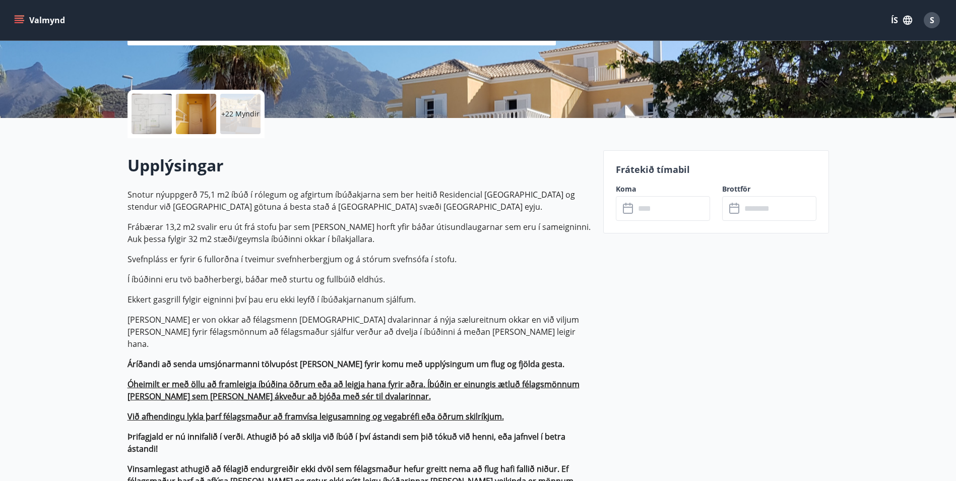
scroll to position [252, 0]
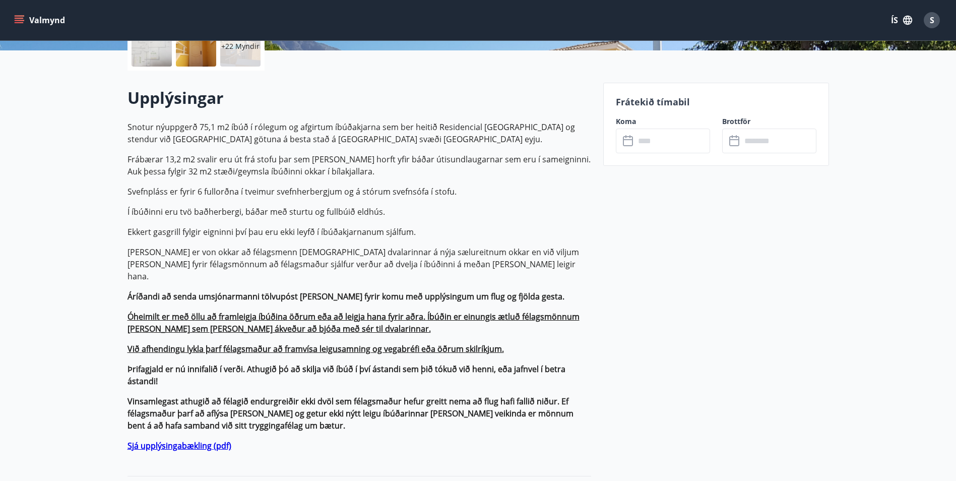
click at [672, 134] on input "text" at bounding box center [672, 140] width 75 height 25
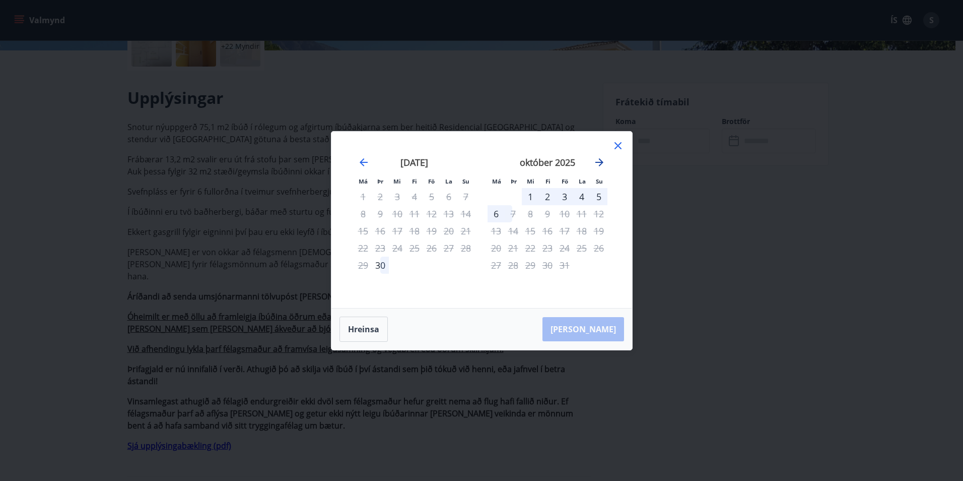
click at [601, 161] on icon "Move forward to switch to the next month." at bounding box center [599, 162] width 8 height 8
click at [361, 162] on icon "Move backward to switch to the previous month." at bounding box center [364, 162] width 8 height 8
click at [601, 162] on icon "Move forward to switch to the next month." at bounding box center [599, 162] width 8 height 8
click at [603, 161] on icon "Move forward to switch to the next month." at bounding box center [599, 162] width 12 height 12
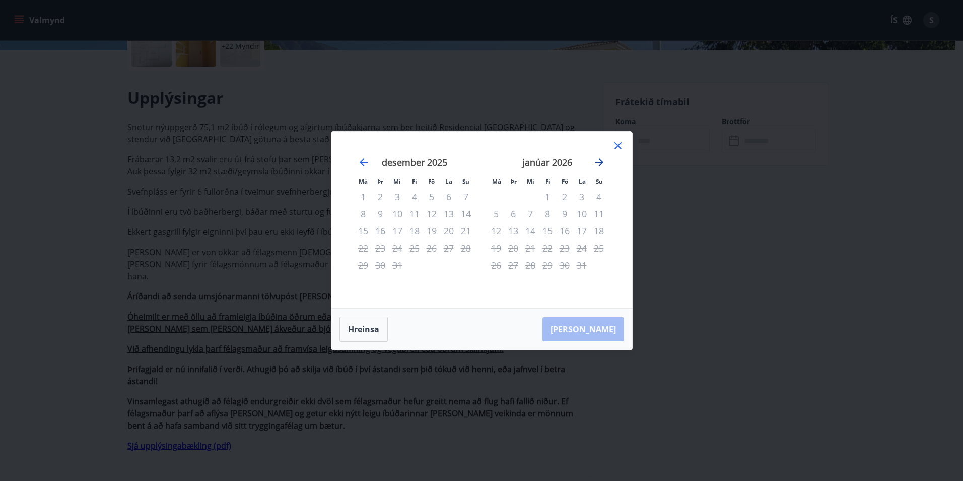
click at [600, 162] on icon "Move forward to switch to the next month." at bounding box center [599, 162] width 8 height 8
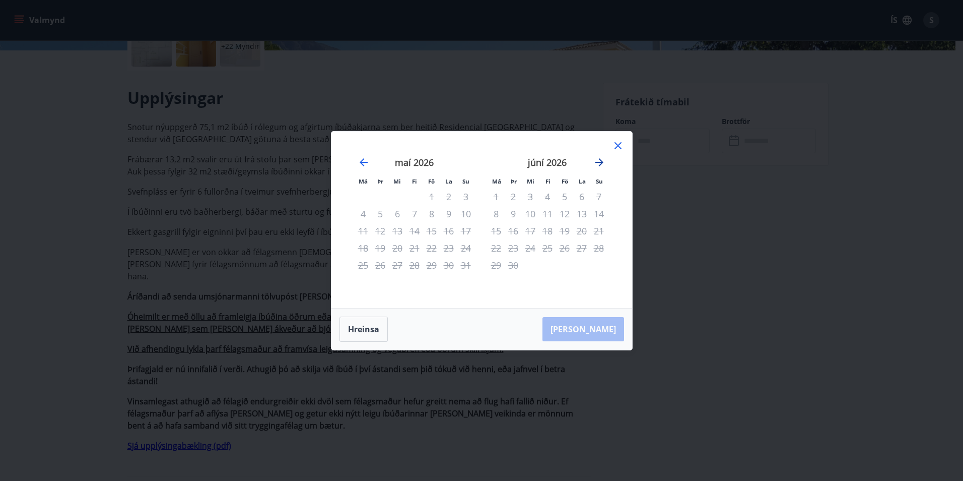
click at [600, 162] on icon "Move forward to switch to the next month." at bounding box center [599, 162] width 8 height 8
click at [618, 147] on icon at bounding box center [618, 146] width 12 height 12
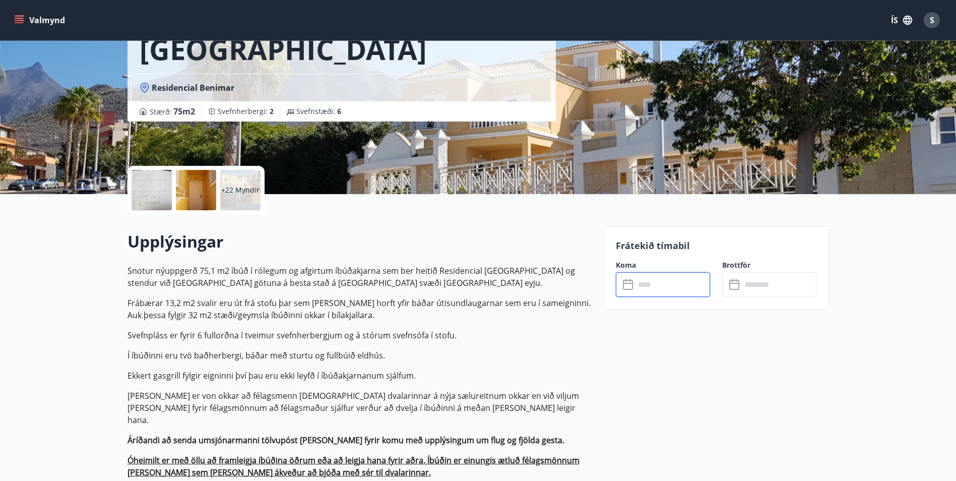
scroll to position [0, 0]
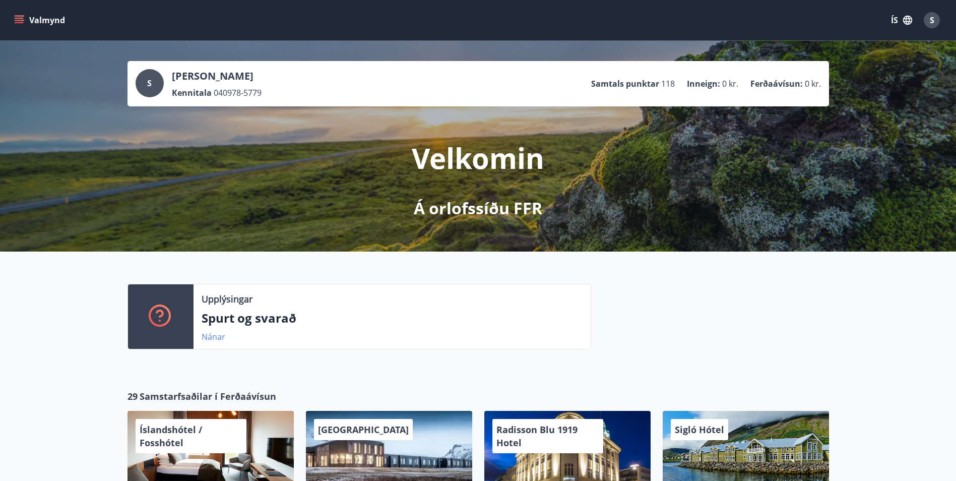
click at [209, 340] on link "Nánar" at bounding box center [214, 336] width 24 height 11
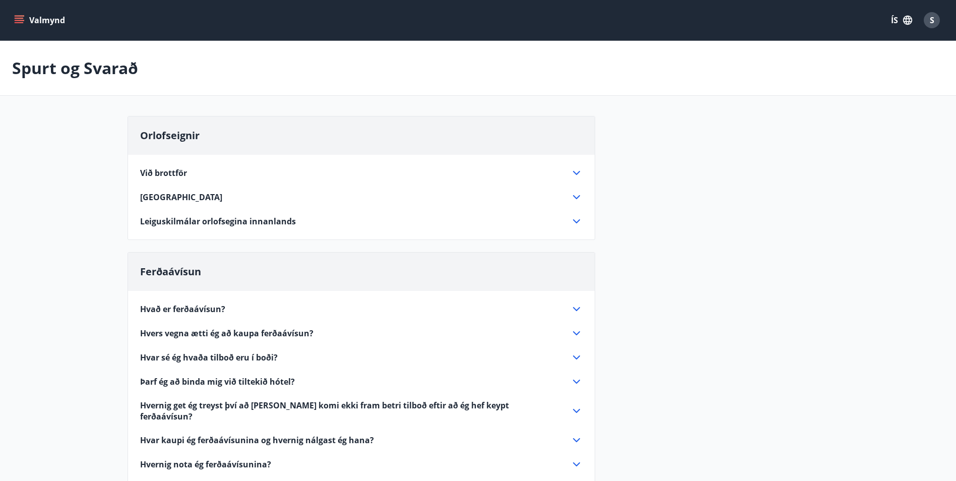
click at [573, 199] on icon at bounding box center [576, 197] width 12 height 12
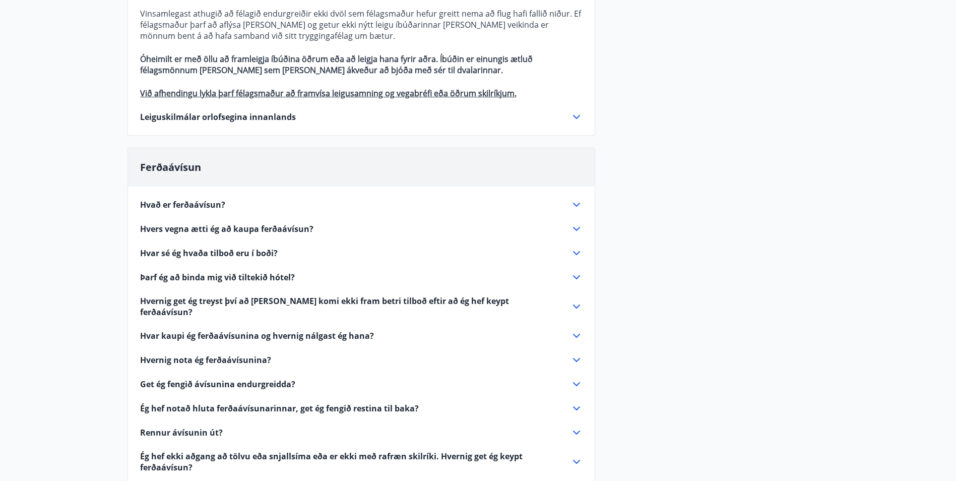
scroll to position [252, 0]
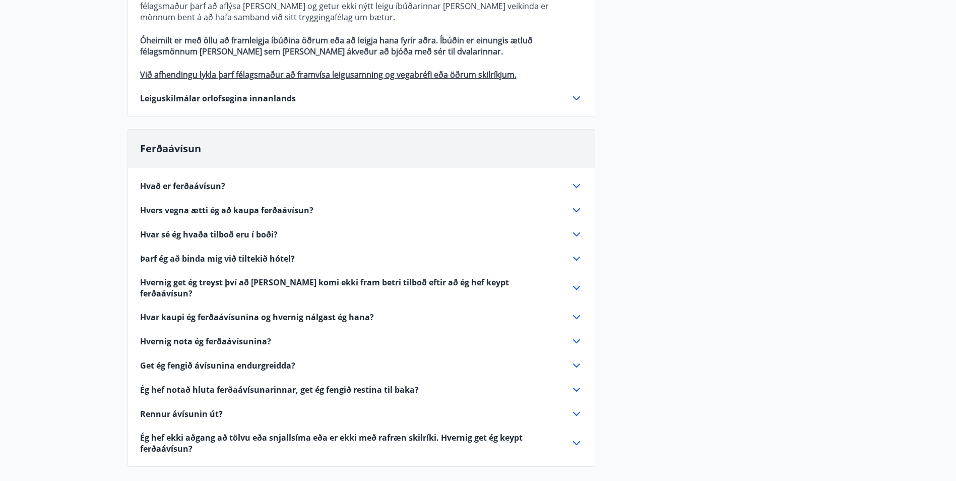
click at [405, 282] on span "Hvernig get ég treyst því að það komi ekki fram betri tilboð eftir að ég hef ke…" at bounding box center [349, 288] width 418 height 22
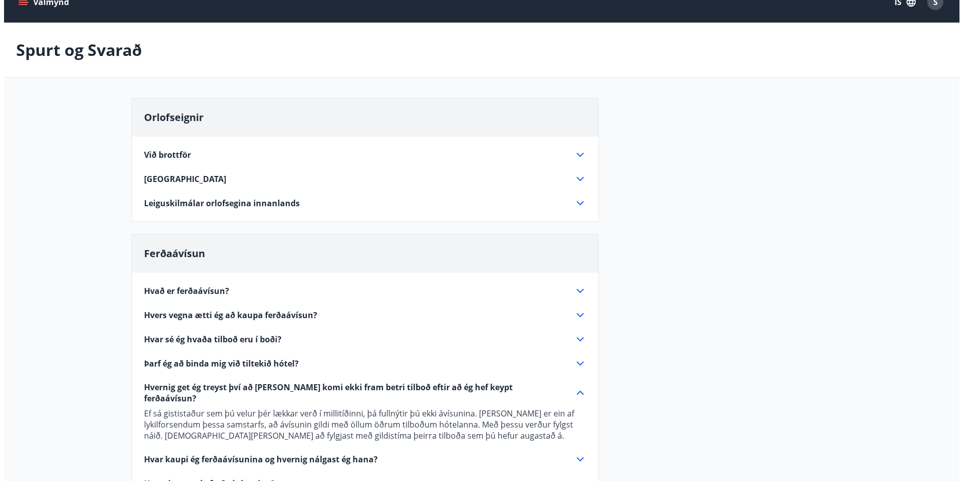
scroll to position [0, 0]
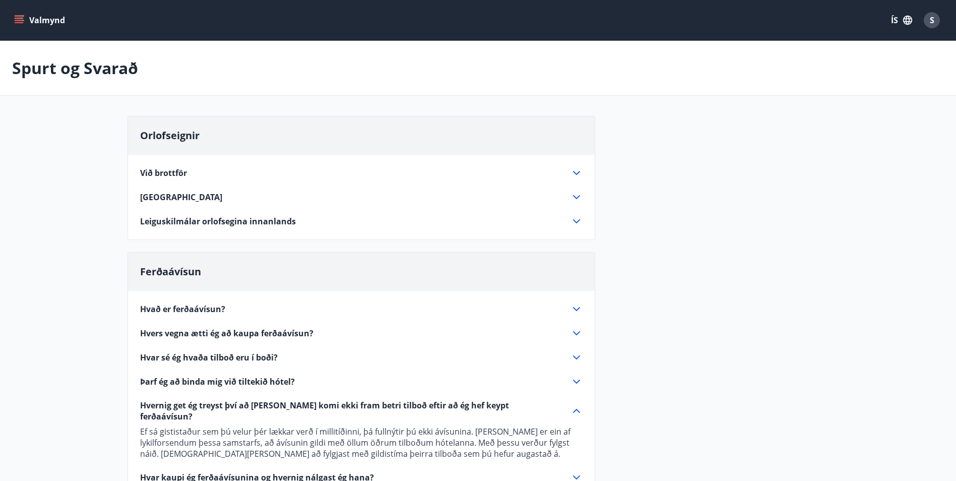
click at [48, 19] on button "Valmynd" at bounding box center [40, 20] width 57 height 18
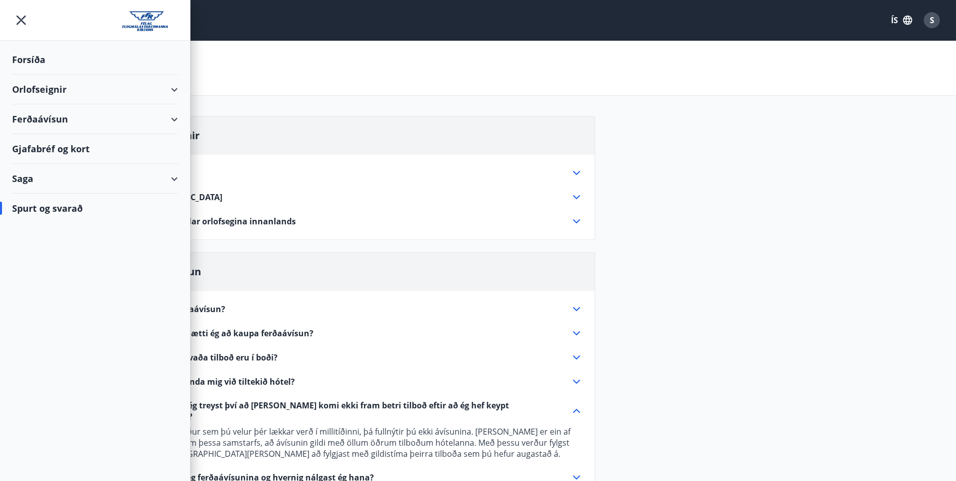
click at [47, 119] on div "Ferðaávísun" at bounding box center [95, 119] width 166 height 30
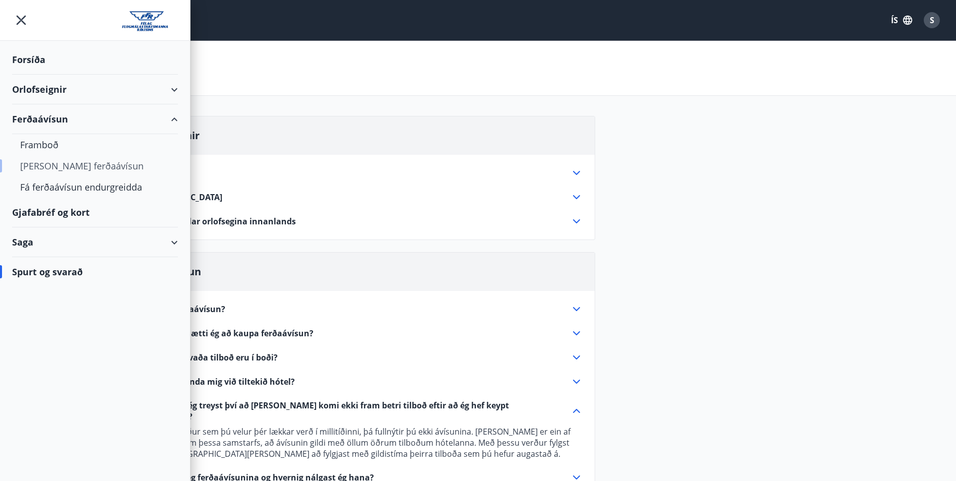
click at [53, 164] on div "Kaupa ferðaávísun" at bounding box center [95, 165] width 150 height 21
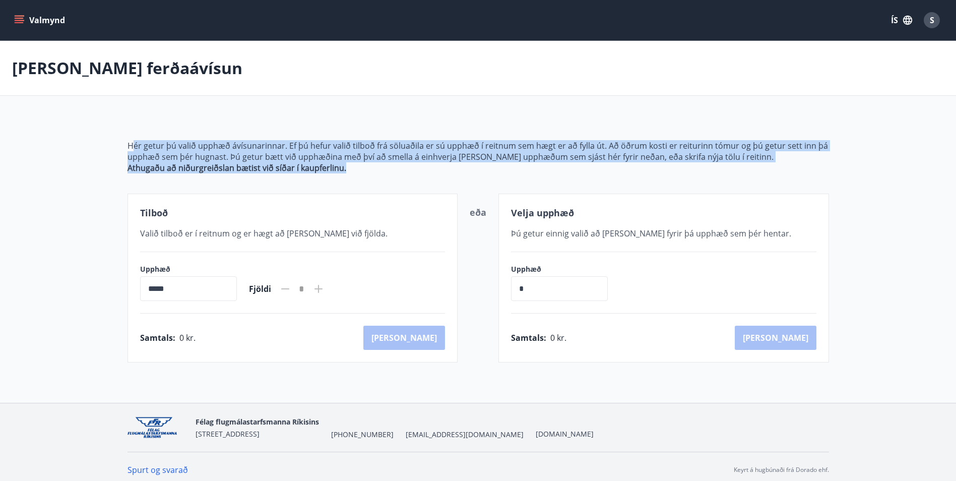
drag, startPoint x: 346, startPoint y: 173, endPoint x: 129, endPoint y: 147, distance: 218.3
click at [129, 147] on div "Hér getur þú valið upphæð ávísunarinnar. Ef þú hefur valið tilboð frá söluaðila…" at bounding box center [477, 239] width 701 height 246
click at [18, 13] on button "Valmynd" at bounding box center [40, 20] width 57 height 18
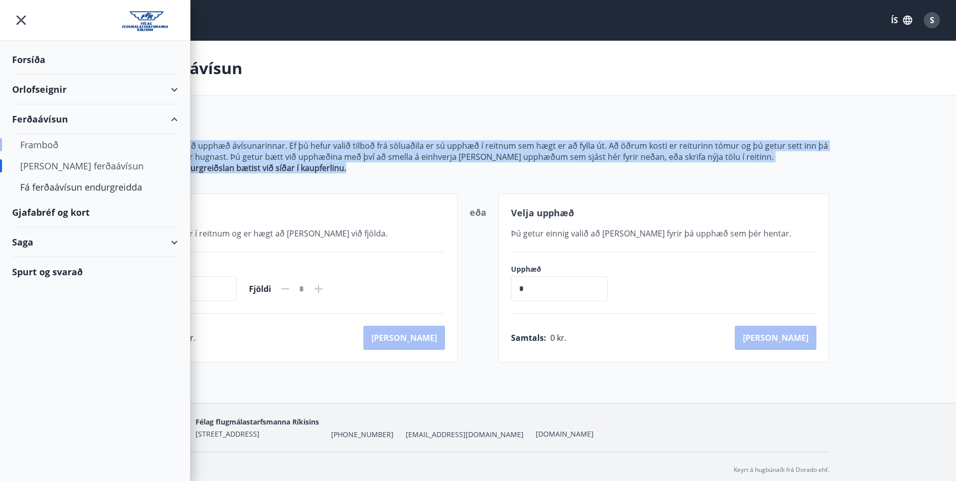
click at [38, 142] on div "Framboð" at bounding box center [95, 144] width 150 height 21
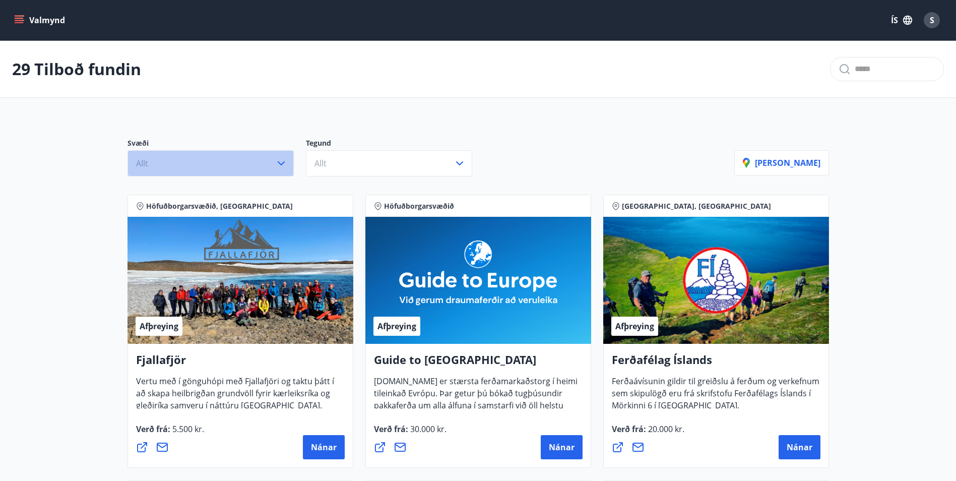
click at [284, 162] on icon "button" at bounding box center [281, 163] width 7 height 4
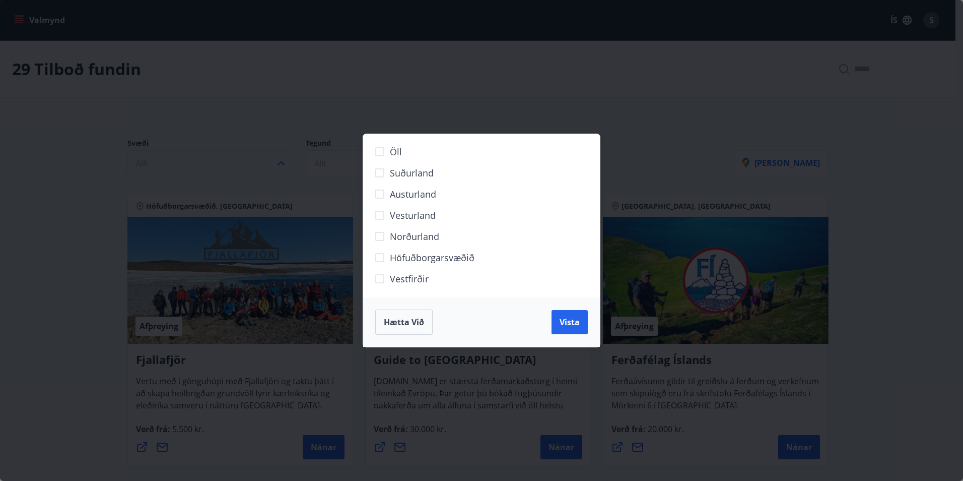
click at [415, 262] on span "Höfuðborgarsvæðið" at bounding box center [432, 257] width 85 height 13
click at [584, 322] on button "Vista" at bounding box center [570, 322] width 36 height 24
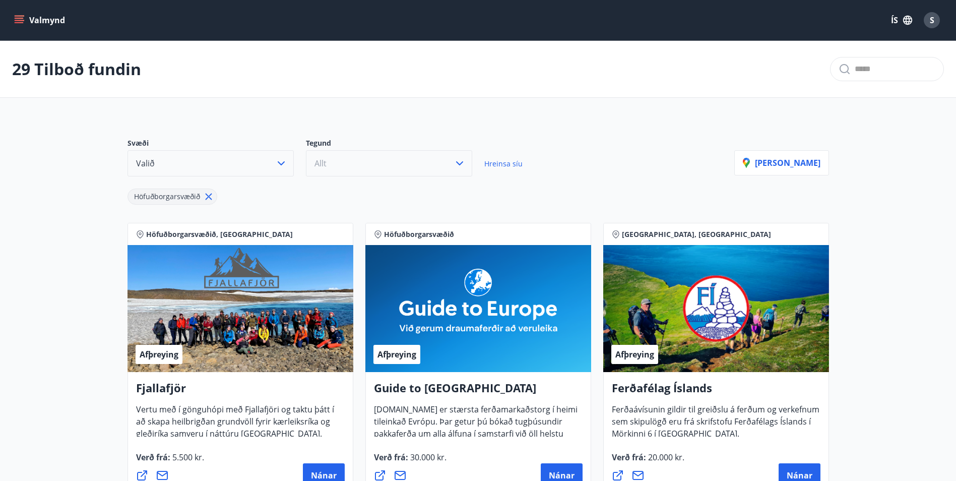
click at [365, 167] on button "Allt" at bounding box center [389, 163] width 166 height 26
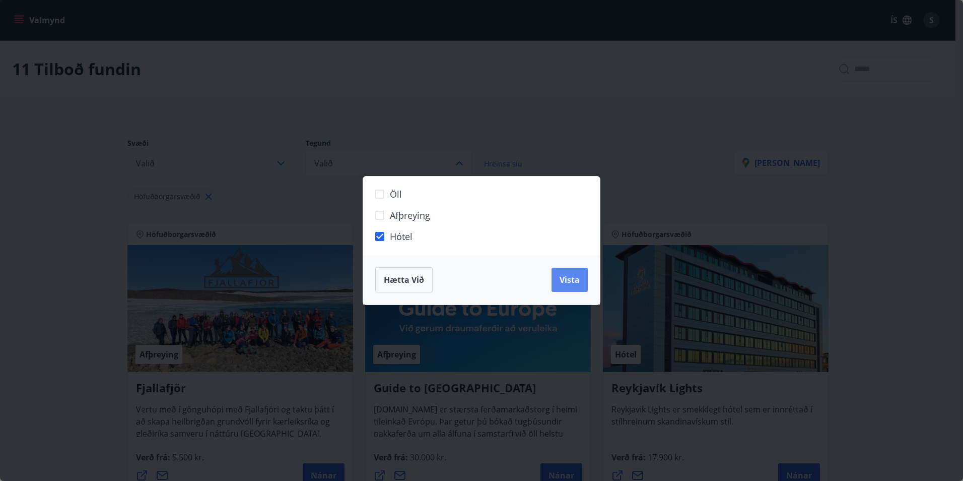
click at [574, 283] on span "Vista" at bounding box center [570, 279] width 20 height 11
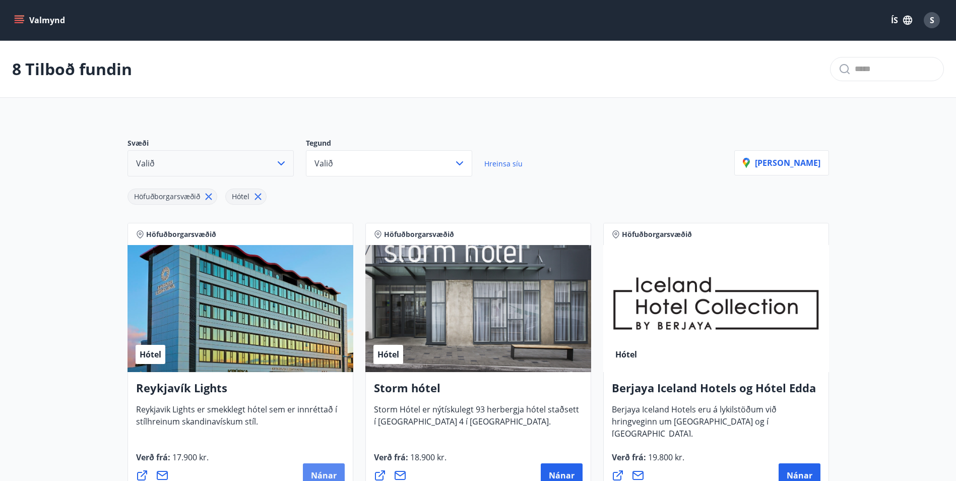
click at [333, 468] on button "Nánar" at bounding box center [324, 475] width 42 height 24
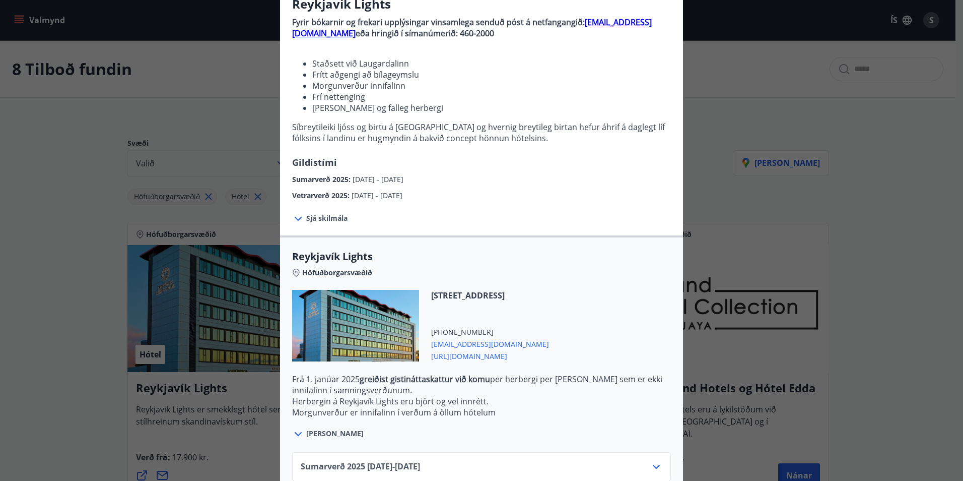
scroll to position [101, 0]
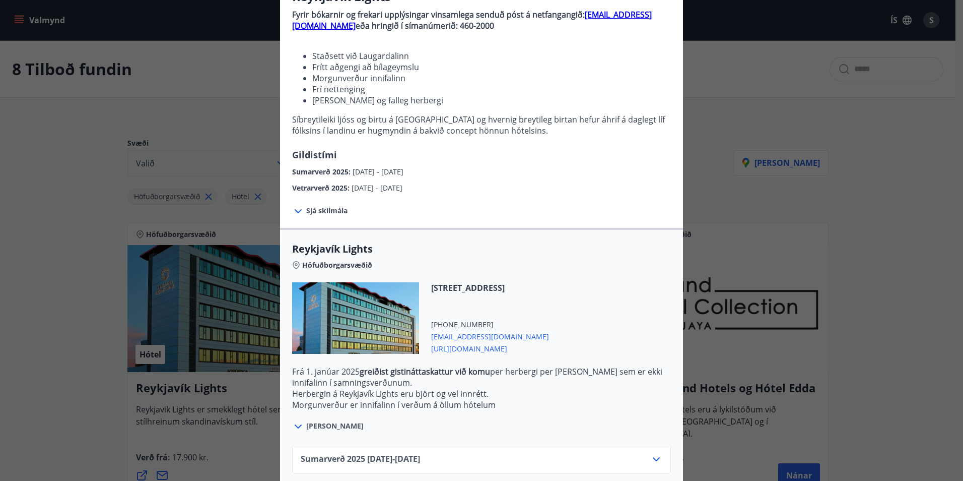
click at [403, 466] on div "Sumarverð 2025 16.05.25 - 30.09.25" at bounding box center [482, 463] width 362 height 20
click at [653, 460] on icon at bounding box center [656, 459] width 7 height 4
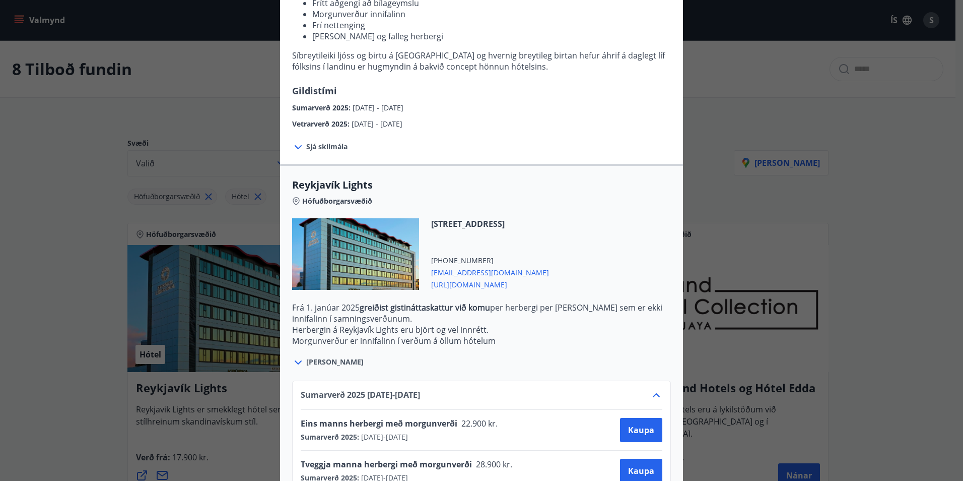
scroll to position [236, 0]
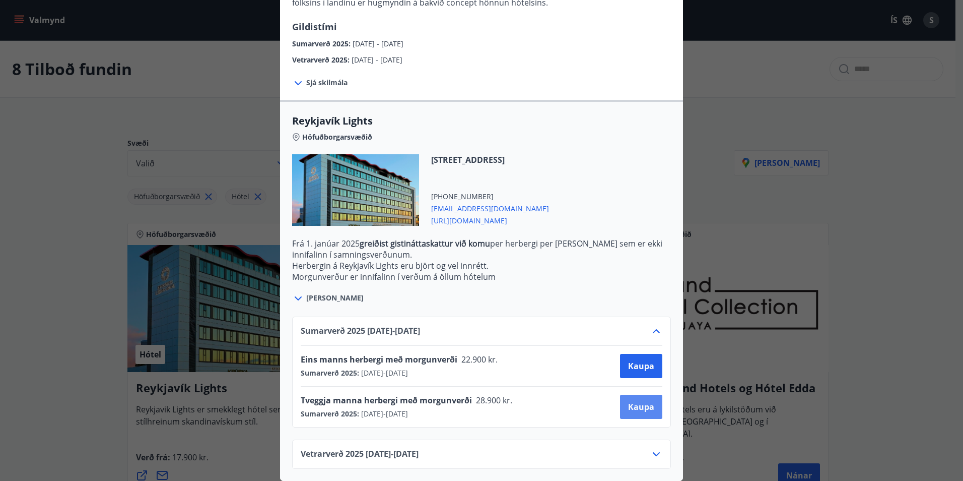
click at [636, 401] on span "Kaupa" at bounding box center [641, 406] width 26 height 11
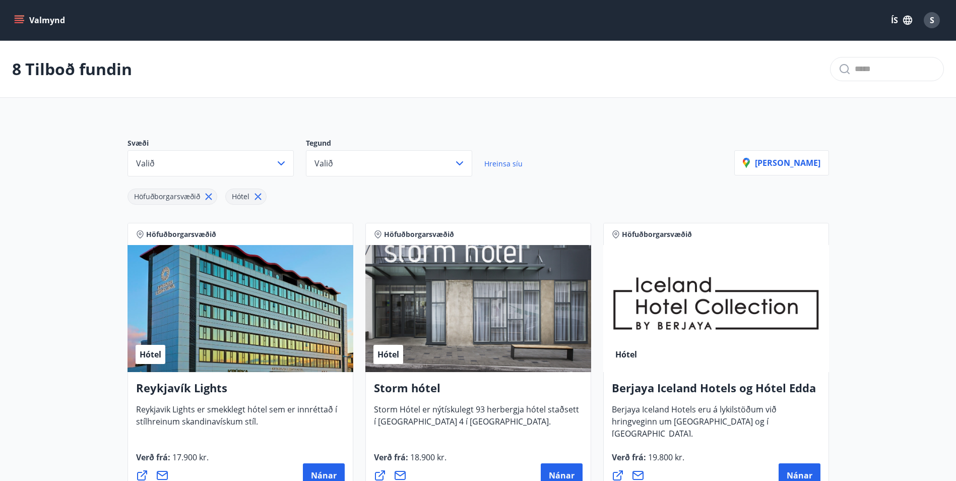
click at [239, 321] on div "Hótel" at bounding box center [240, 308] width 226 height 127
click at [321, 464] on button "Nánar" at bounding box center [324, 475] width 42 height 24
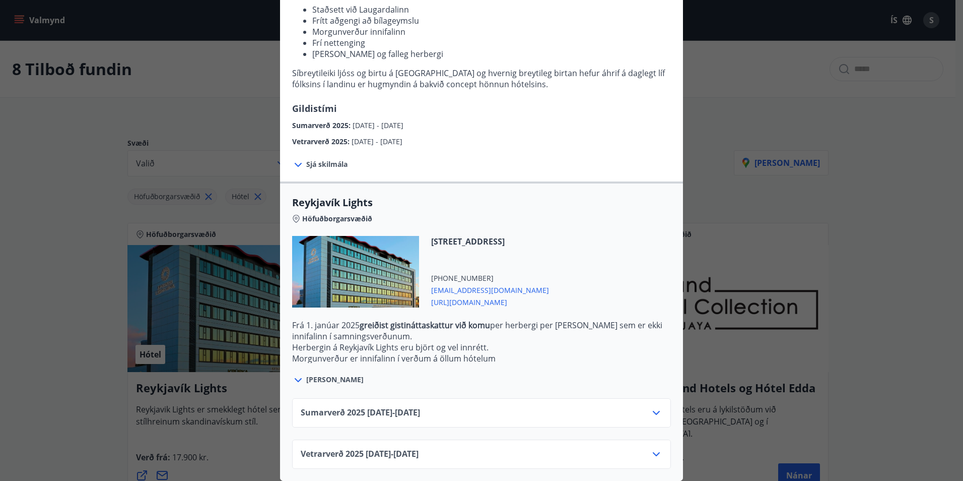
scroll to position [155, 0]
click at [653, 411] on icon at bounding box center [656, 413] width 7 height 4
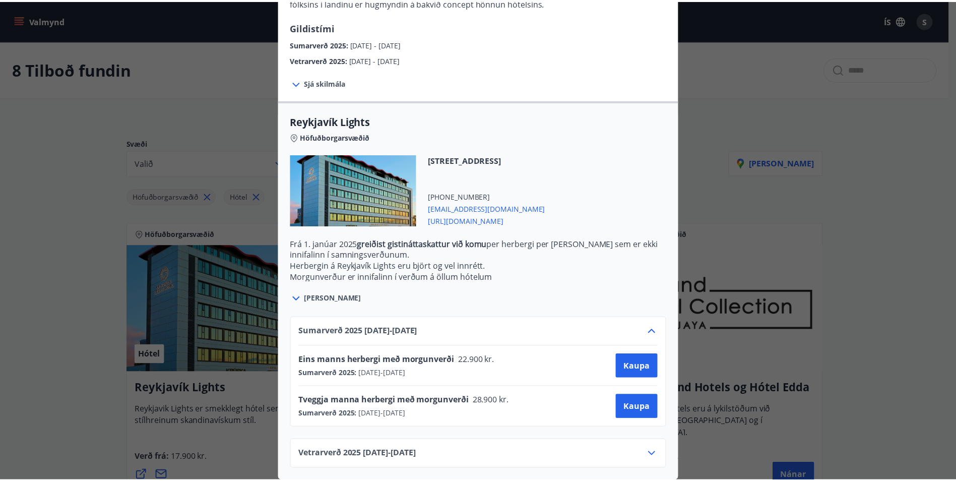
scroll to position [236, 0]
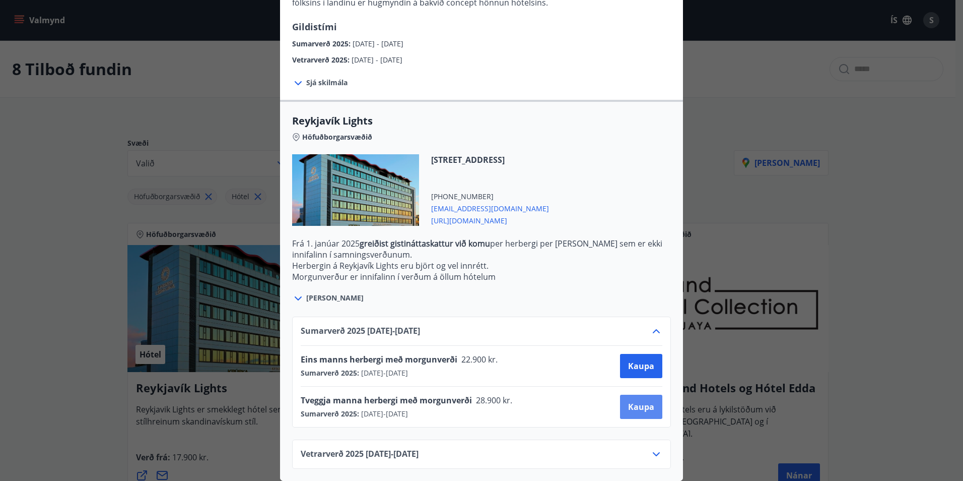
click at [636, 401] on span "Kaupa" at bounding box center [641, 406] width 26 height 11
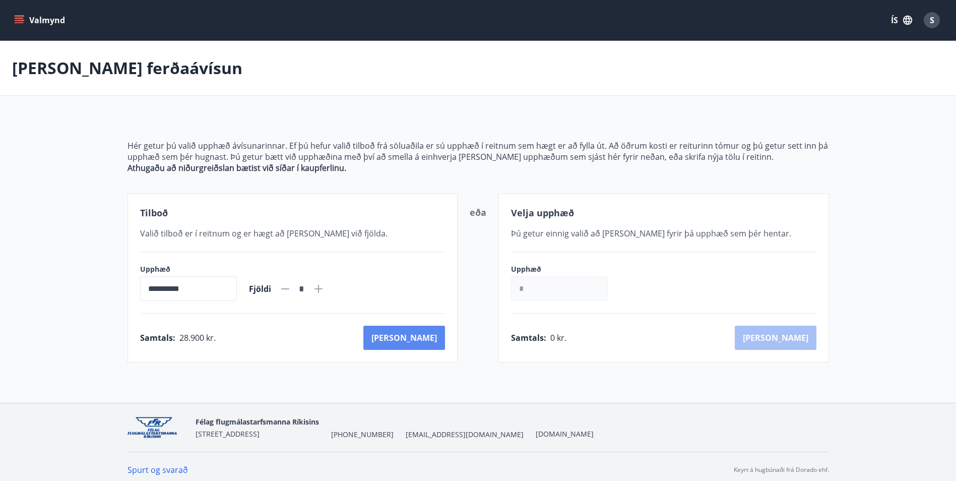
click at [411, 332] on button "Kaup" at bounding box center [404, 337] width 82 height 24
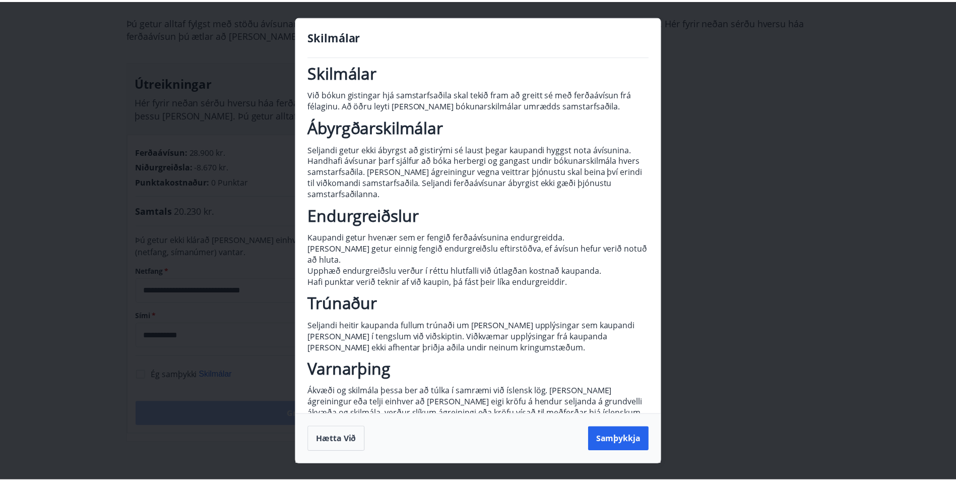
scroll to position [18, 0]
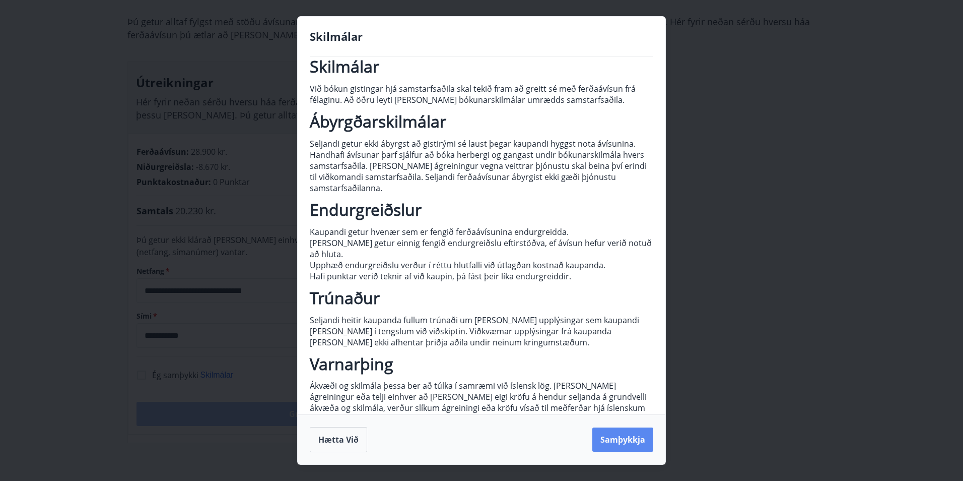
click at [619, 445] on button "Samþykkja" at bounding box center [622, 439] width 61 height 24
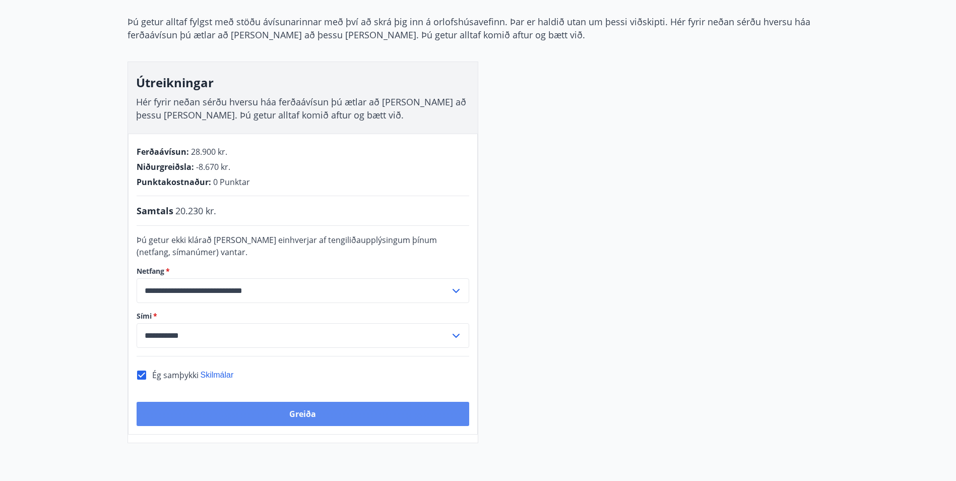
click at [305, 413] on button "Greiða" at bounding box center [303, 413] width 332 height 24
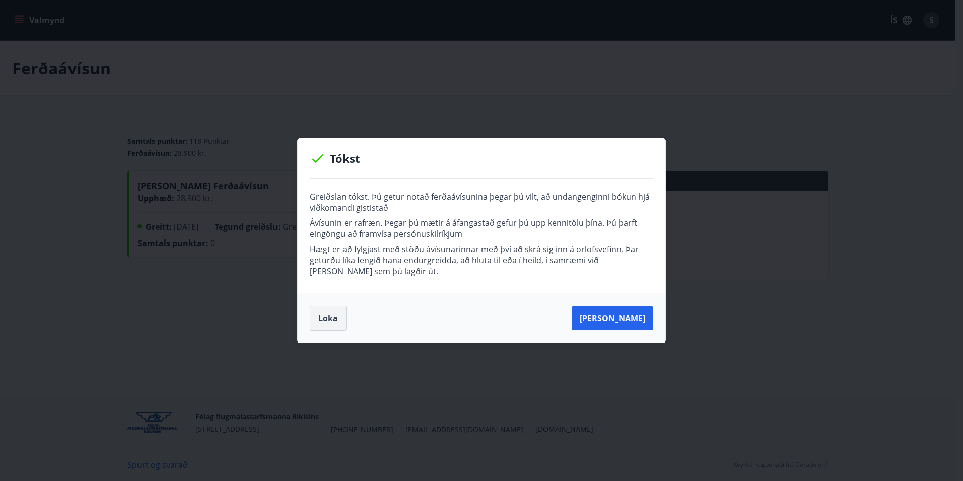
click at [329, 323] on button "Loka" at bounding box center [328, 317] width 37 height 25
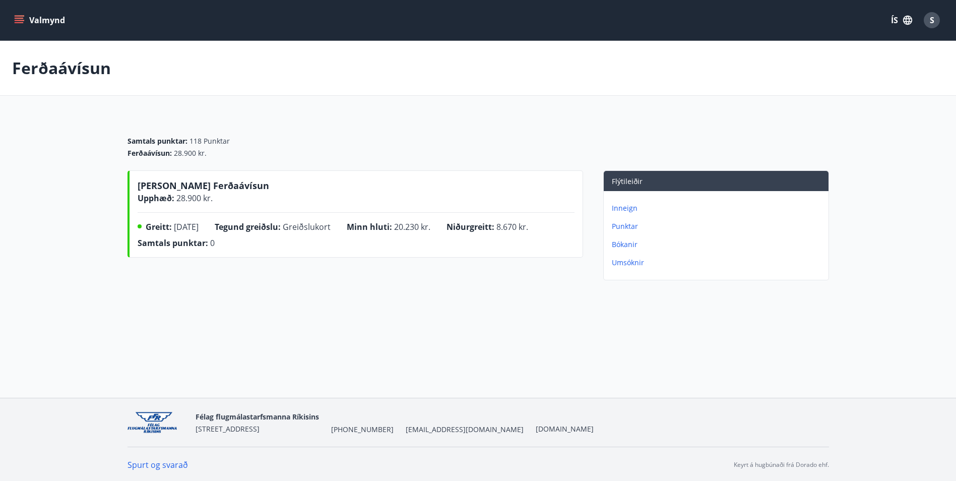
click at [628, 210] on p "Inneign" at bounding box center [718, 208] width 213 height 10
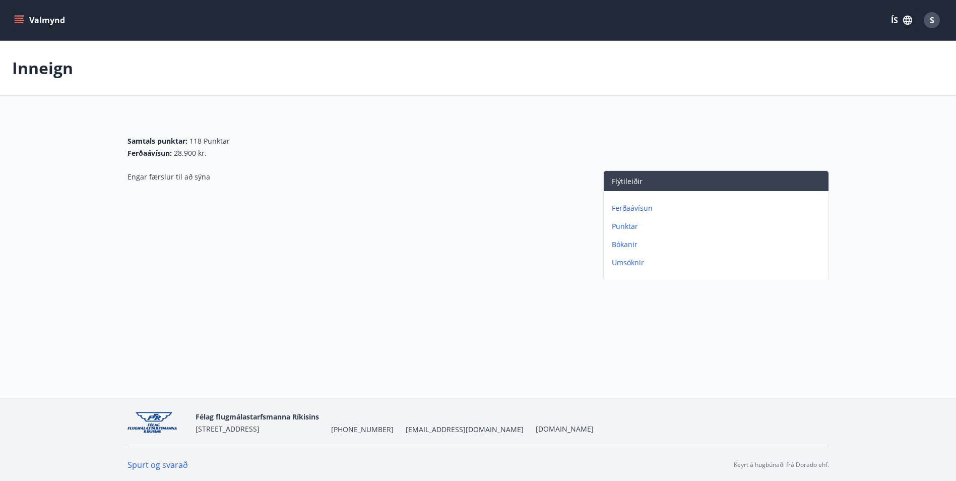
click at [41, 22] on button "Valmynd" at bounding box center [40, 20] width 57 height 18
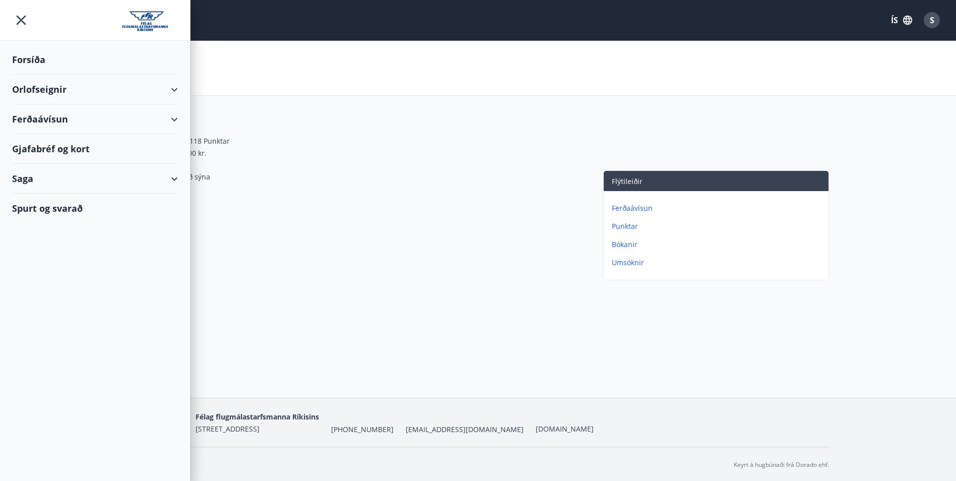
click at [32, 60] on div "Forsíða" at bounding box center [95, 60] width 166 height 30
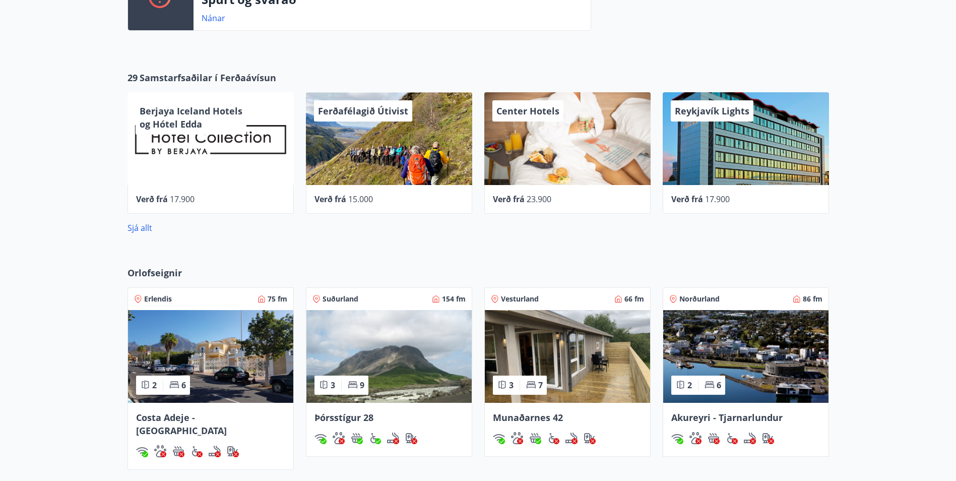
scroll to position [353, 0]
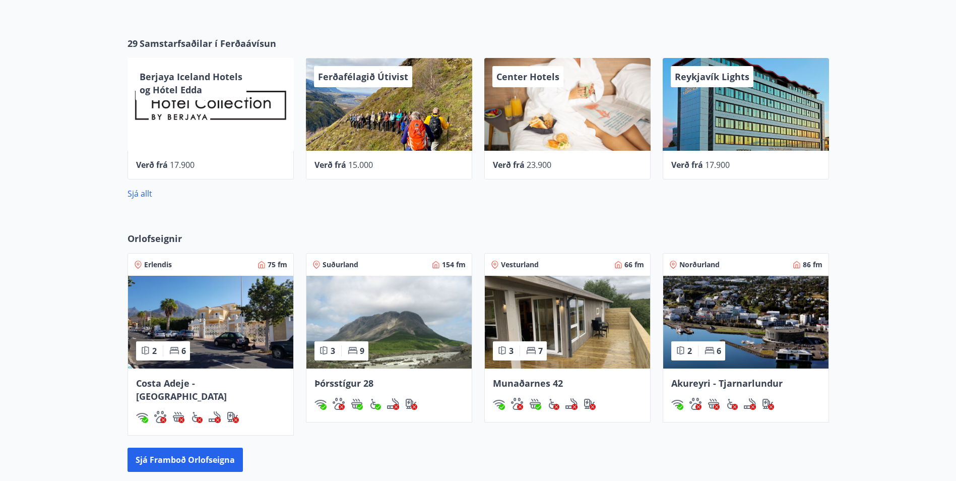
click at [197, 307] on img at bounding box center [210, 322] width 165 height 93
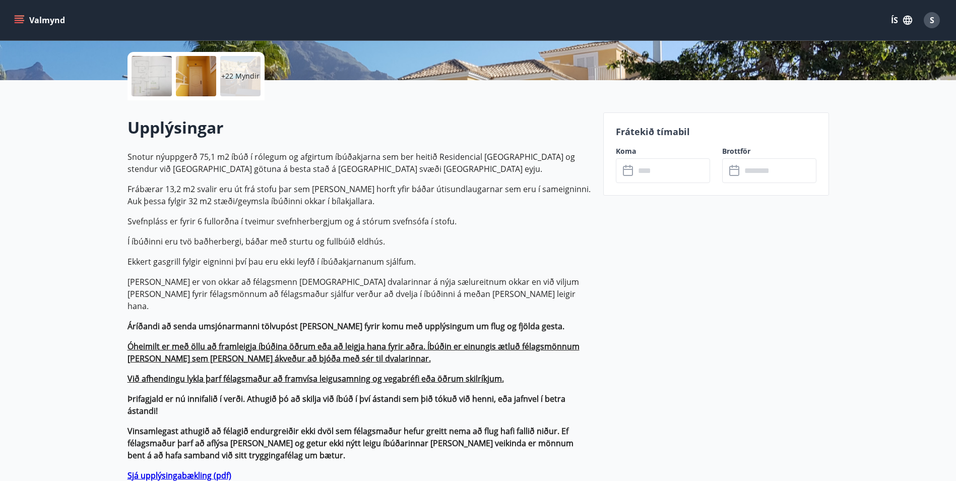
scroll to position [252, 0]
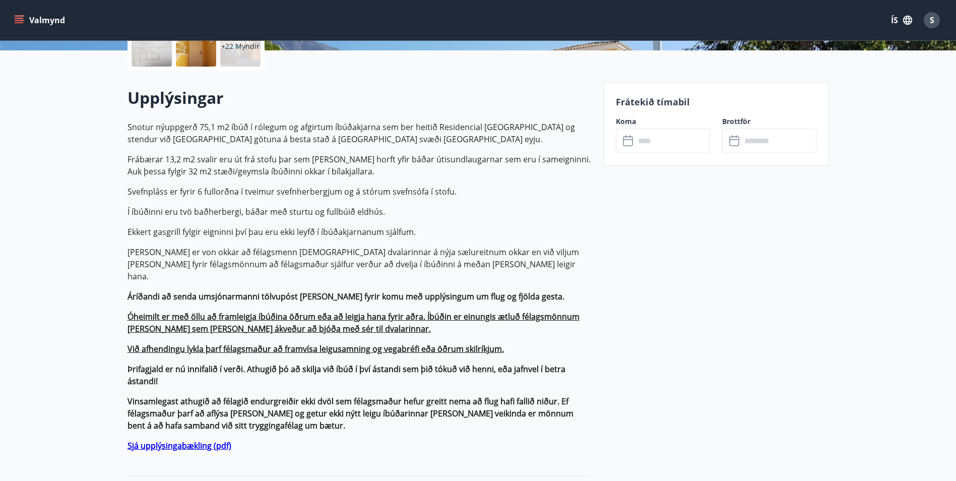
click at [646, 148] on input "text" at bounding box center [672, 140] width 75 height 25
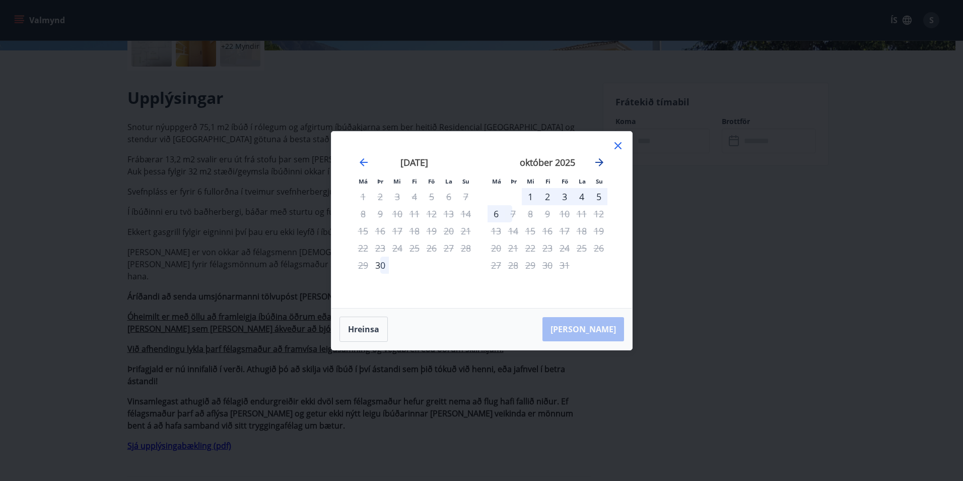
click at [596, 162] on icon "Move forward to switch to the next month." at bounding box center [599, 162] width 8 height 8
click at [598, 162] on icon "Move forward to switch to the next month." at bounding box center [599, 162] width 8 height 8
click at [599, 162] on icon "Move forward to switch to the next month." at bounding box center [599, 162] width 8 height 8
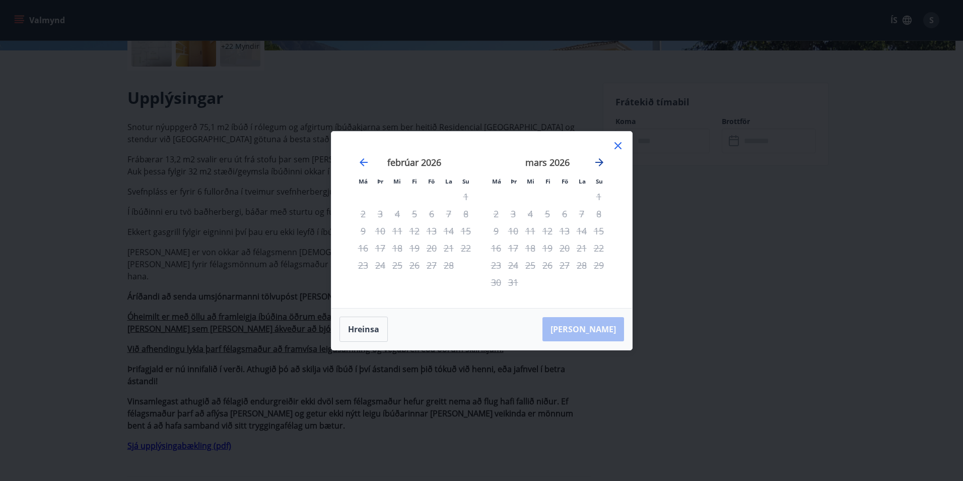
click at [599, 163] on icon "Move forward to switch to the next month." at bounding box center [599, 162] width 12 height 12
click at [617, 145] on icon at bounding box center [618, 146] width 12 height 12
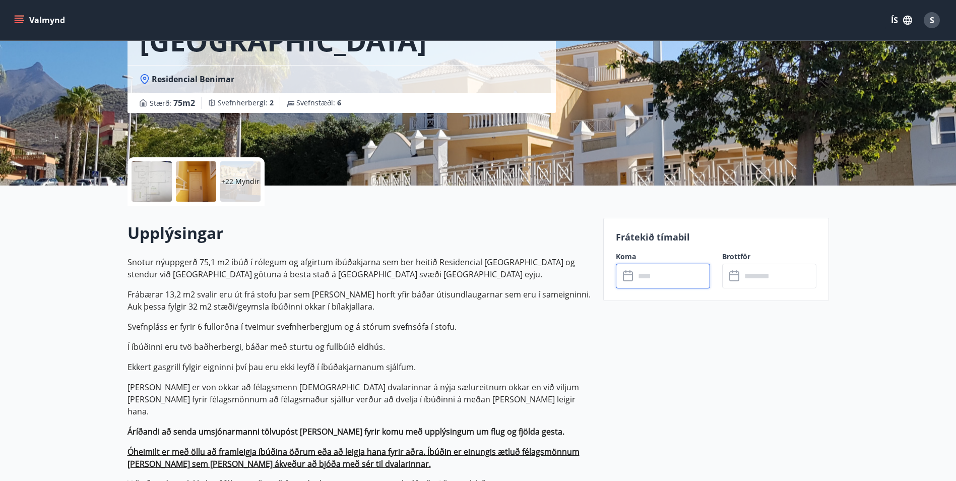
scroll to position [151, 0]
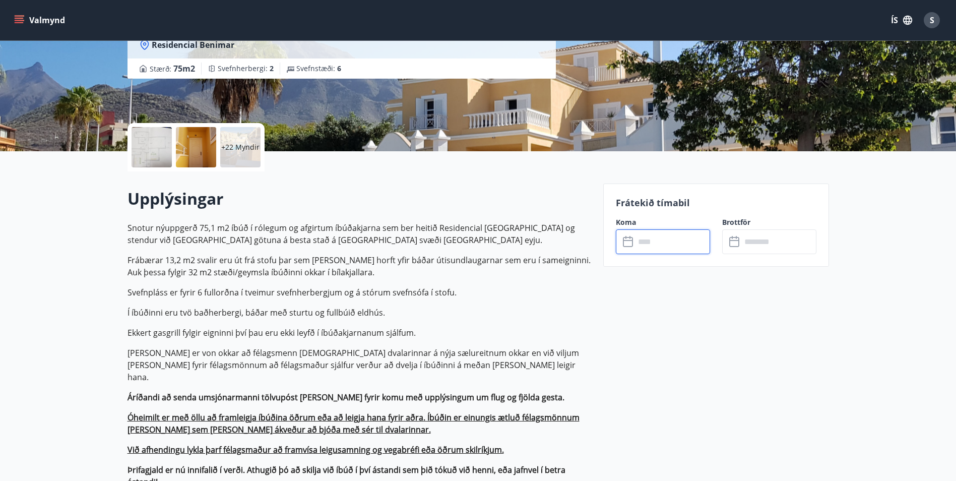
click at [653, 241] on input "text" at bounding box center [672, 241] width 75 height 25
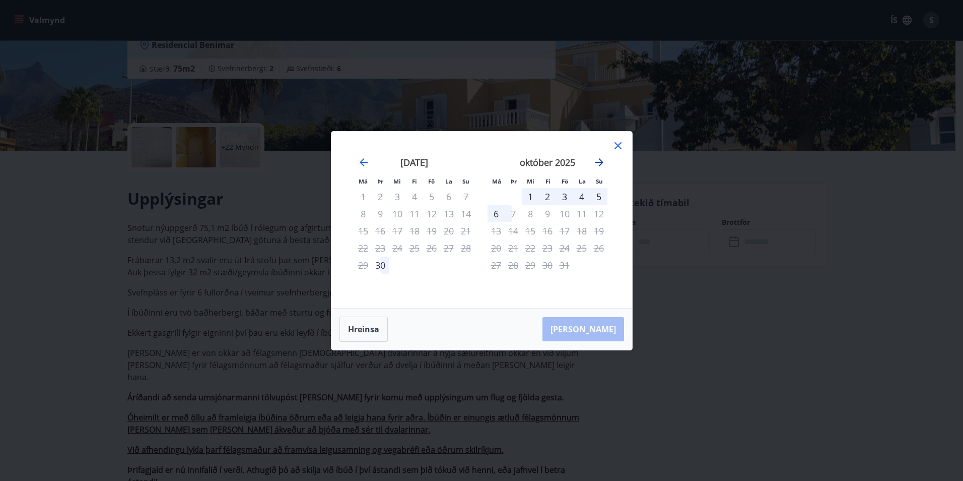
click at [601, 162] on icon "Move forward to switch to the next month." at bounding box center [599, 162] width 8 height 8
click at [577, 194] on div "1" at bounding box center [581, 196] width 17 height 17
click at [598, 161] on icon "Move forward to switch to the next month." at bounding box center [599, 162] width 12 height 12
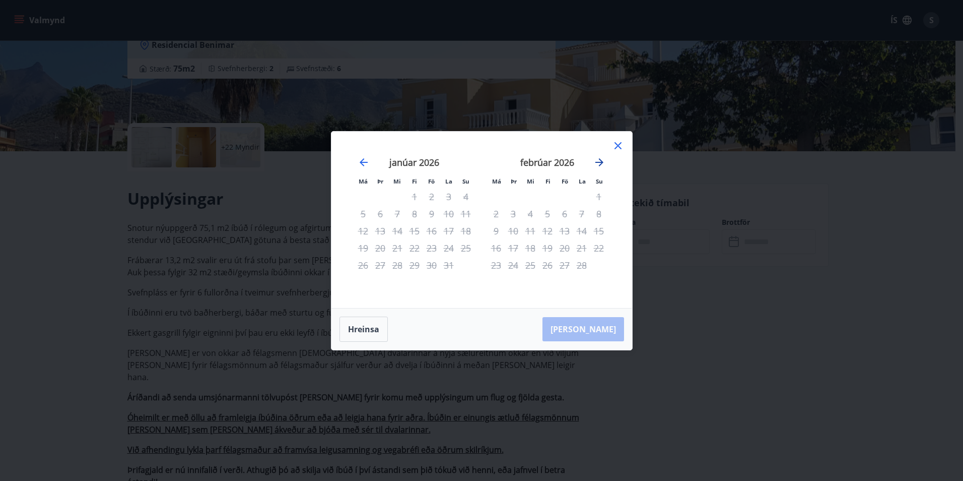
click at [598, 161] on icon "Move forward to switch to the next month." at bounding box center [599, 162] width 12 height 12
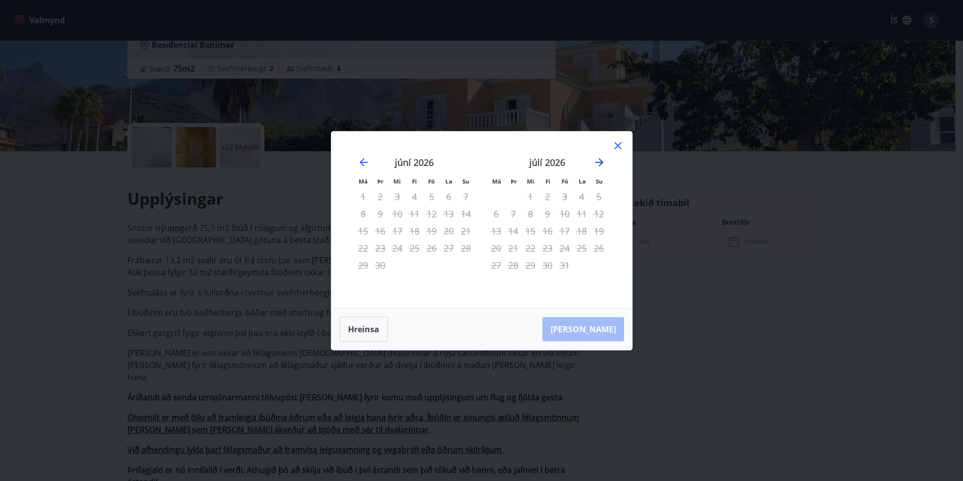
click at [598, 161] on icon "Move forward to switch to the next month." at bounding box center [599, 162] width 12 height 12
click at [614, 148] on icon at bounding box center [618, 146] width 12 height 12
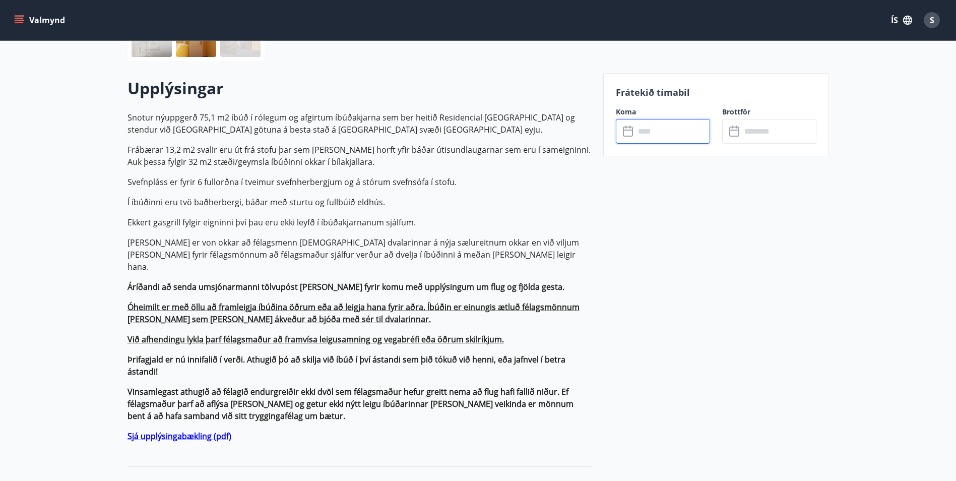
scroll to position [353, 0]
